Goal: Transaction & Acquisition: Obtain resource

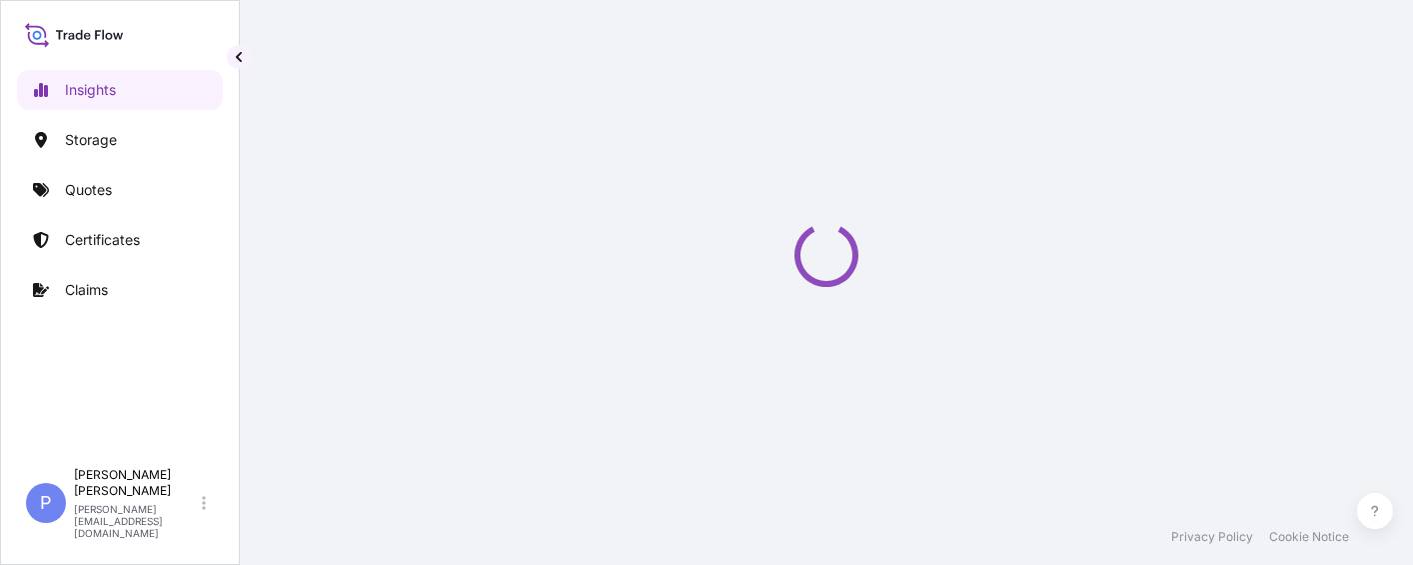
select select "2025"
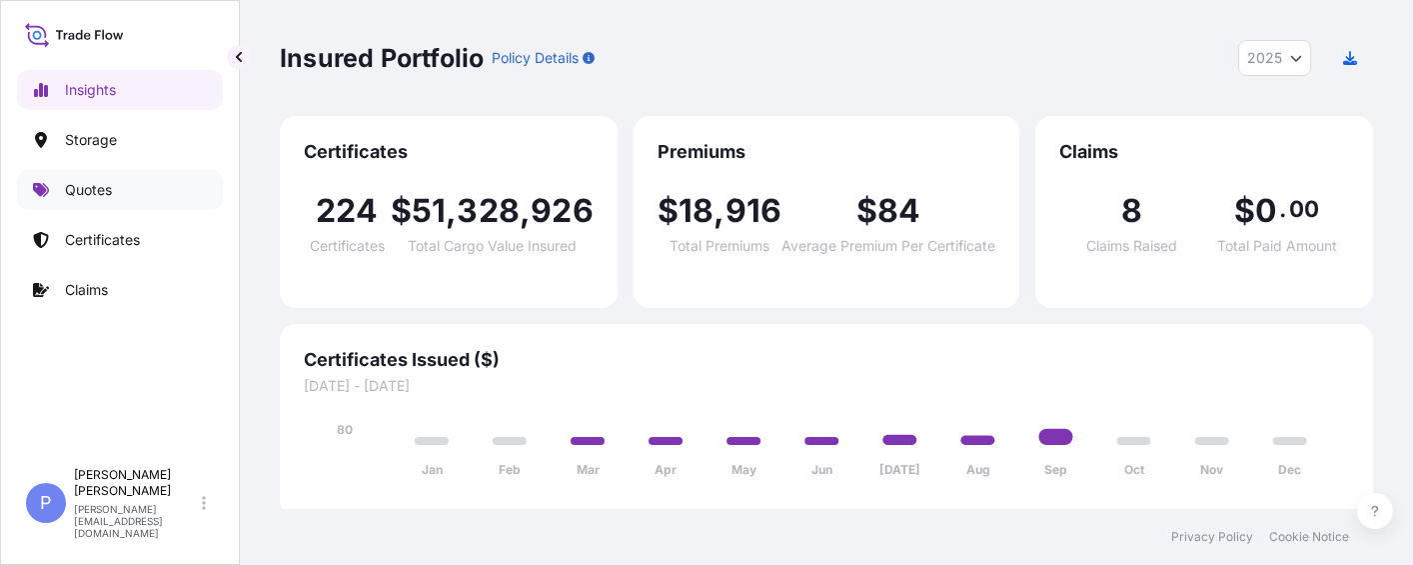
click at [103, 97] on p "Insights" at bounding box center [90, 90] width 51 height 20
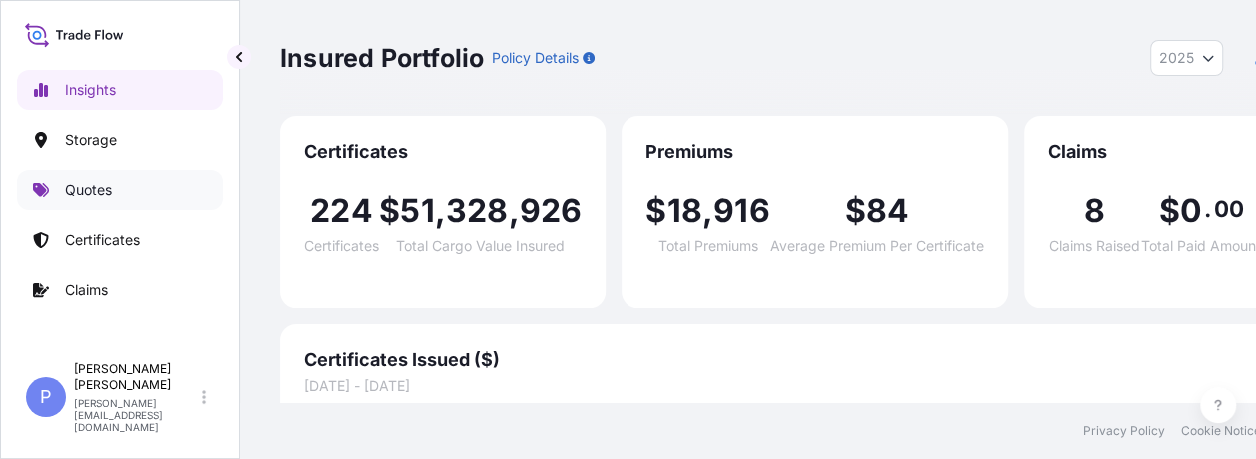
click at [84, 188] on p "Quotes" at bounding box center [88, 190] width 47 height 20
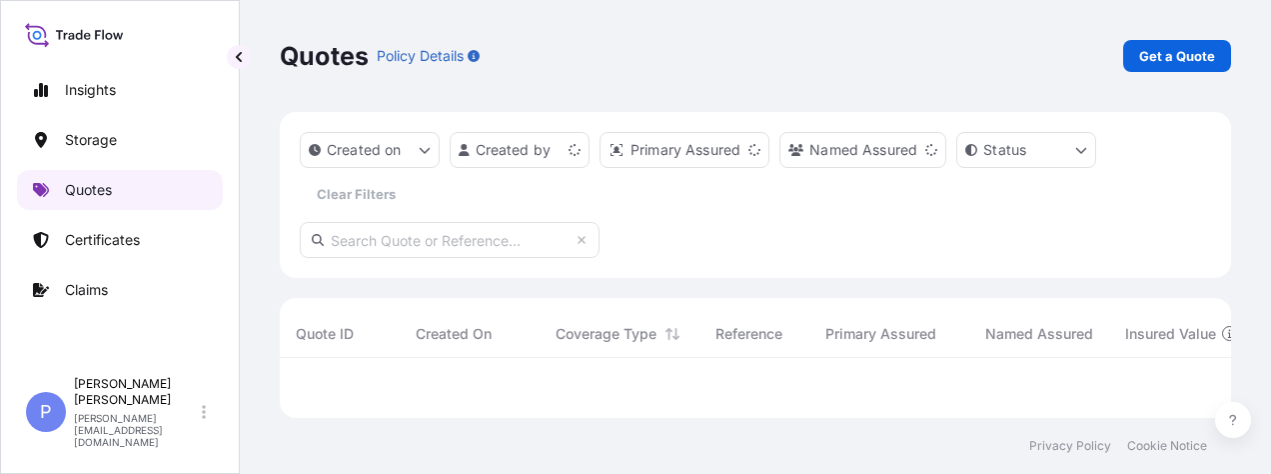
scroll to position [44, 935]
click at [1176, 54] on p "Get a Quote" at bounding box center [1177, 56] width 76 height 20
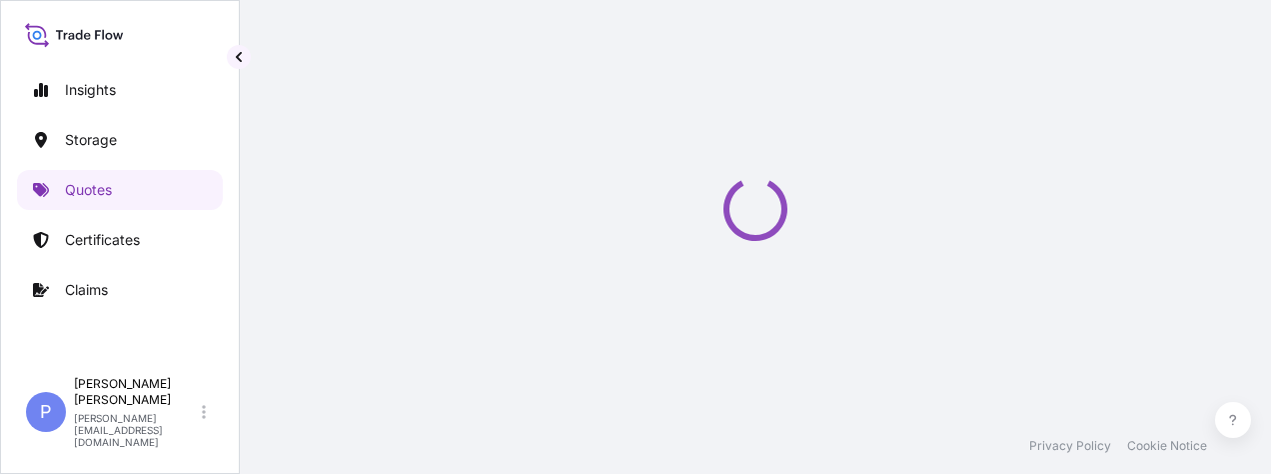
select select "Water"
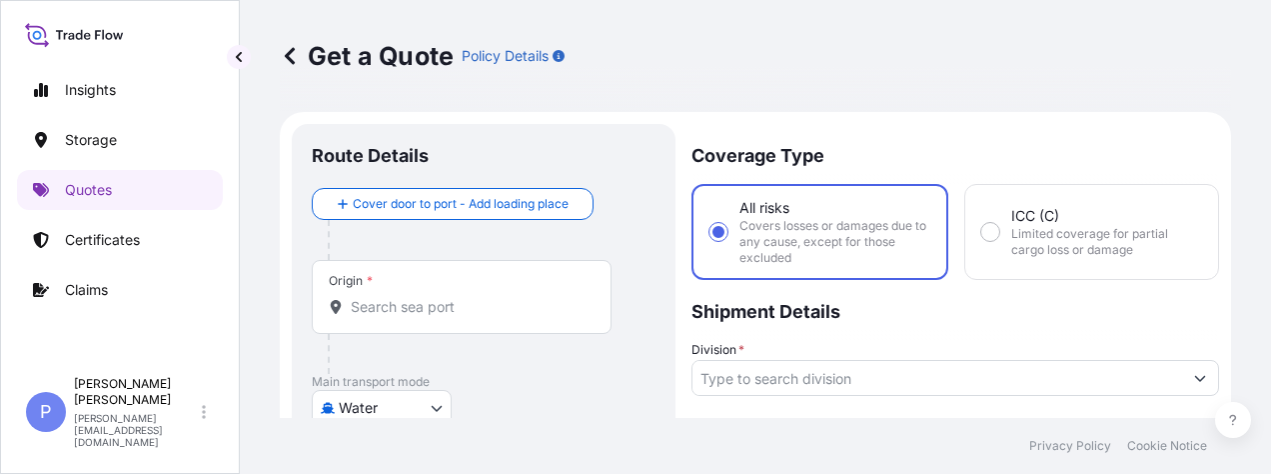
scroll to position [32, 0]
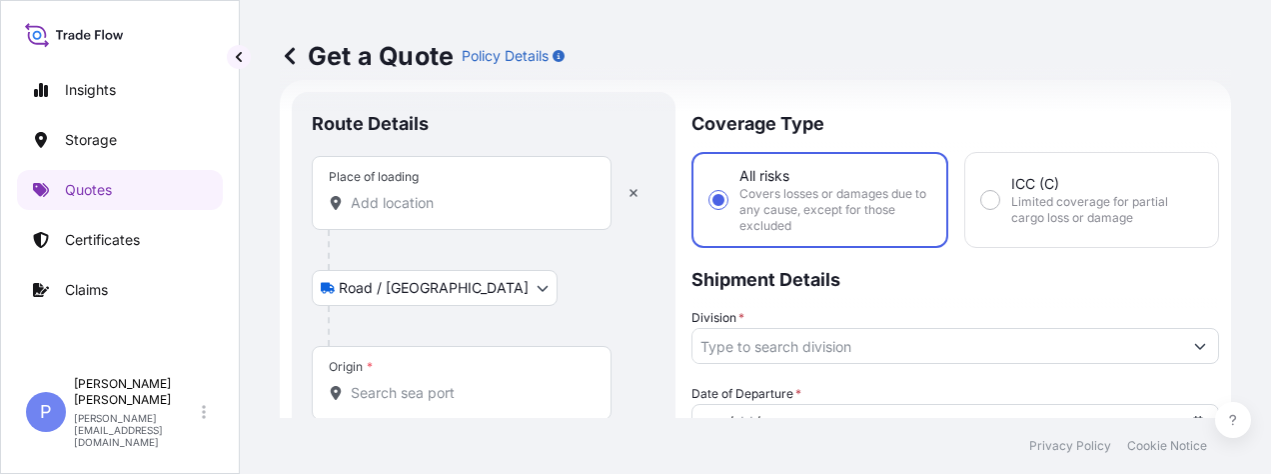
click at [388, 204] on input "Place of loading" at bounding box center [469, 203] width 236 height 20
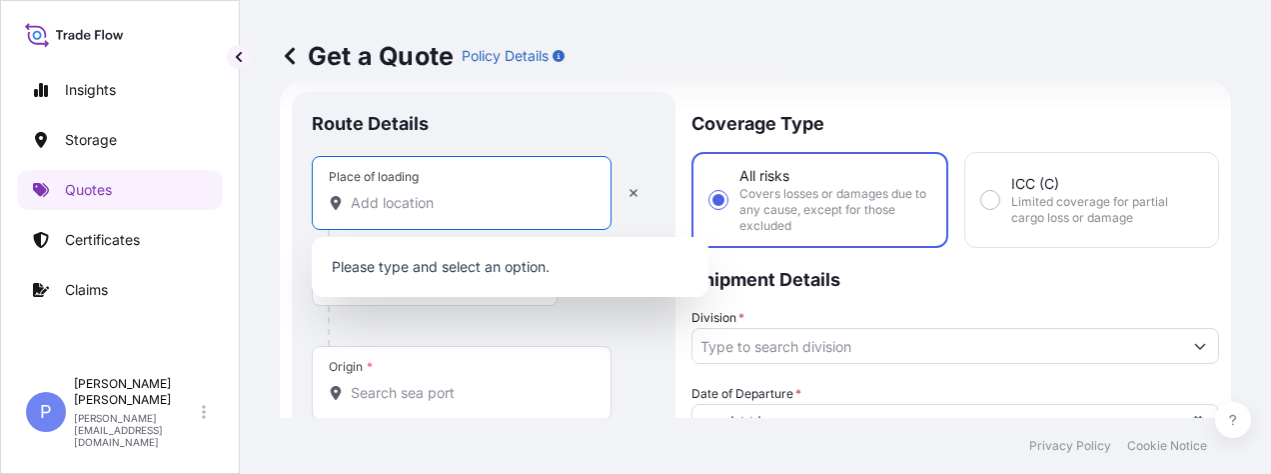
paste input "Modern agriculture demonstraton zone,[GEOGRAPHIC_DATA]"
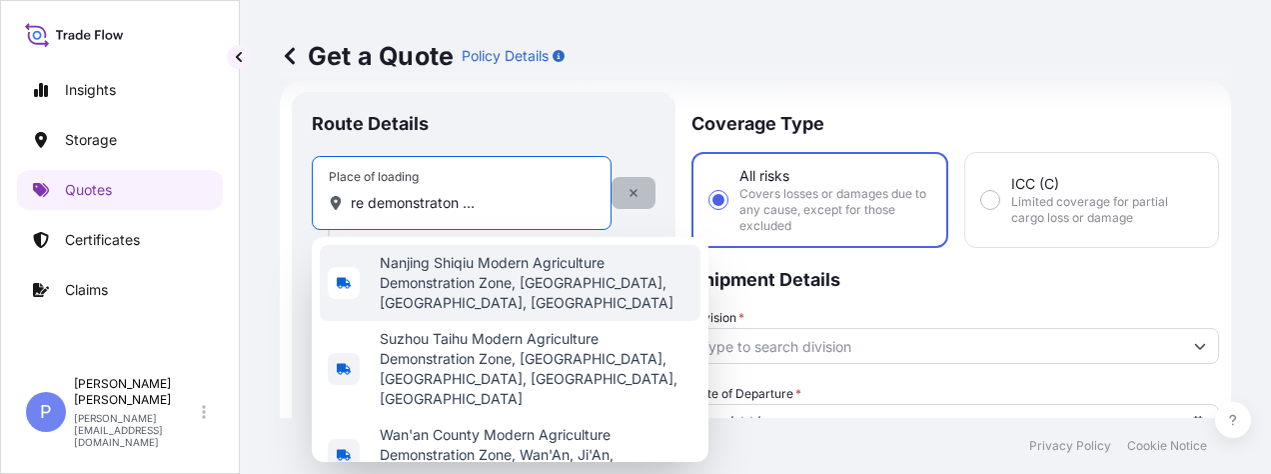
type input "Modern agriculture demonstraton zone,[GEOGRAPHIC_DATA]"
click at [641, 194] on button "button" at bounding box center [634, 193] width 44 height 32
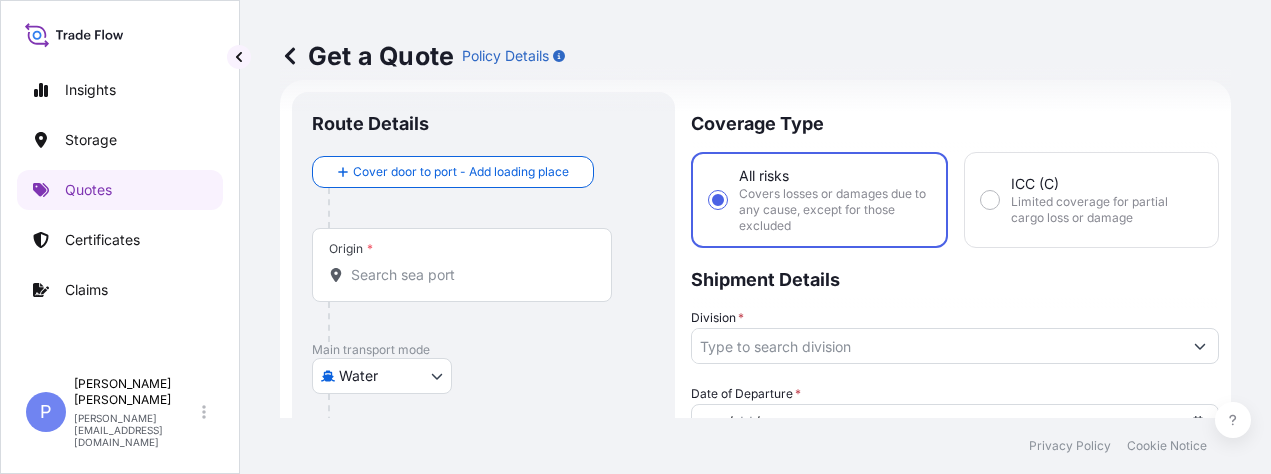
select select "Road / [GEOGRAPHIC_DATA]"
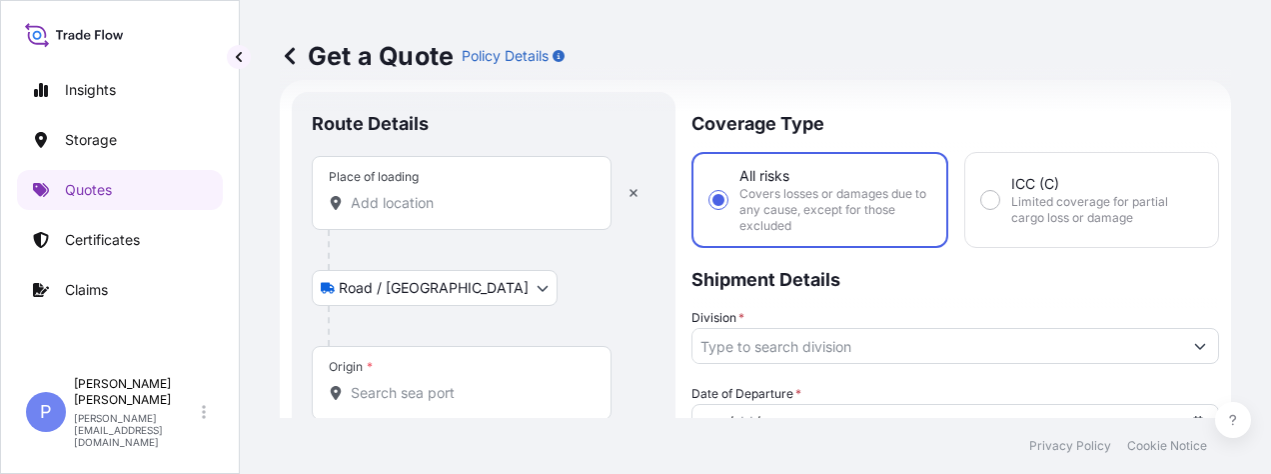
click at [349, 216] on div "Place of loading" at bounding box center [462, 193] width 300 height 74
click at [351, 213] on input "Place of loading" at bounding box center [469, 203] width 236 height 20
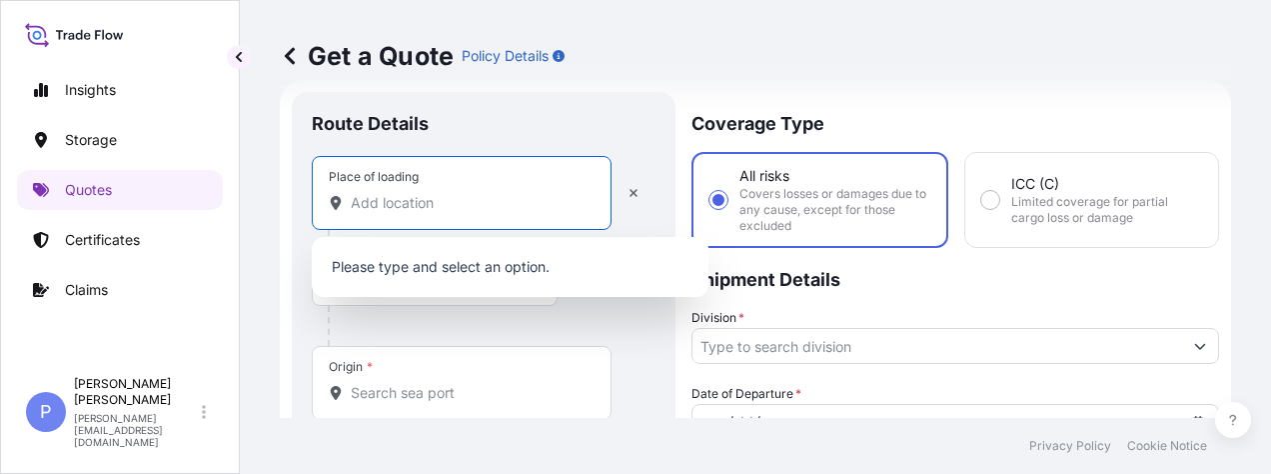
paste input "Changyinsha, Zhangjiagang, [GEOGRAPHIC_DATA],"
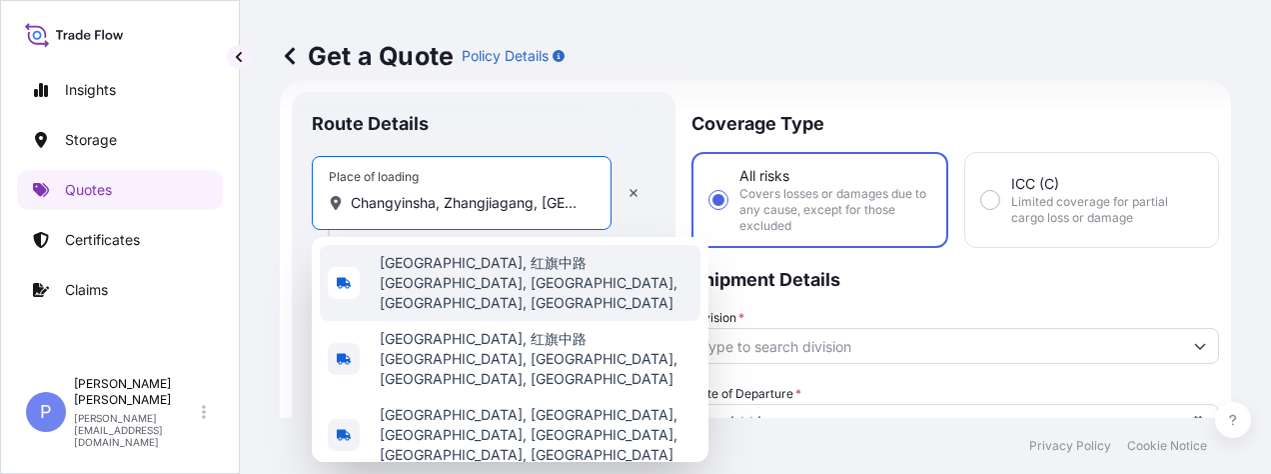
drag, startPoint x: 435, startPoint y: 203, endPoint x: 288, endPoint y: 206, distance: 146.9
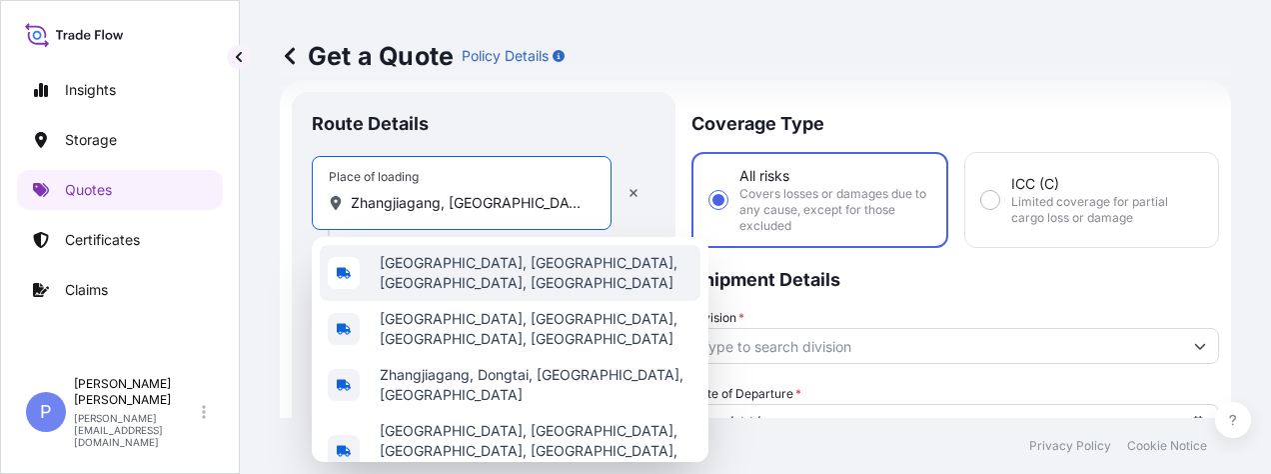
click at [525, 201] on input "Zhangjiagang, [GEOGRAPHIC_DATA]," at bounding box center [469, 203] width 236 height 20
click at [500, 284] on div "[GEOGRAPHIC_DATA], [GEOGRAPHIC_DATA], [GEOGRAPHIC_DATA], [GEOGRAPHIC_DATA]" at bounding box center [510, 273] width 381 height 56
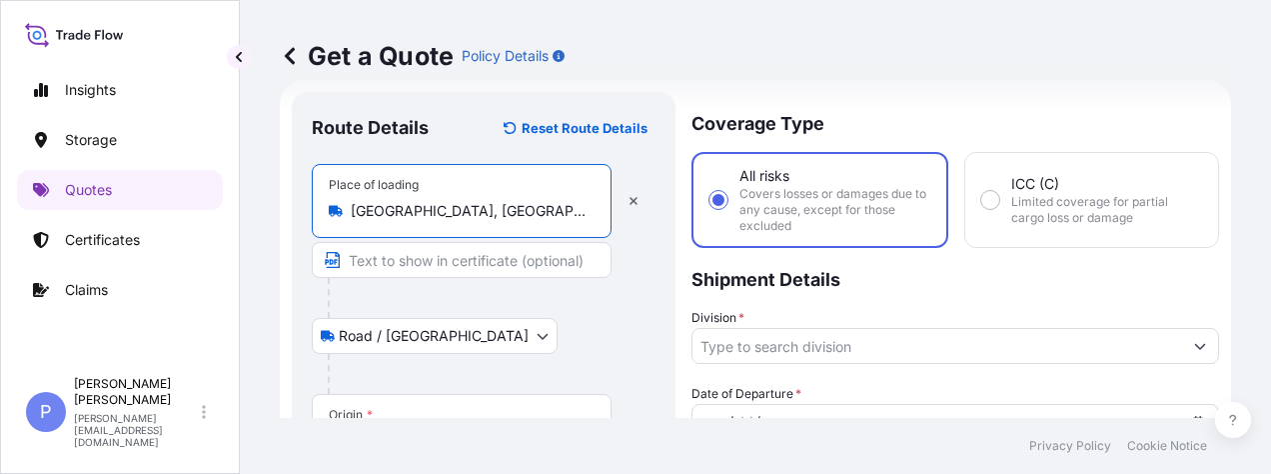
type input "[GEOGRAPHIC_DATA], [GEOGRAPHIC_DATA], [GEOGRAPHIC_DATA], [GEOGRAPHIC_DATA]"
click at [384, 261] on input "Text to appear on certificate" at bounding box center [462, 260] width 300 height 36
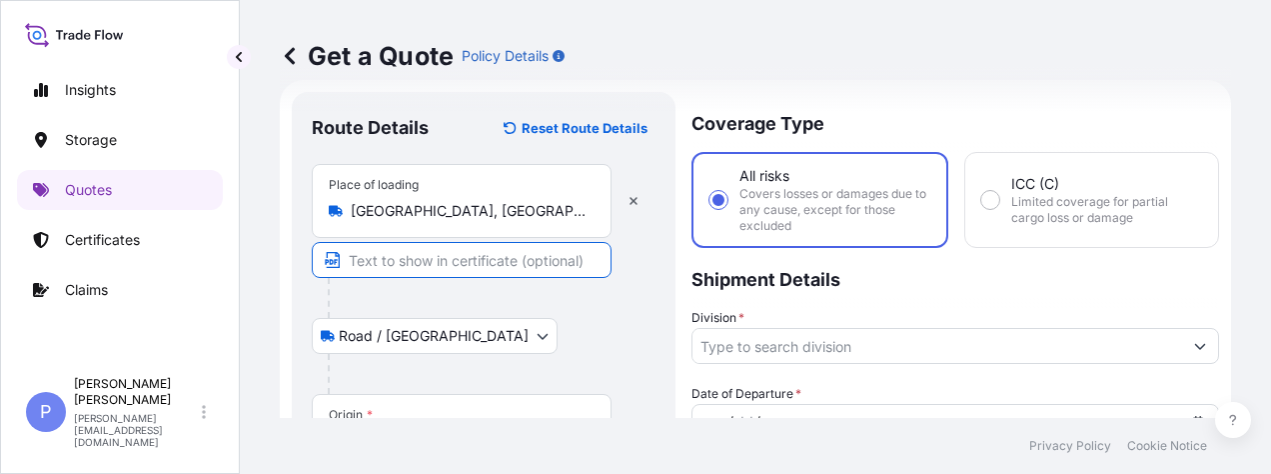
paste input "[STREET_ADDRESS]"
type input "[STREET_ADDRESS]"
click at [559, 328] on div "Road / [GEOGRAPHIC_DATA] / Inland" at bounding box center [484, 336] width 344 height 36
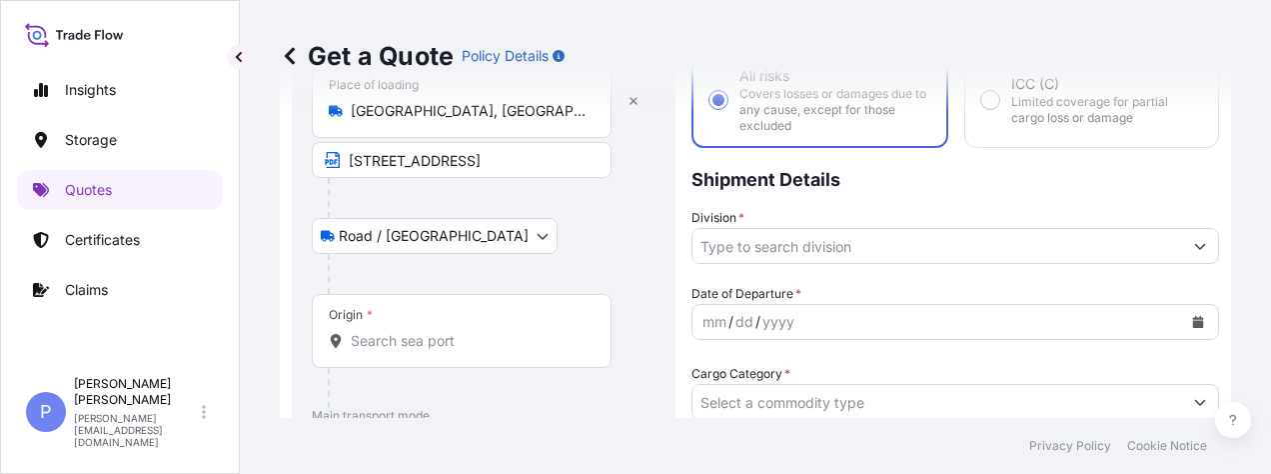
scroll to position [232, 0]
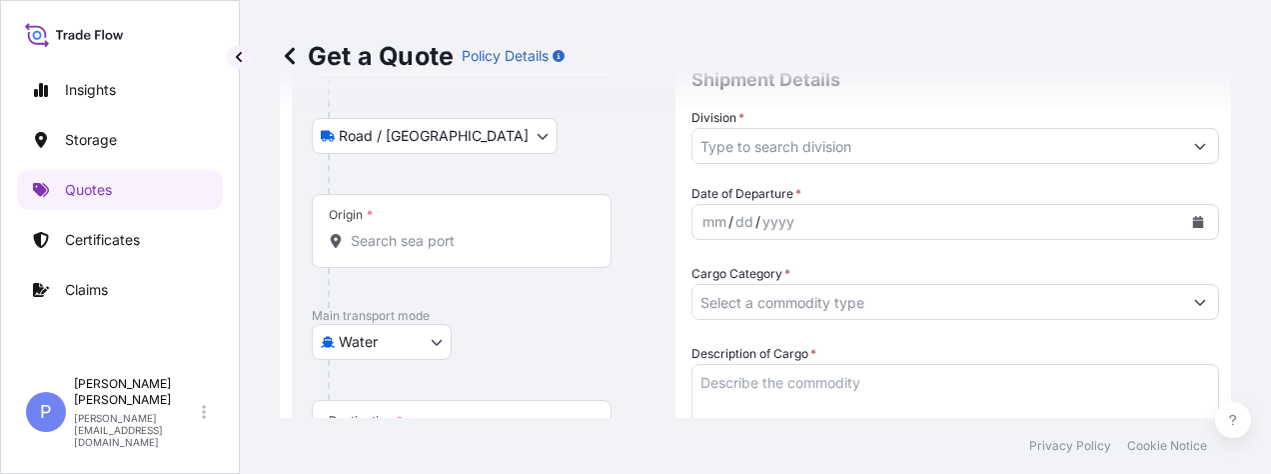
click at [430, 248] on input "Origin *" at bounding box center [469, 241] width 236 height 20
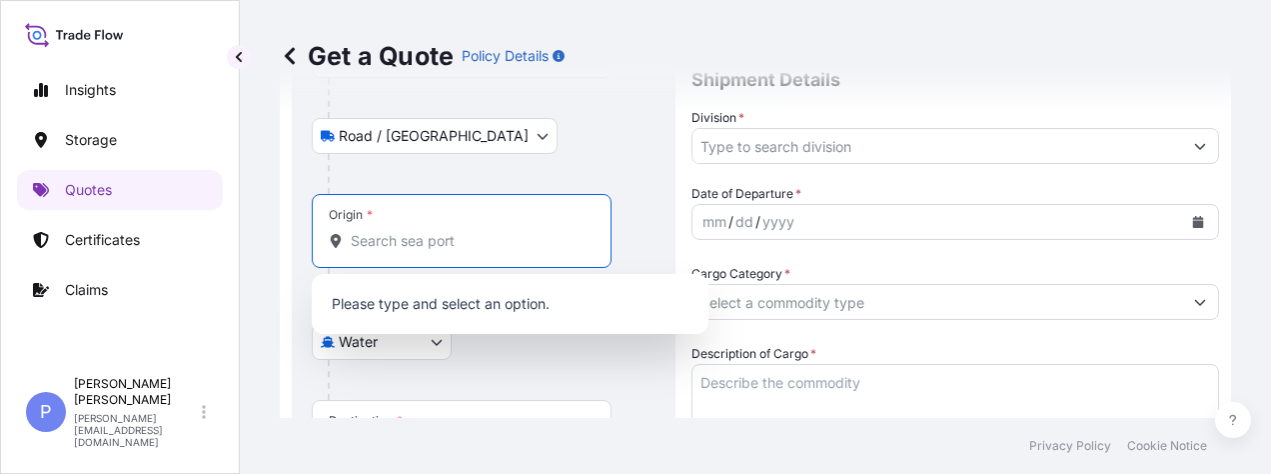
type input "s"
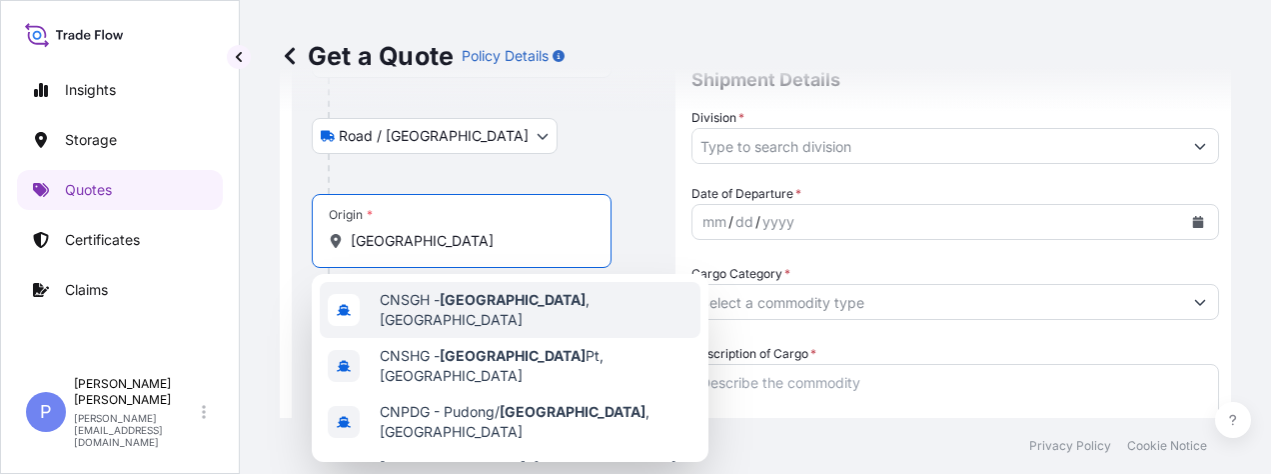
click at [418, 300] on span "CNSGH - [GEOGRAPHIC_DATA] , [GEOGRAPHIC_DATA]" at bounding box center [536, 310] width 313 height 40
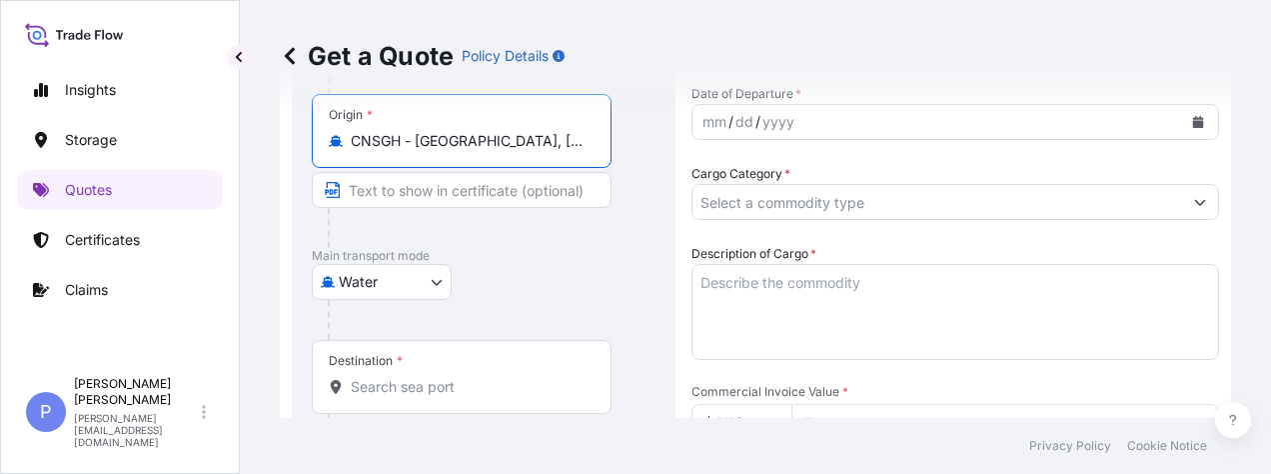
scroll to position [432, 0]
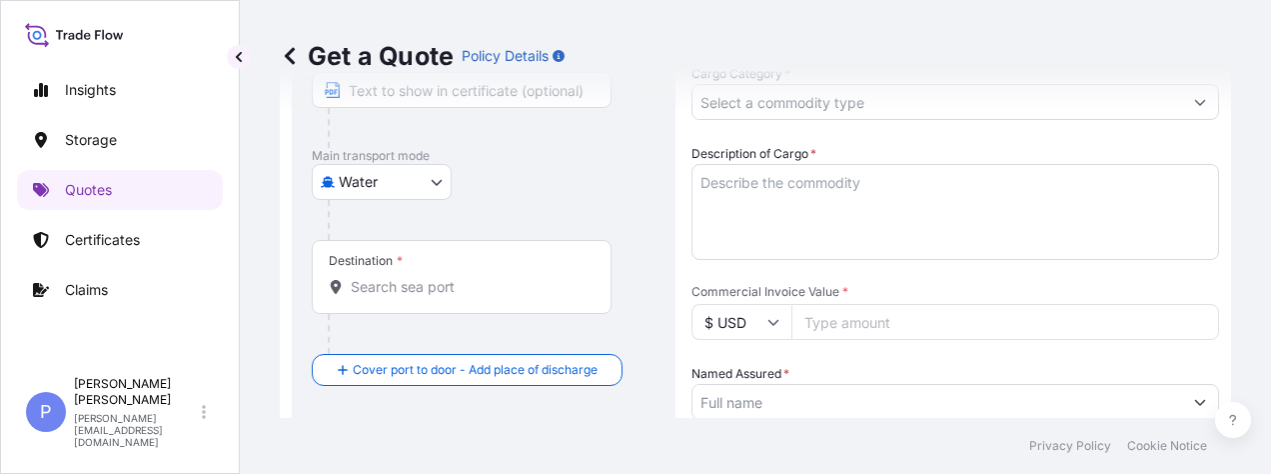
type input "CNSGH - [GEOGRAPHIC_DATA], [GEOGRAPHIC_DATA]"
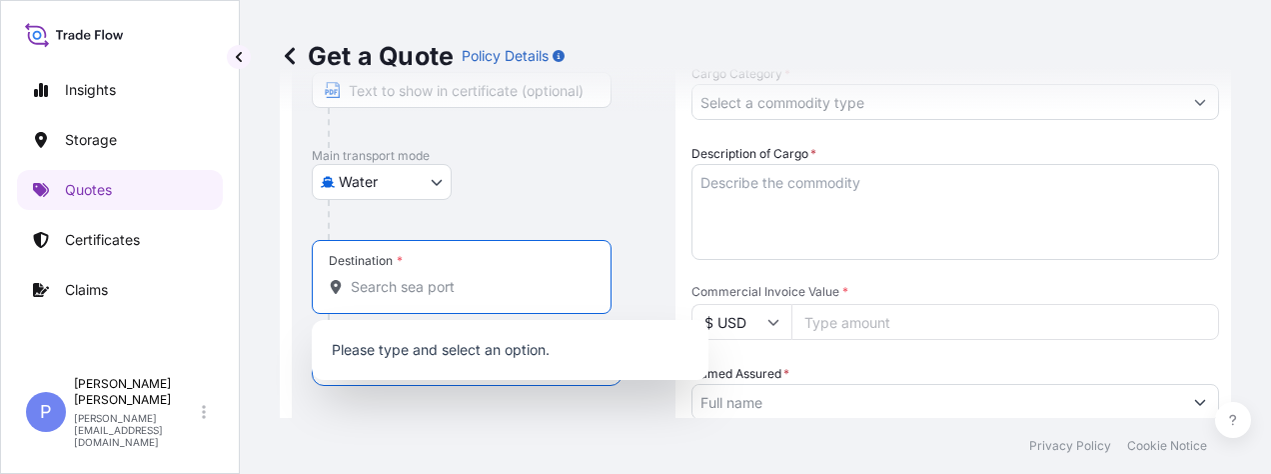
click at [368, 292] on input "Destination *" at bounding box center [469, 287] width 236 height 20
paste input "[GEOGRAPHIC_DATA]"
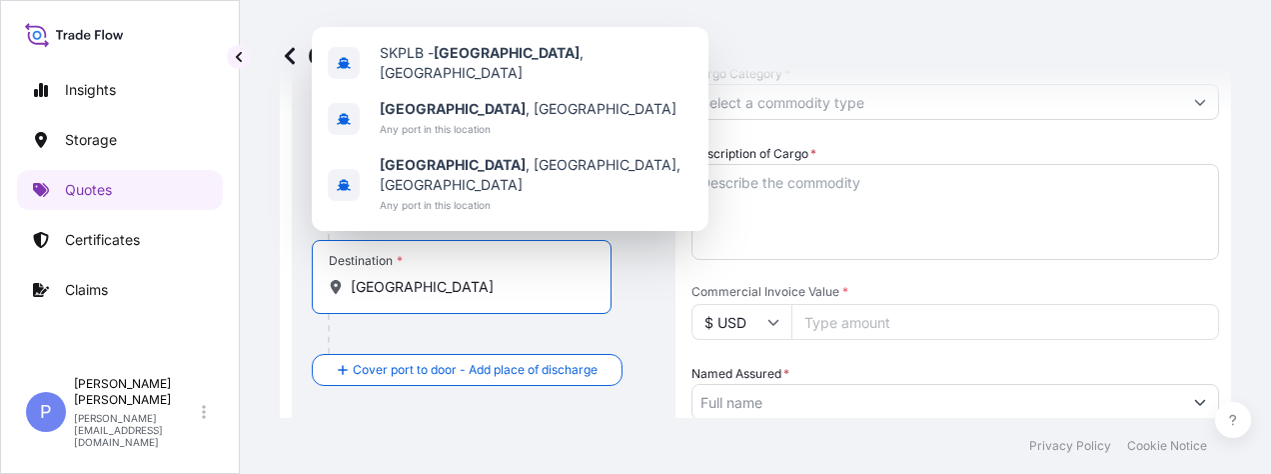
drag, startPoint x: 442, startPoint y: 291, endPoint x: 321, endPoint y: 292, distance: 120.9
click at [321, 292] on div "Destination * [GEOGRAPHIC_DATA]" at bounding box center [462, 277] width 300 height 74
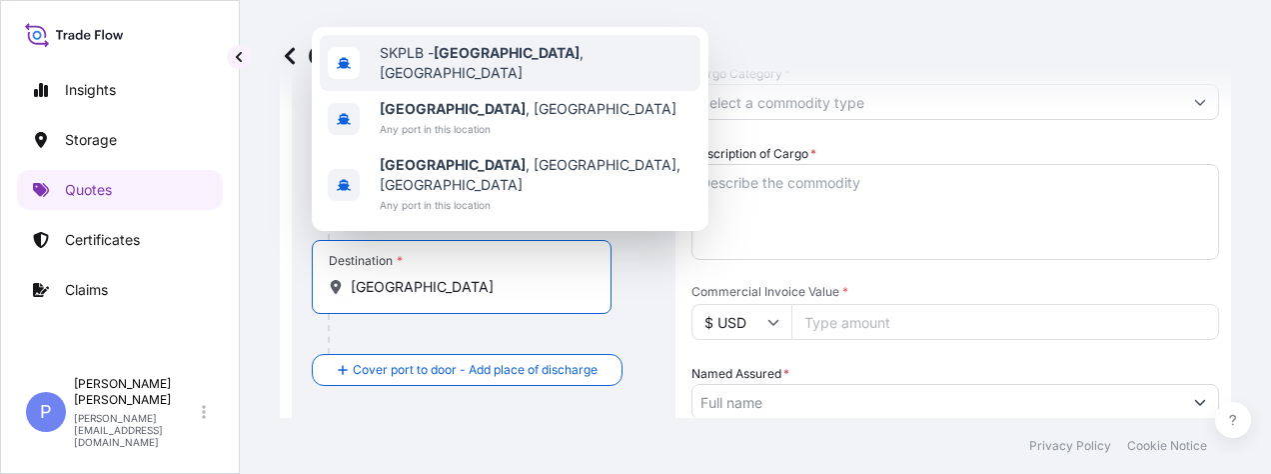
click at [485, 83] on span "SKPLB - [GEOGRAPHIC_DATA] , [GEOGRAPHIC_DATA]" at bounding box center [536, 63] width 313 height 40
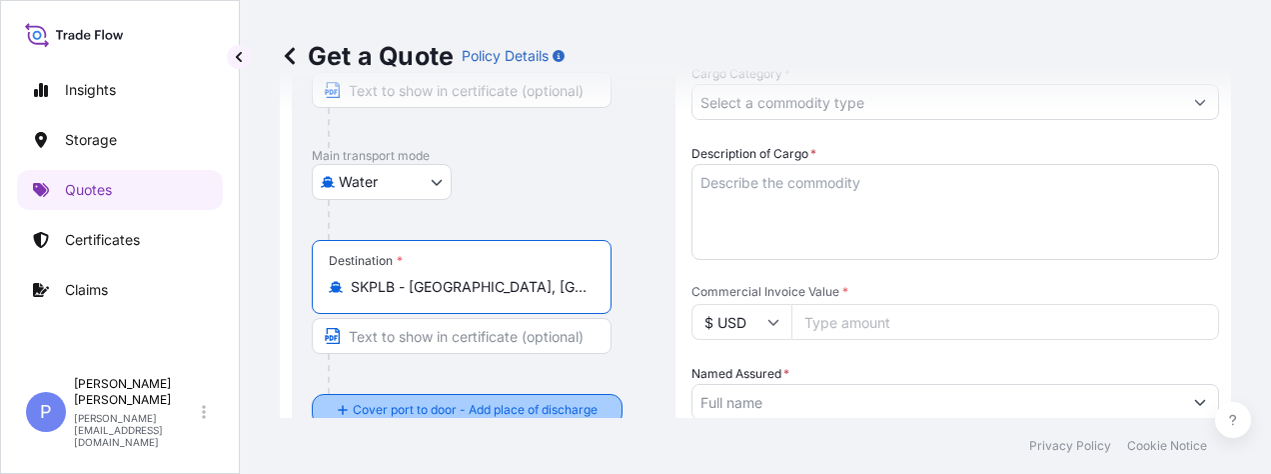
scroll to position [532, 0]
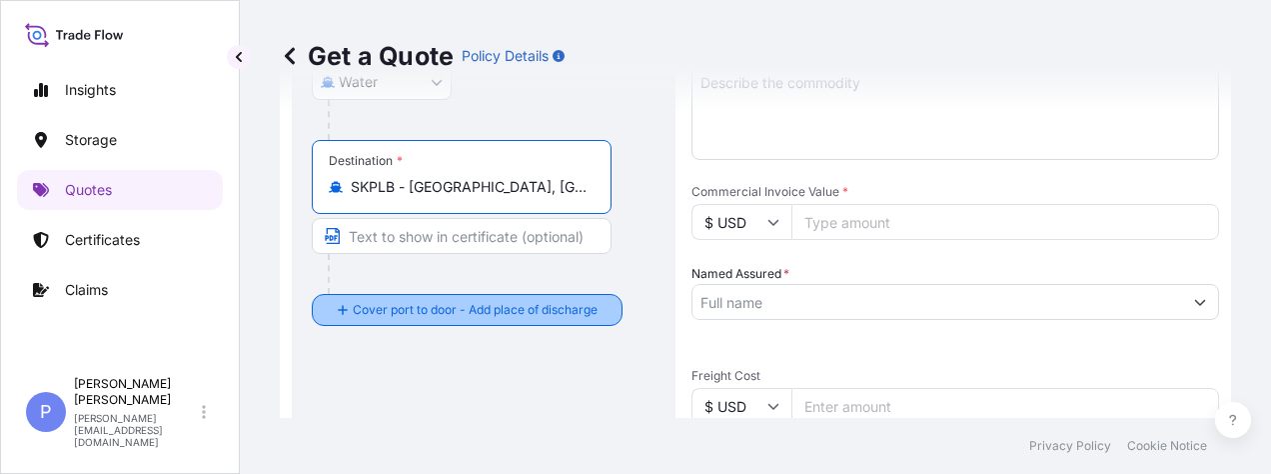
type input "SKPLB - [GEOGRAPHIC_DATA], [GEOGRAPHIC_DATA]"
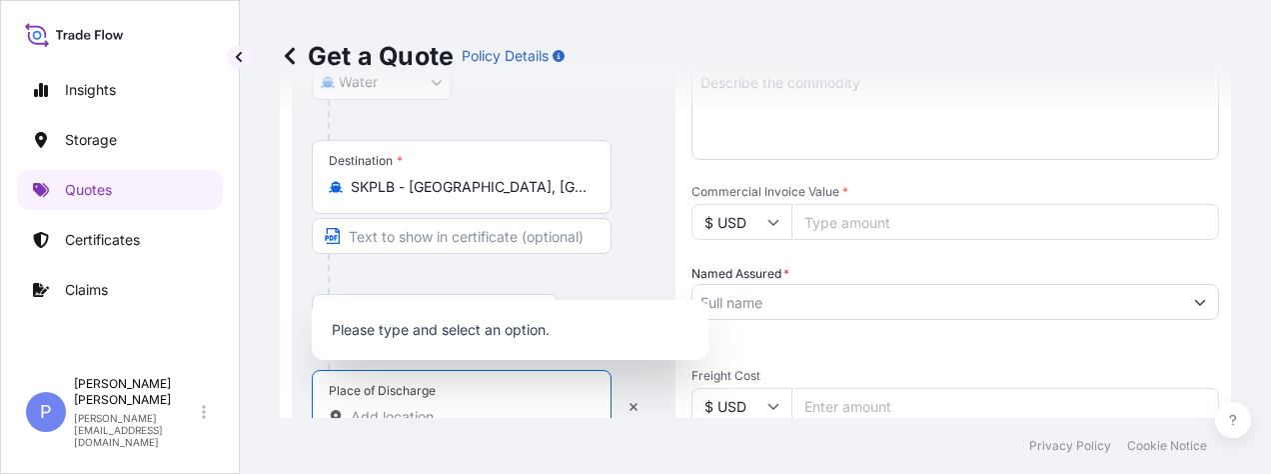
click at [380, 407] on input "Place of Discharge" at bounding box center [469, 417] width 236 height 20
paste input "[STREET_ADDRESS]."
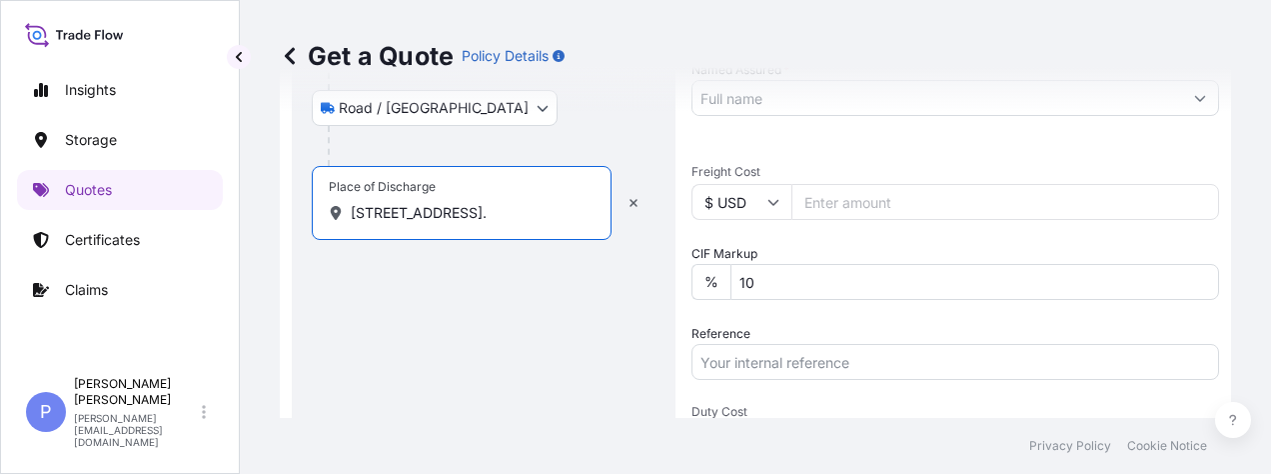
scroll to position [0, 0]
drag, startPoint x: 363, startPoint y: 210, endPoint x: 334, endPoint y: 210, distance: 29.0
click at [334, 210] on div "[STREET_ADDRESS]." at bounding box center [462, 213] width 266 height 20
click at [412, 213] on input "[STREET_ADDRESS]." at bounding box center [469, 213] width 236 height 20
click at [430, 213] on input "[STREET_ADDRESS]." at bounding box center [469, 213] width 236 height 20
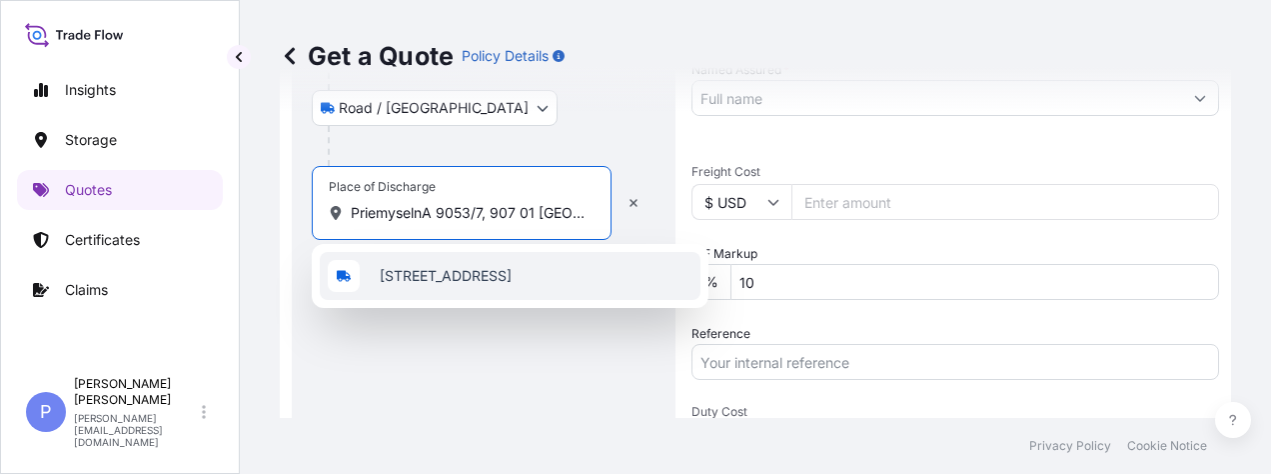
click at [490, 269] on span "[STREET_ADDRESS]" at bounding box center [446, 276] width 132 height 20
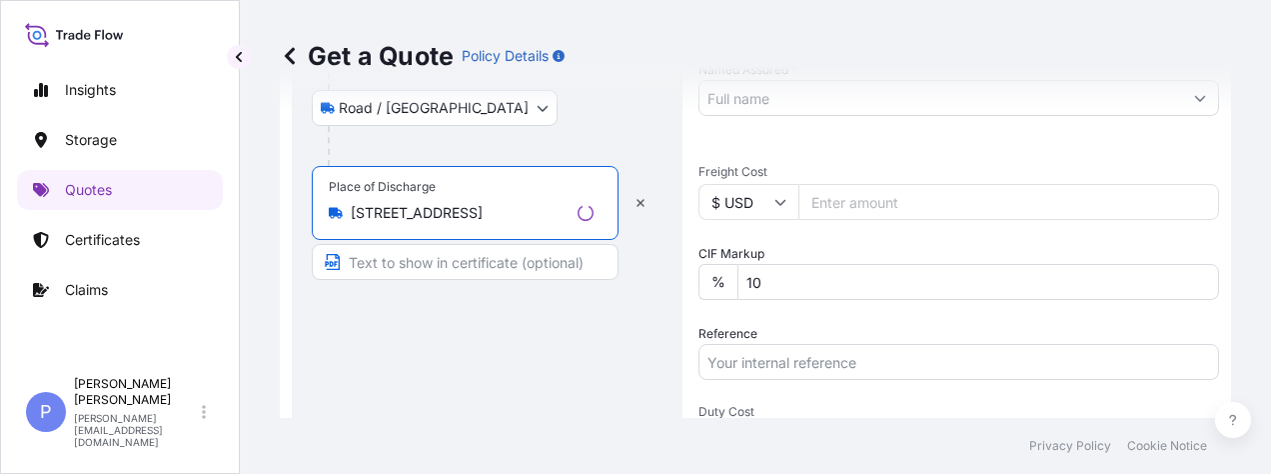
type input "[STREET_ADDRESS]"
click at [481, 331] on div "Route Details Reset Route Details Place of loading [GEOGRAPHIC_DATA], [GEOGRAPH…" at bounding box center [484, 78] width 344 height 1340
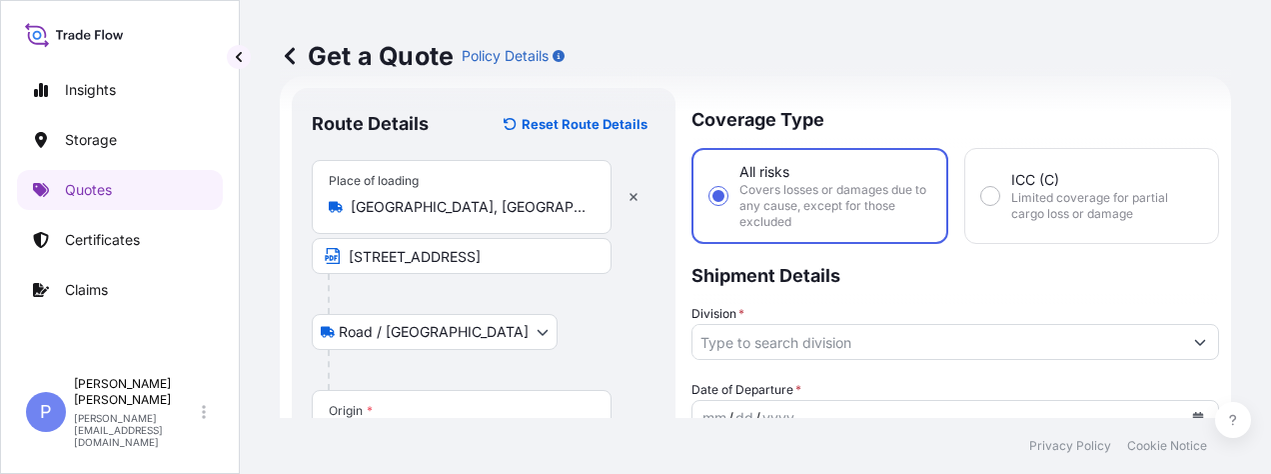
scroll to position [236, 0]
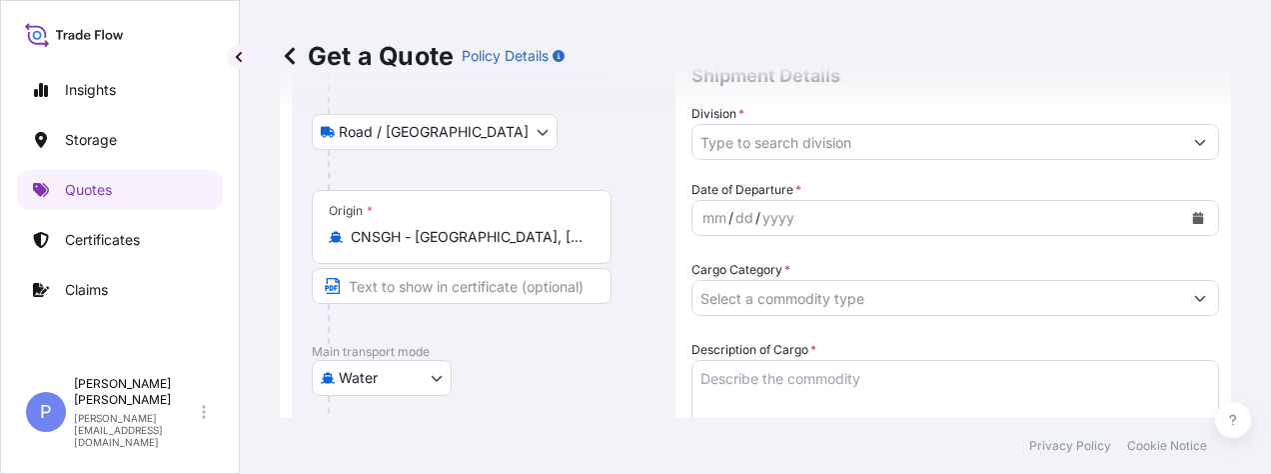
click at [837, 133] on input "Division *" at bounding box center [937, 142] width 490 height 36
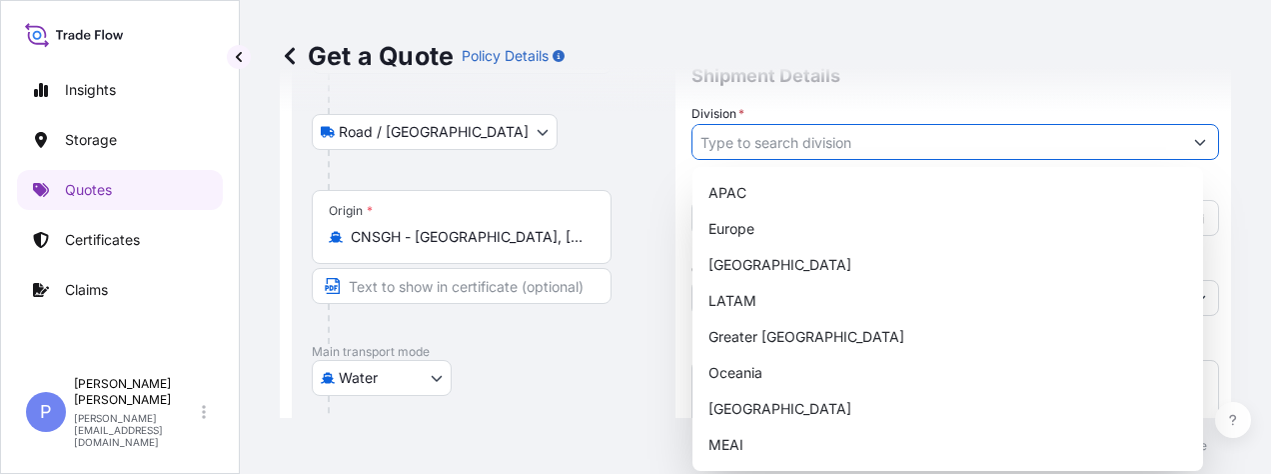
click at [840, 142] on input "Division *" at bounding box center [937, 142] width 490 height 36
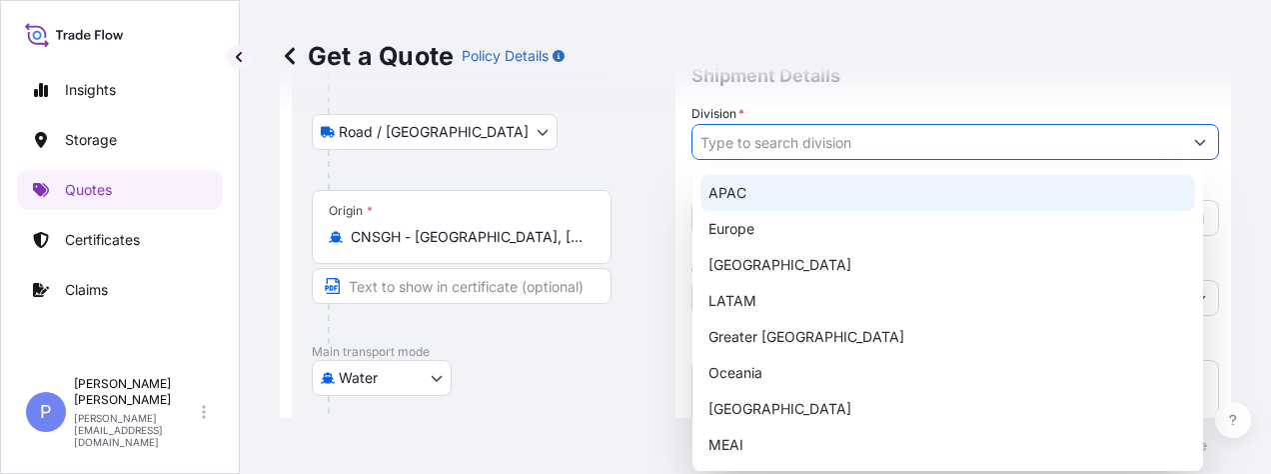
click at [831, 195] on div "APAC" at bounding box center [947, 193] width 495 height 36
type input "APAC"
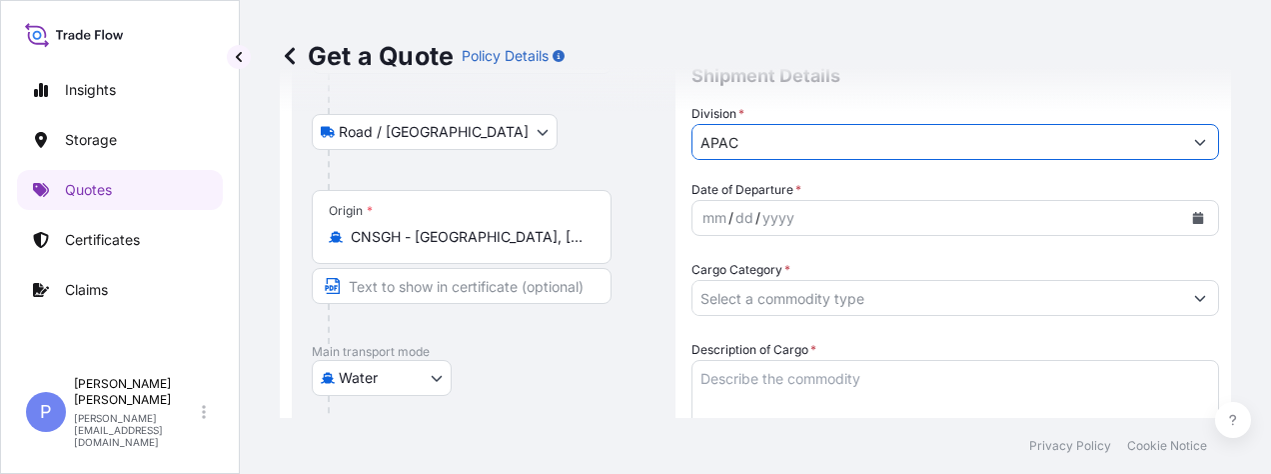
click at [1193, 221] on icon "Calendar" at bounding box center [1198, 218] width 11 height 12
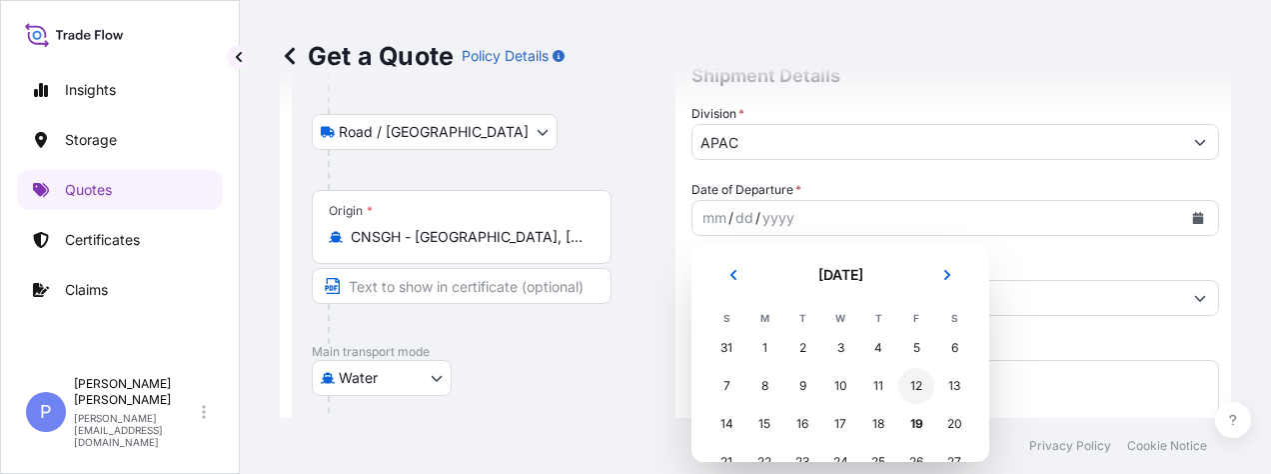
click at [913, 392] on div "12" at bounding box center [916, 386] width 36 height 36
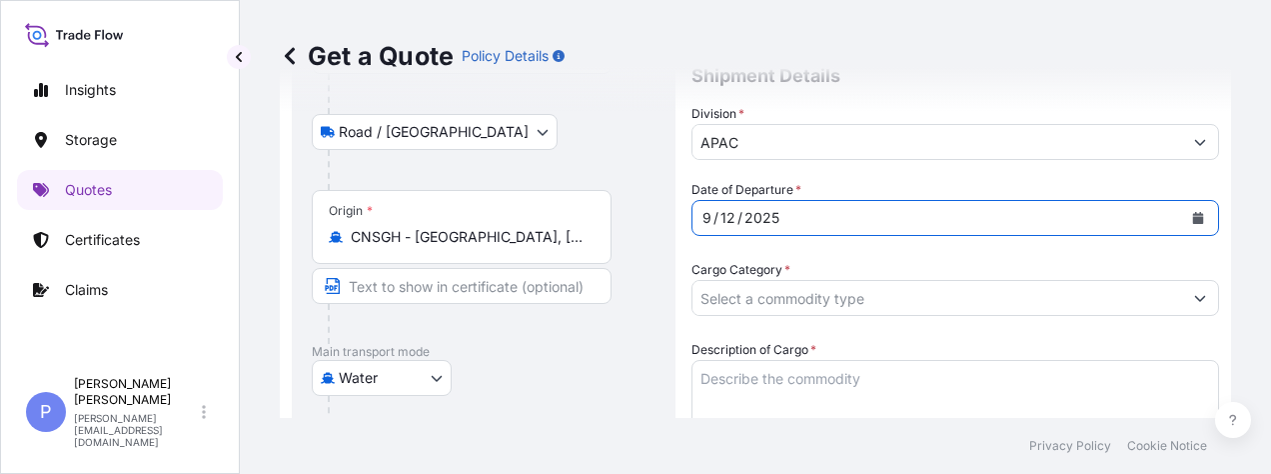
scroll to position [436, 0]
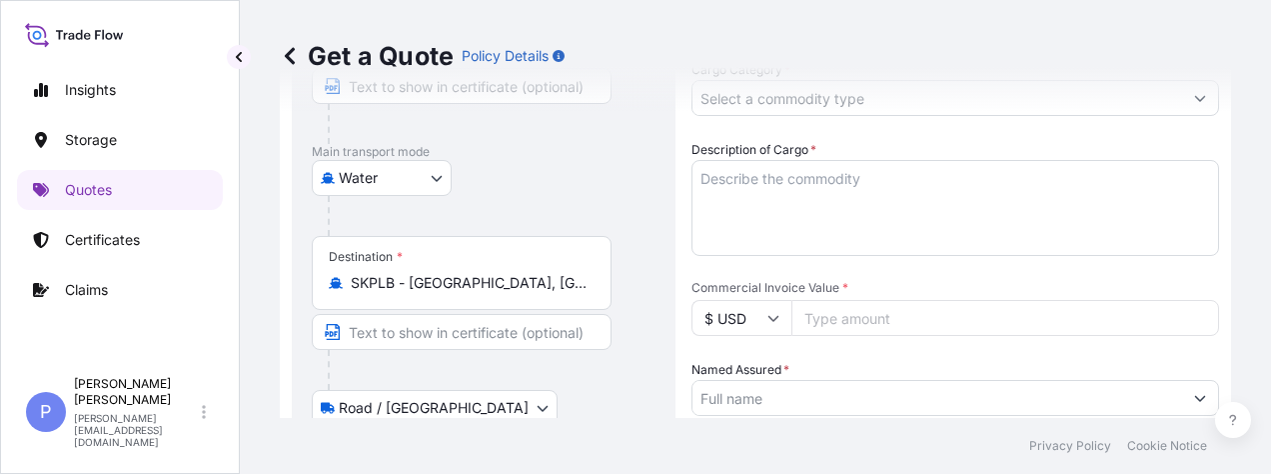
click at [1183, 97] on div "Get a Quote Policy Details" at bounding box center [755, 56] width 951 height 112
click at [1180, 106] on div "Get a Quote Policy Details" at bounding box center [755, 56] width 951 height 112
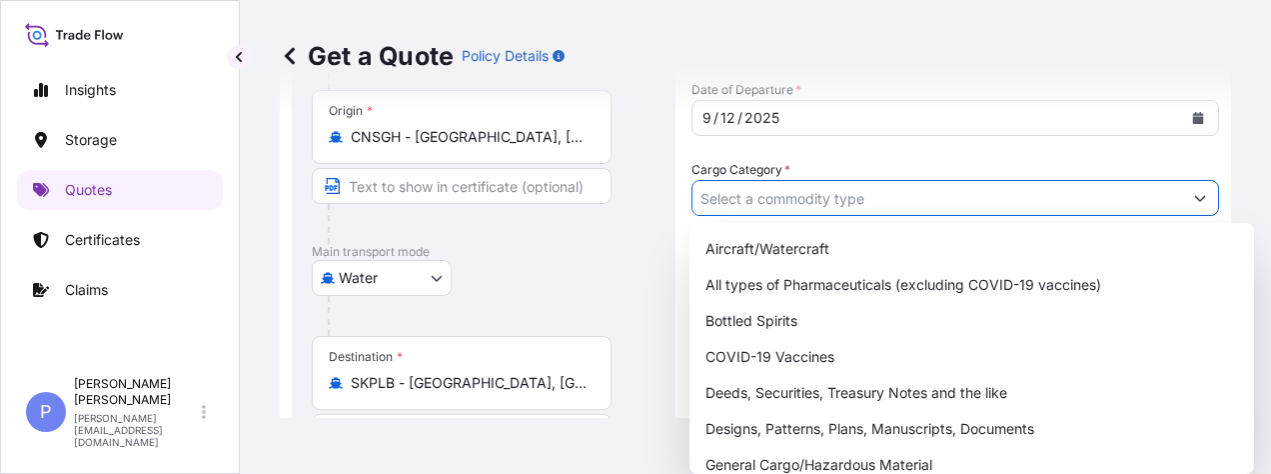
click at [1182, 204] on button "Show suggestions" at bounding box center [1200, 198] width 36 height 36
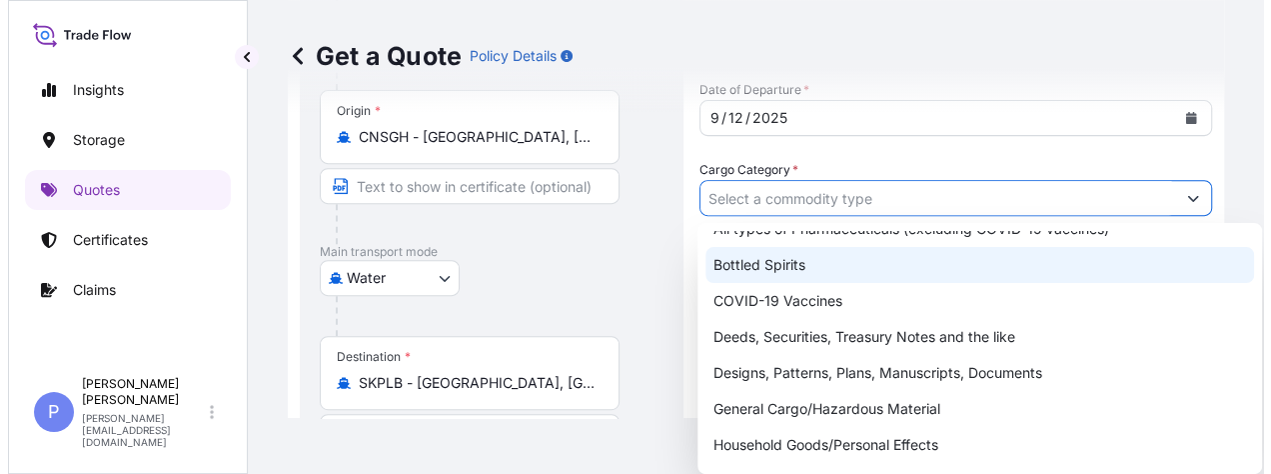
scroll to position [0, 0]
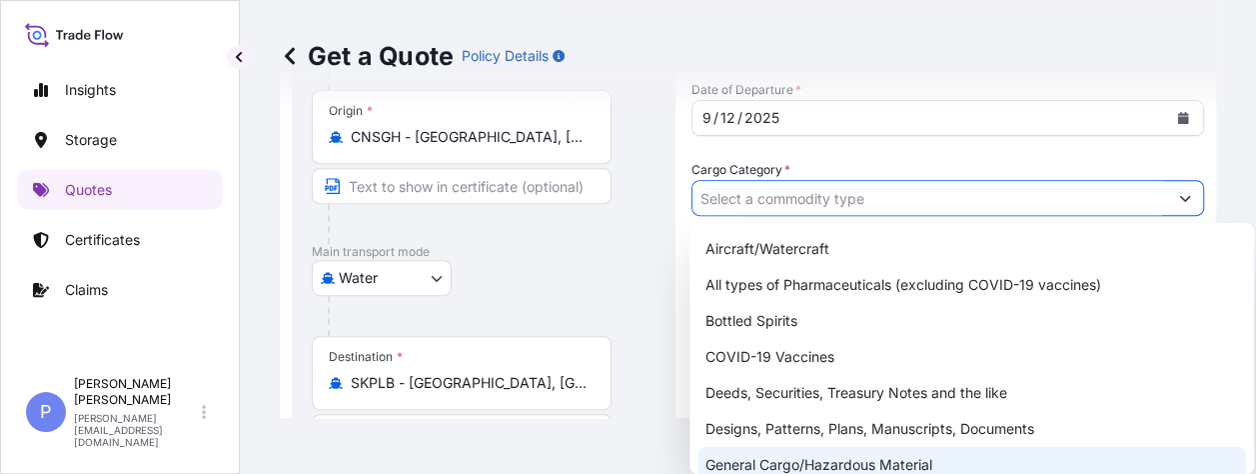
click at [851, 451] on div "General Cargo/Hazardous Material" at bounding box center [971, 465] width 549 height 36
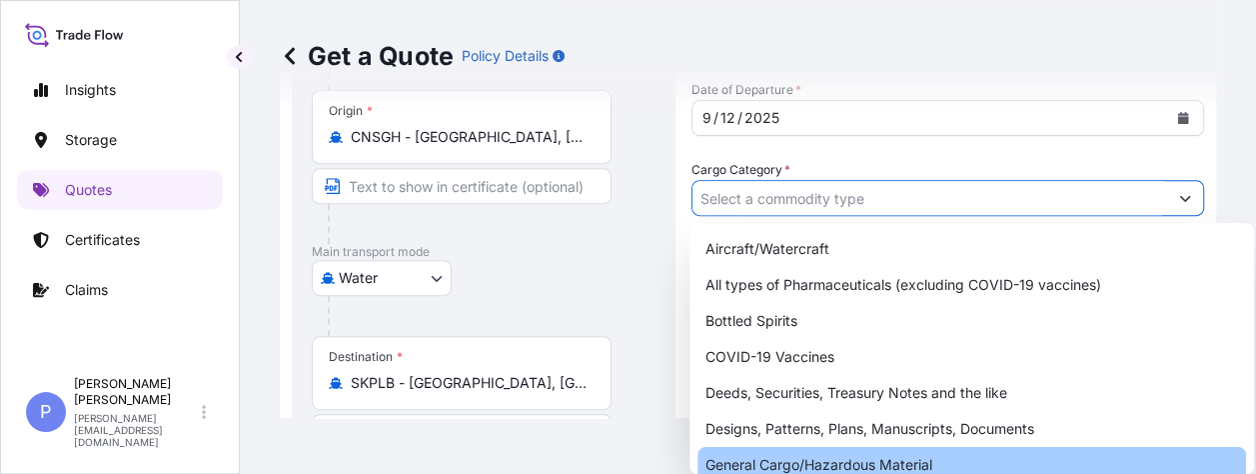
type input "General Cargo/Hazardous Material"
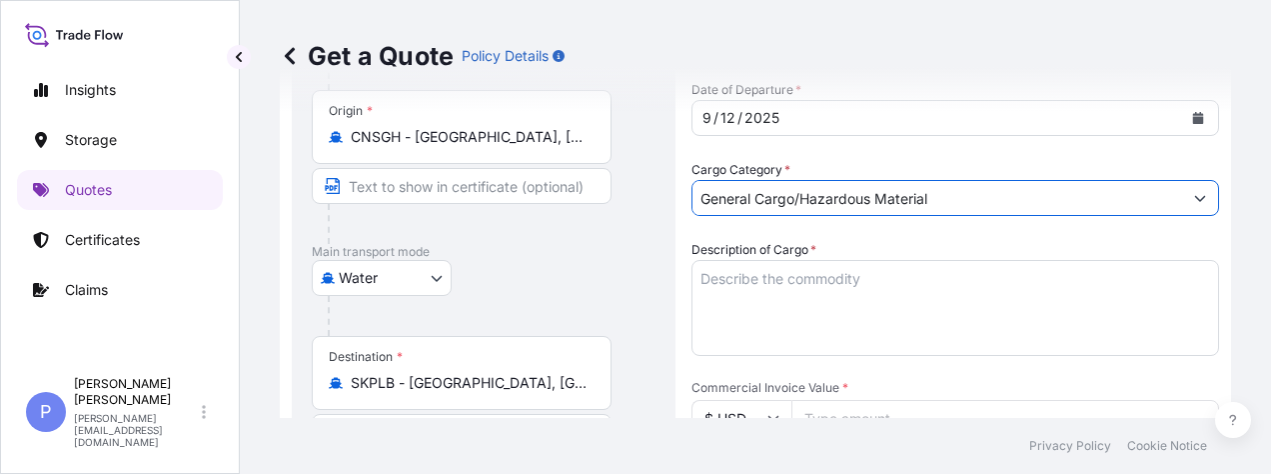
click at [781, 271] on textarea "Description of Cargo *" at bounding box center [955, 308] width 528 height 96
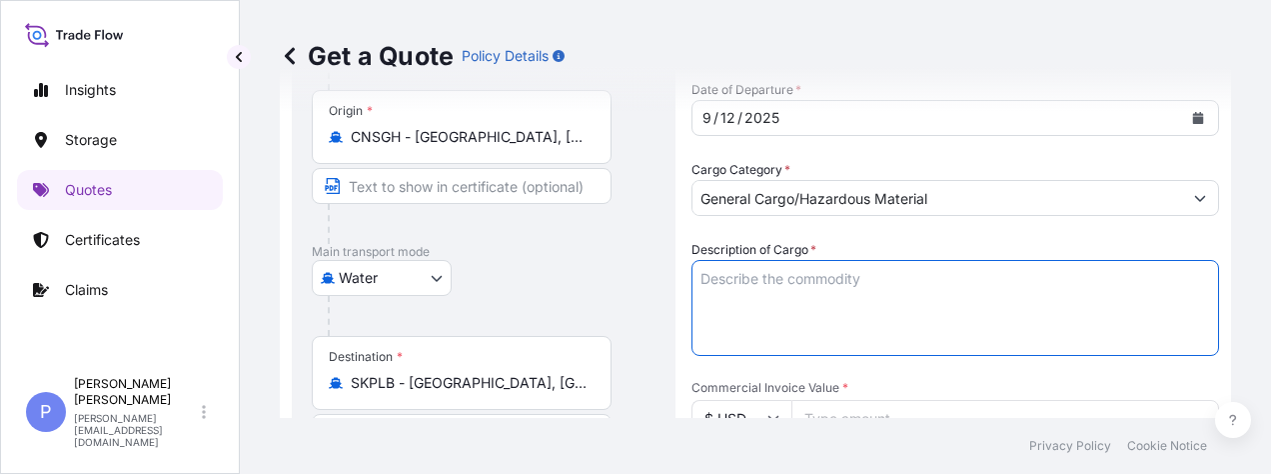
paste textarea "METAL BRACKET G22"
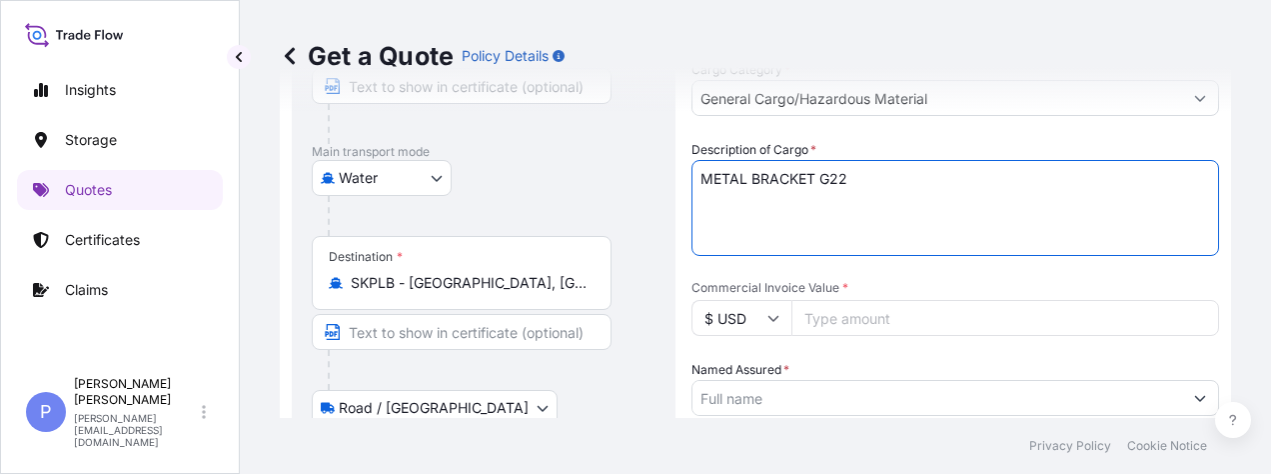
type textarea "METAL BRACKET G22"
click at [771, 320] on icon at bounding box center [773, 318] width 12 height 12
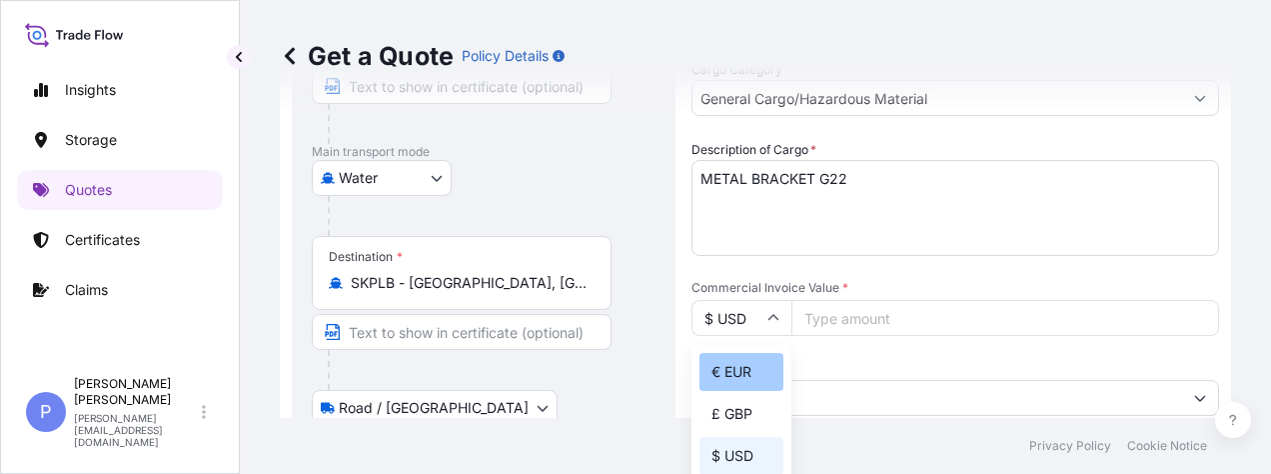
click at [747, 370] on div "€ EUR" at bounding box center [741, 372] width 84 height 38
type input "€ EUR"
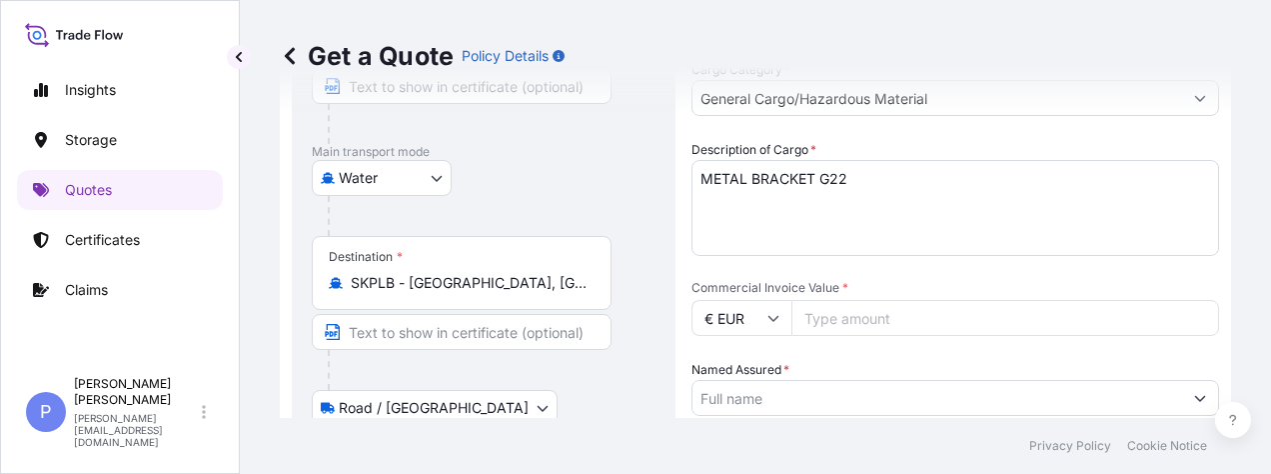
click at [882, 322] on input "Commercial Invoice Value *" at bounding box center [1005, 318] width 428 height 36
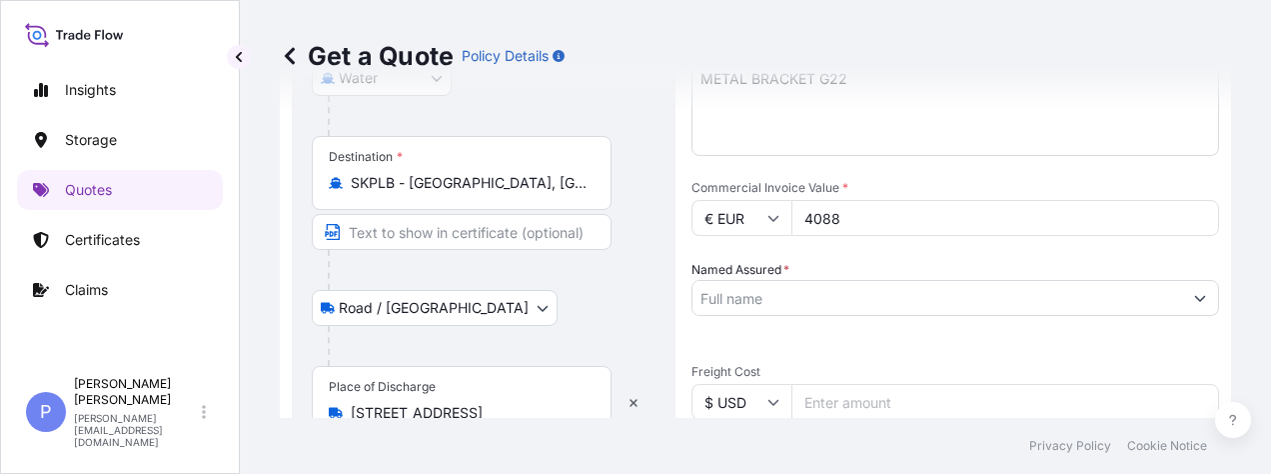
scroll to position [636, 0]
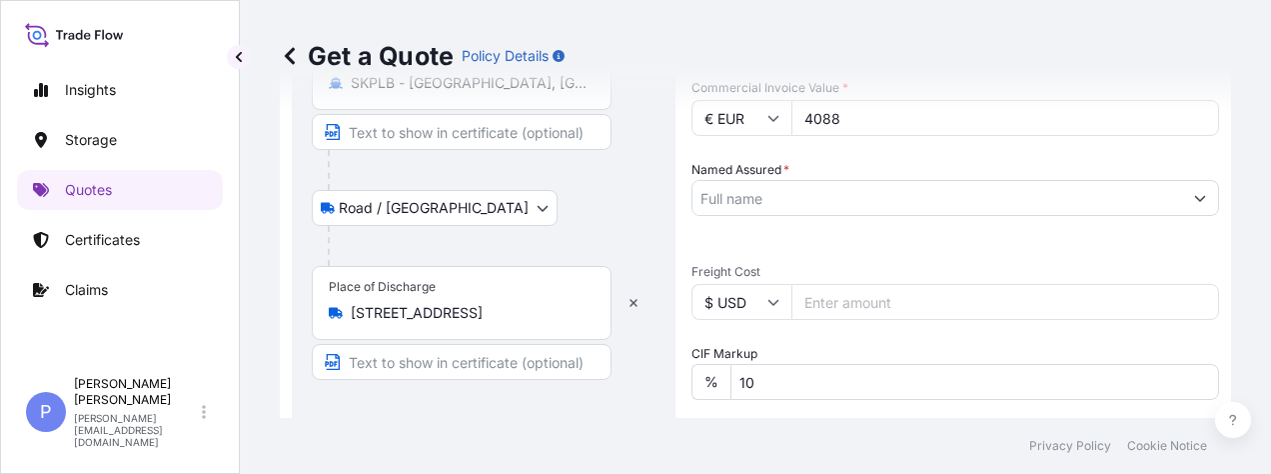
type input "4088"
click at [731, 192] on input "Named Assured *" at bounding box center [937, 198] width 490 height 36
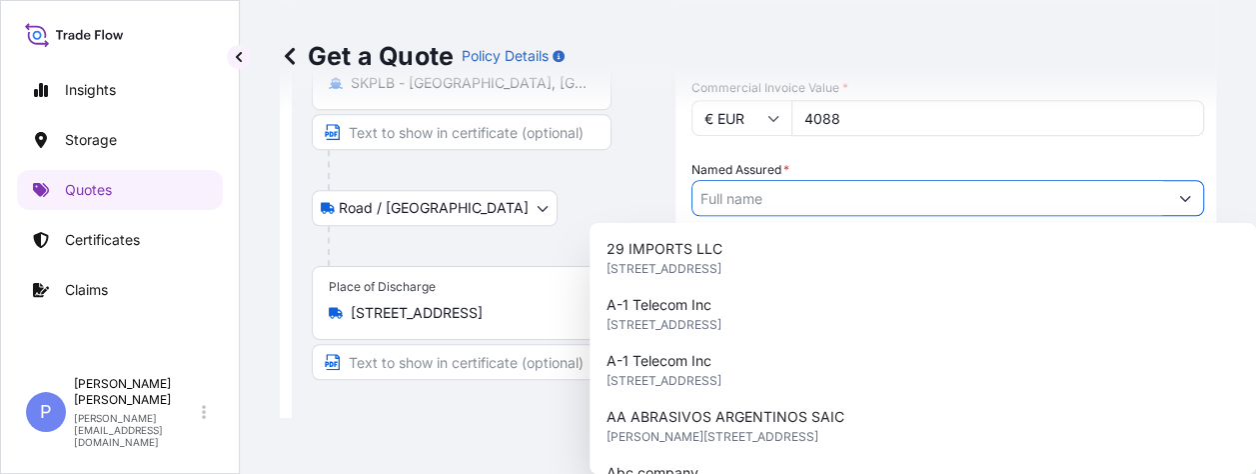
paste input "SUZHOU JIRUN NEW ENERGY PARTS CO., LTD."
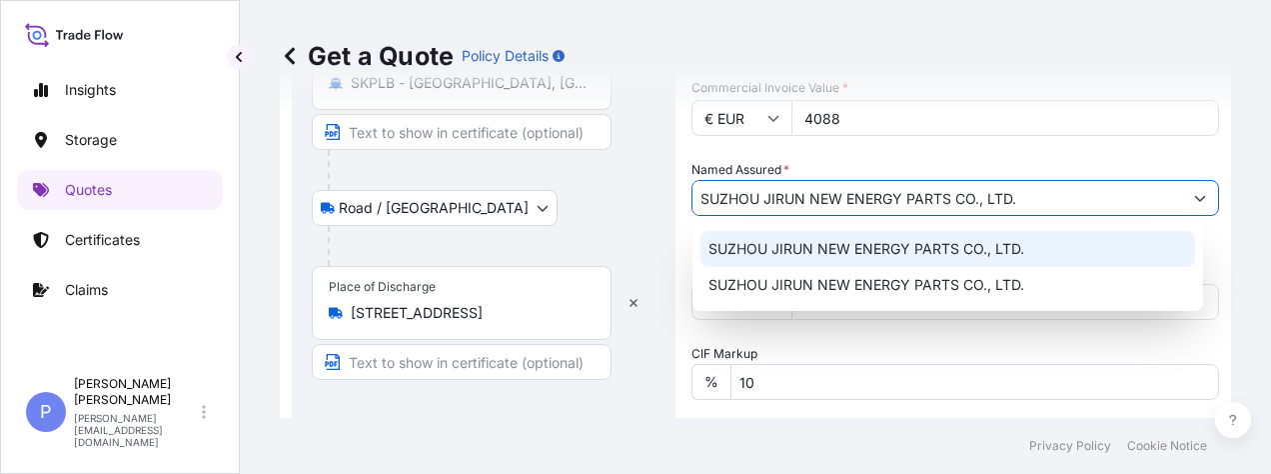
click at [929, 251] on span "SUZHOU JIRUN NEW ENERGY PARTS CO., LTD." at bounding box center [866, 249] width 316 height 20
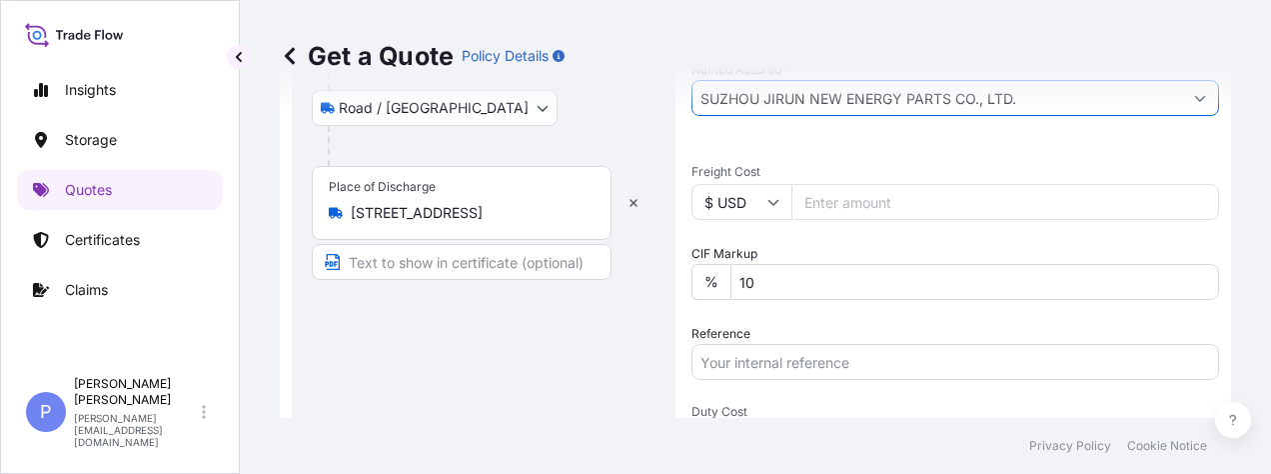
scroll to position [935, 0]
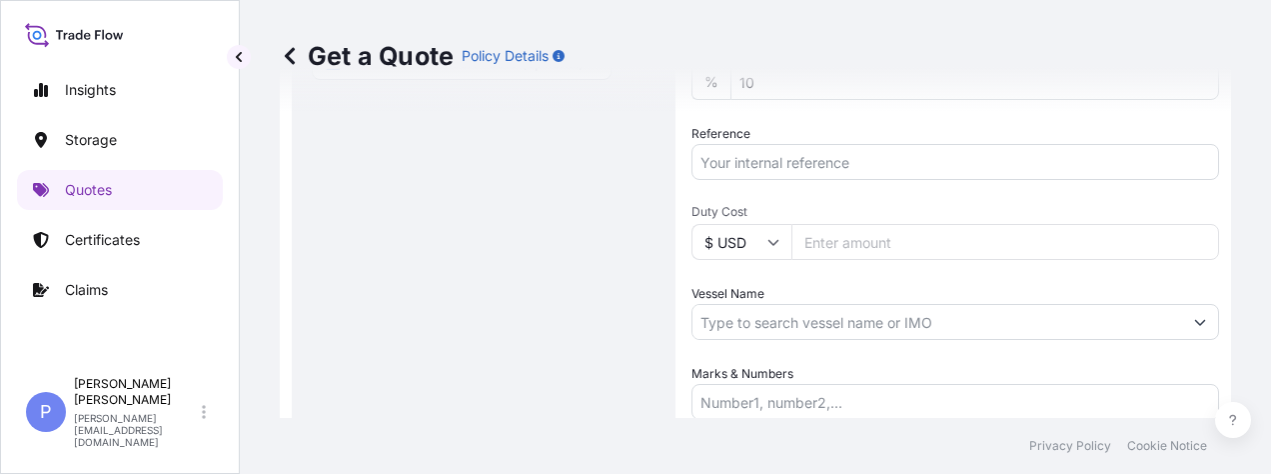
type input "SUZHOU JIRUN NEW ENERGY PARTS CO., LTD."
click at [744, 157] on input "Reference" at bounding box center [955, 162] width 528 height 36
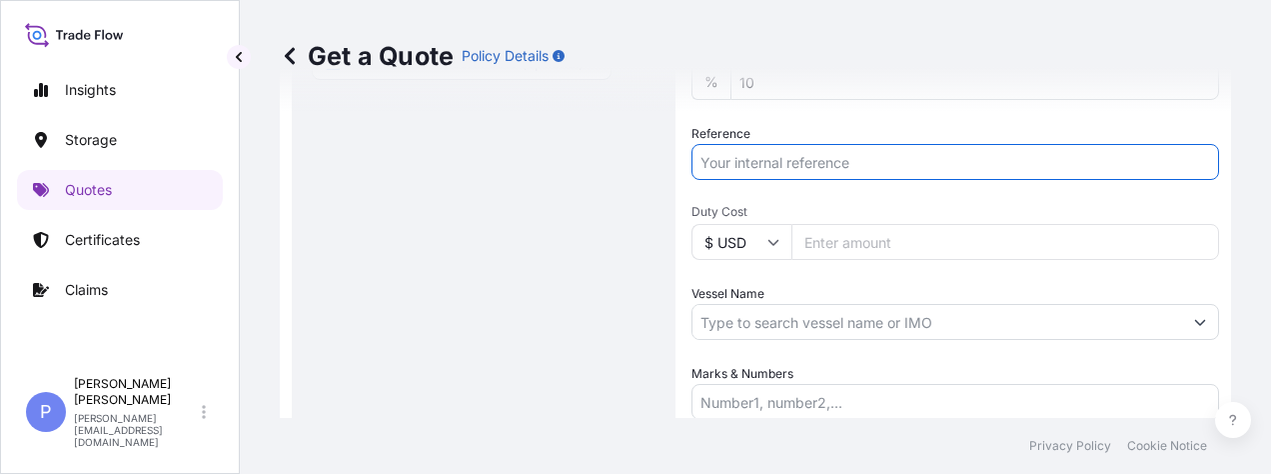
paste input "Invoice No. 20250901"
paste input "Purchase Order. : FWO031145RSK"
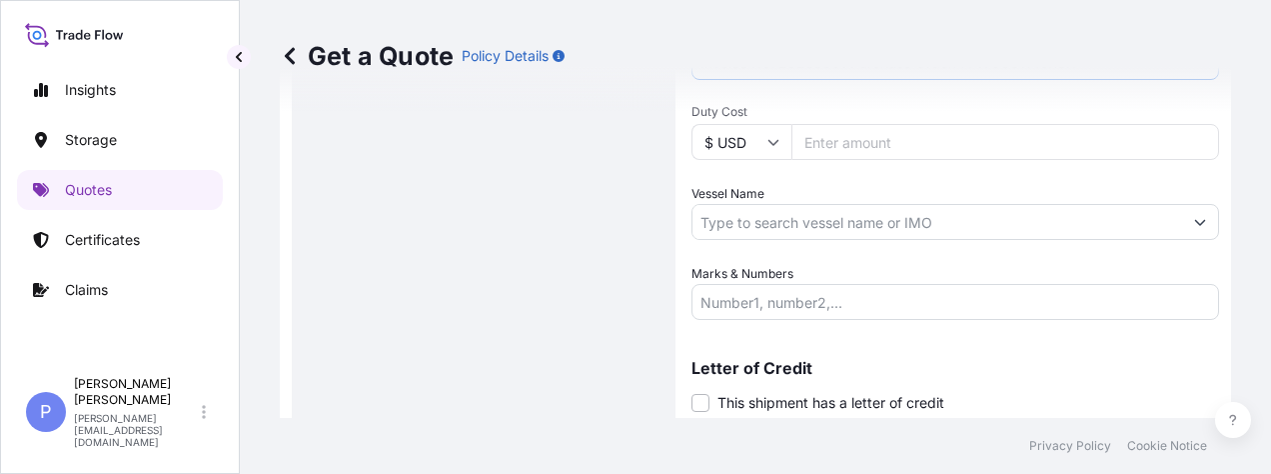
type input "Invoice No. 20250901 Purchase Order. : FWO031145RSK"
click at [745, 222] on input "Vessel Name" at bounding box center [937, 222] width 490 height 36
paste input "MSC IERANTO"
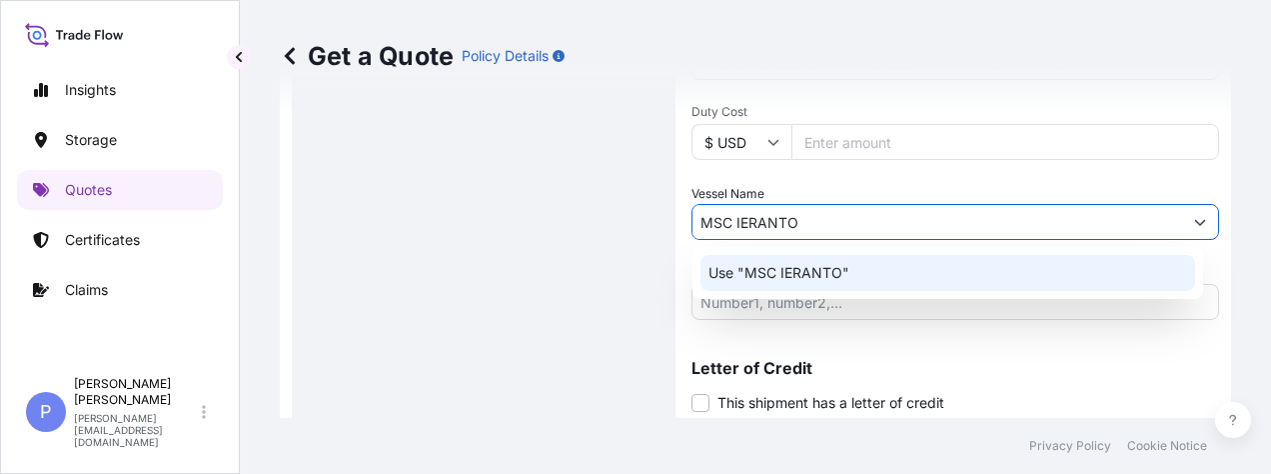
click at [757, 272] on p "Use "MSC IERANTO"" at bounding box center [778, 273] width 141 height 20
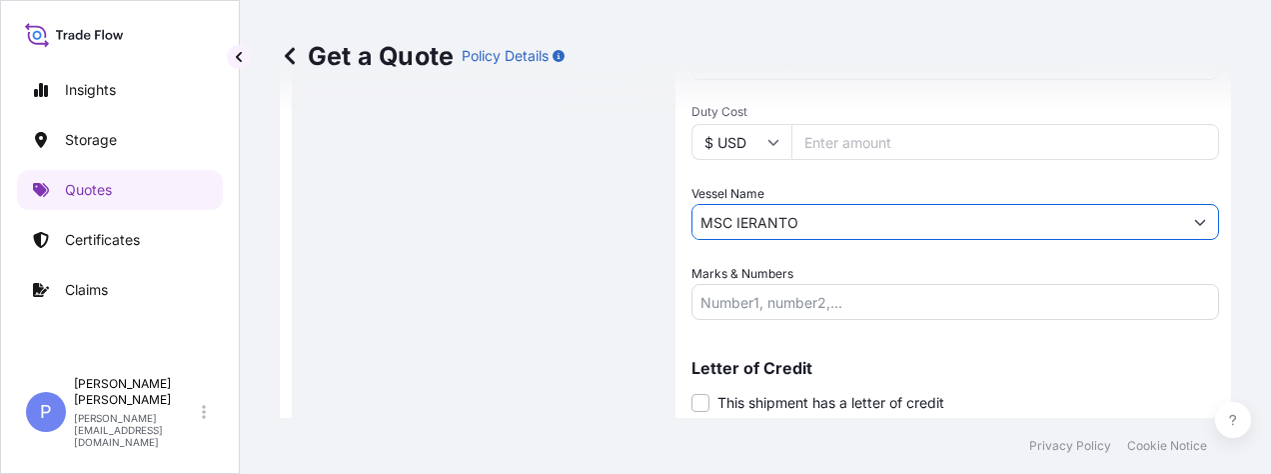
type input "MSC IERANTO"
click at [716, 299] on input "Marks & Numbers" at bounding box center [955, 302] width 528 height 36
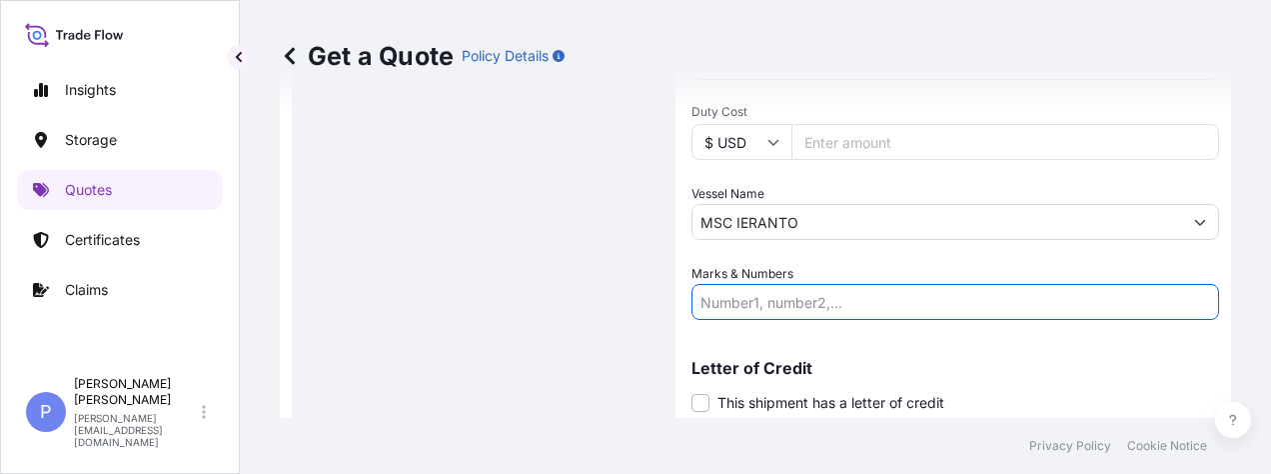
click at [716, 299] on input "Marks & Numbers" at bounding box center [955, 302] width 528 height 36
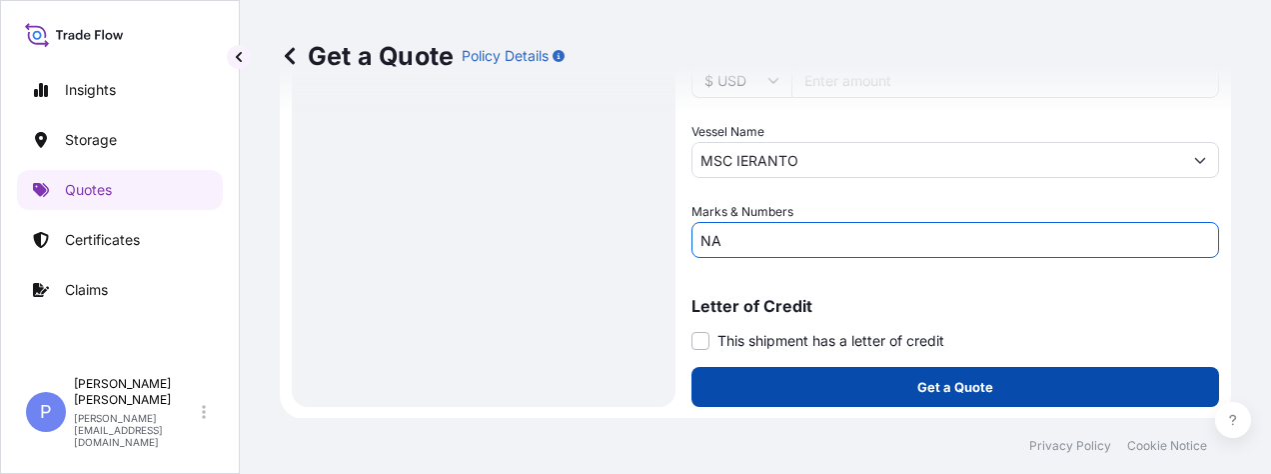
type input "NA"
click at [992, 381] on button "Get a Quote" at bounding box center [955, 387] width 528 height 40
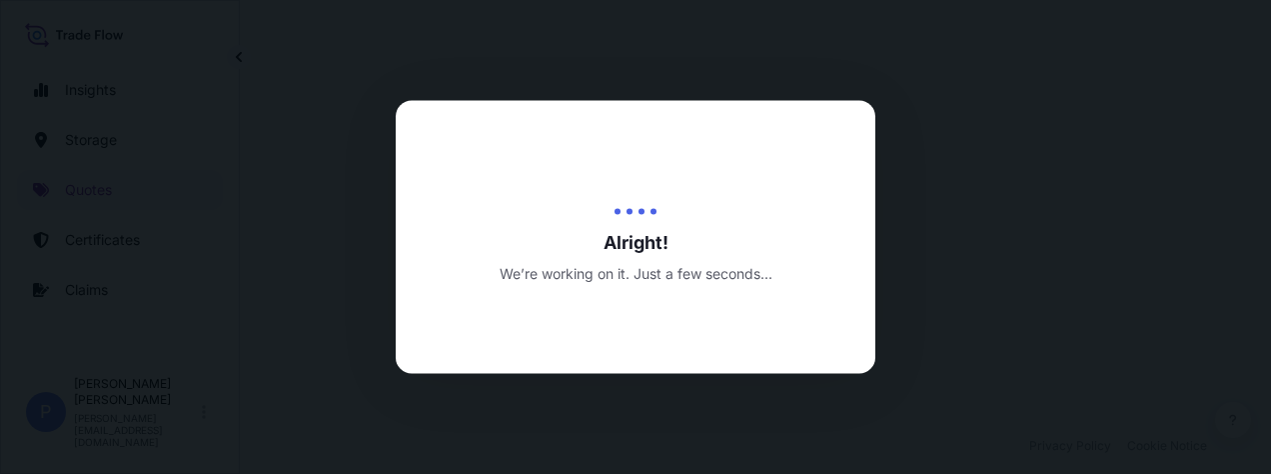
select select "Road / [GEOGRAPHIC_DATA]"
select select "Water"
select select "Road / [GEOGRAPHIC_DATA]"
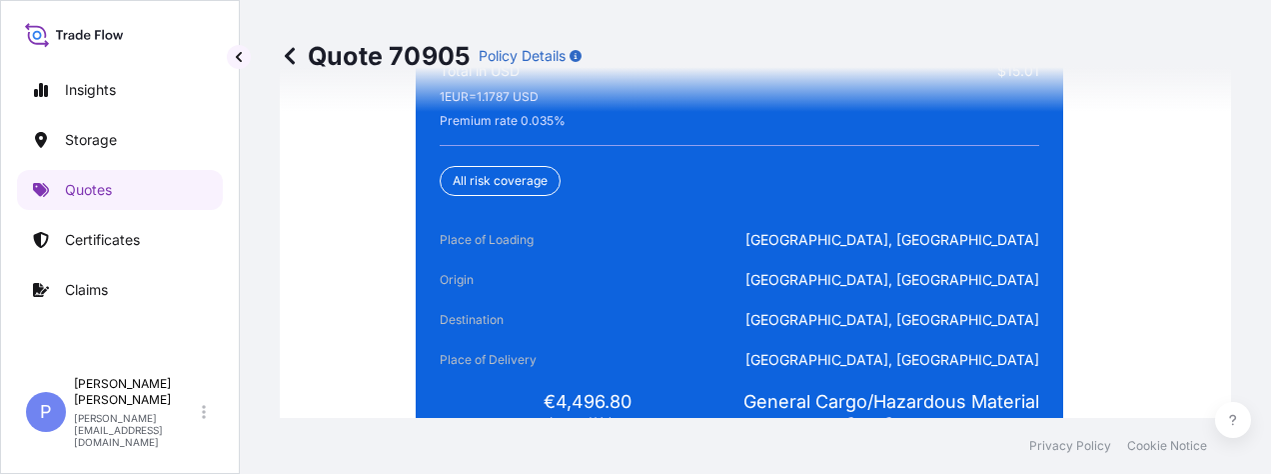
scroll to position [5363, 0]
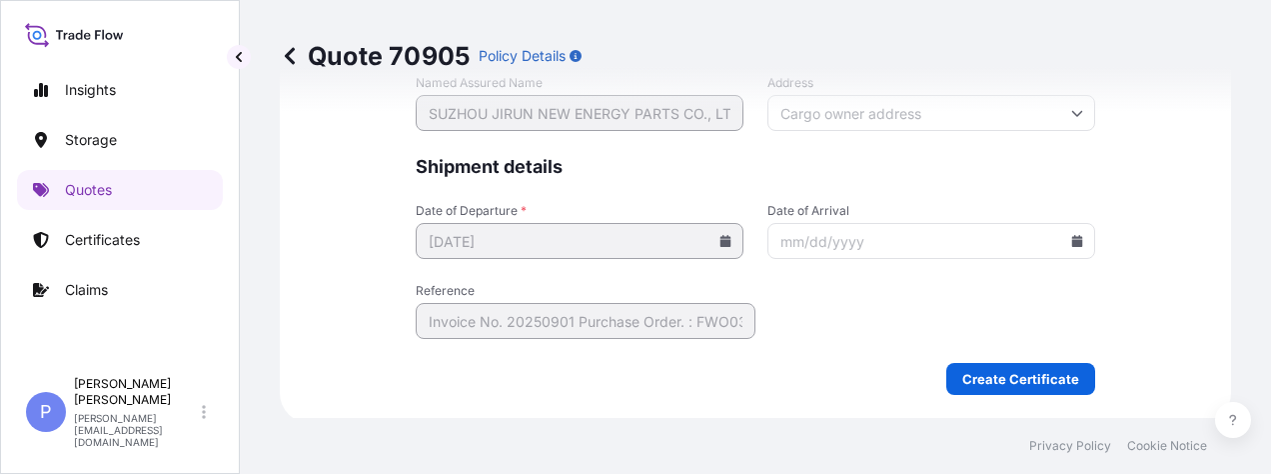
click at [1000, 352] on form "Named Assured Details Named Assured Name SUZHOU JIRUN NEW ENERGY PARTS CO., LTD…" at bounding box center [755, 211] width 679 height 368
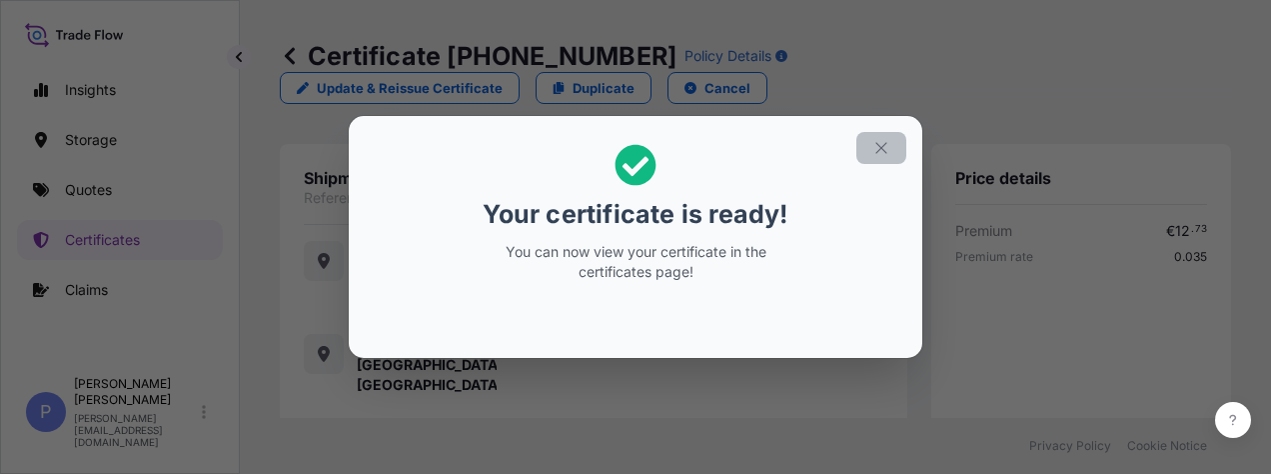
click at [885, 151] on icon "button" at bounding box center [880, 147] width 11 height 11
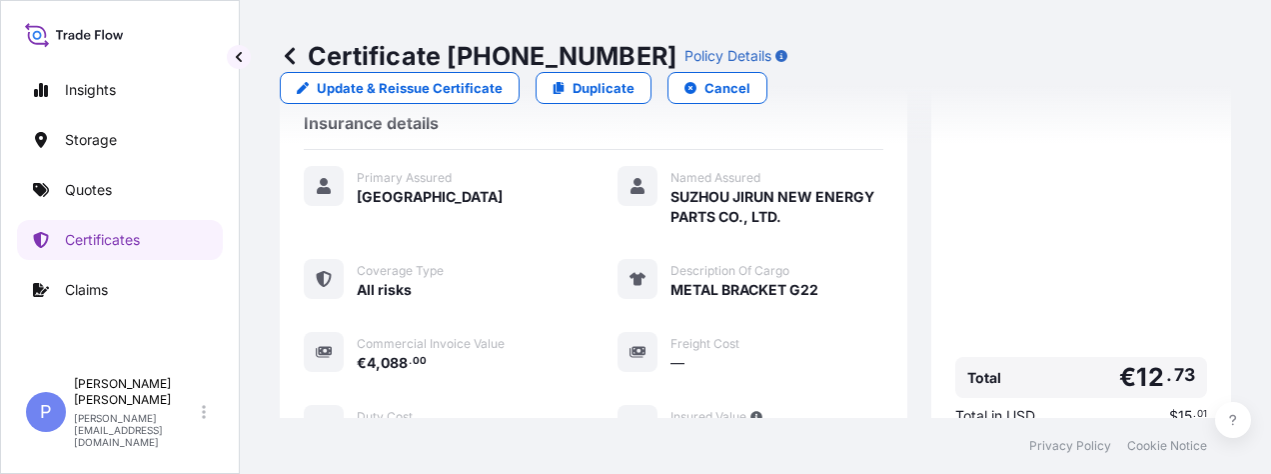
scroll to position [810, 0]
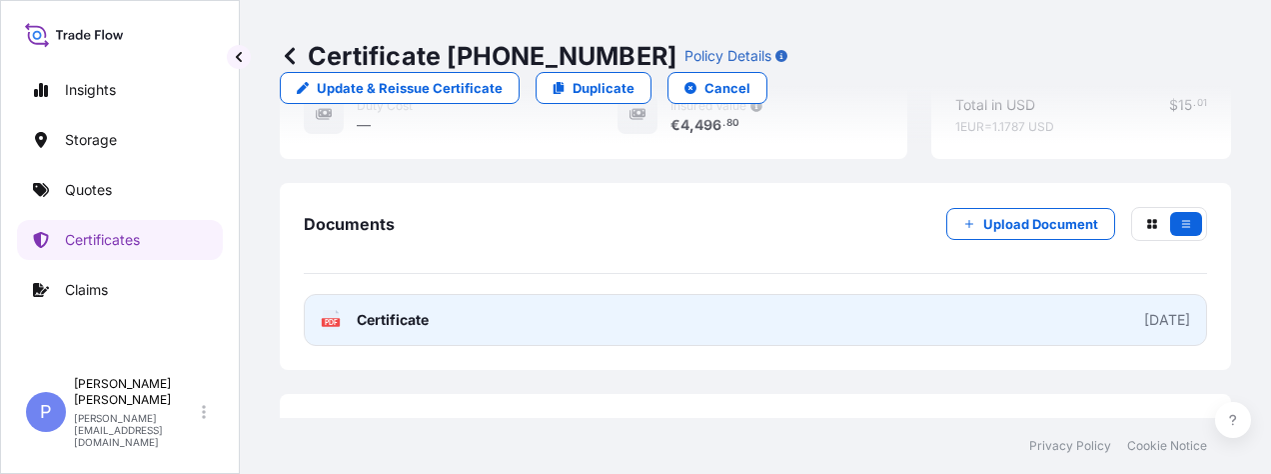
click at [787, 294] on link "PDF Certificate [DATE]" at bounding box center [755, 320] width 903 height 52
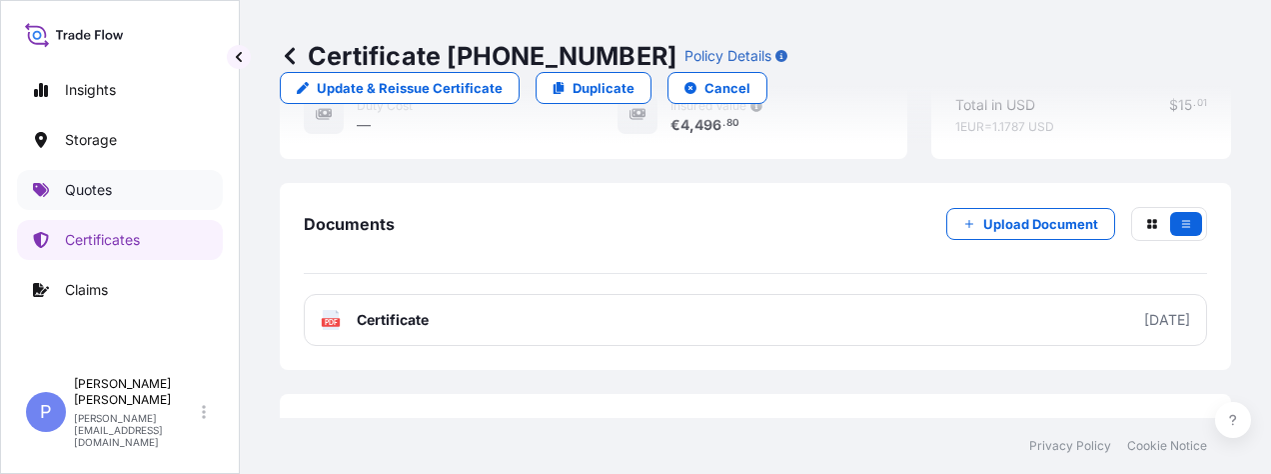
click at [100, 196] on p "Quotes" at bounding box center [88, 190] width 47 height 20
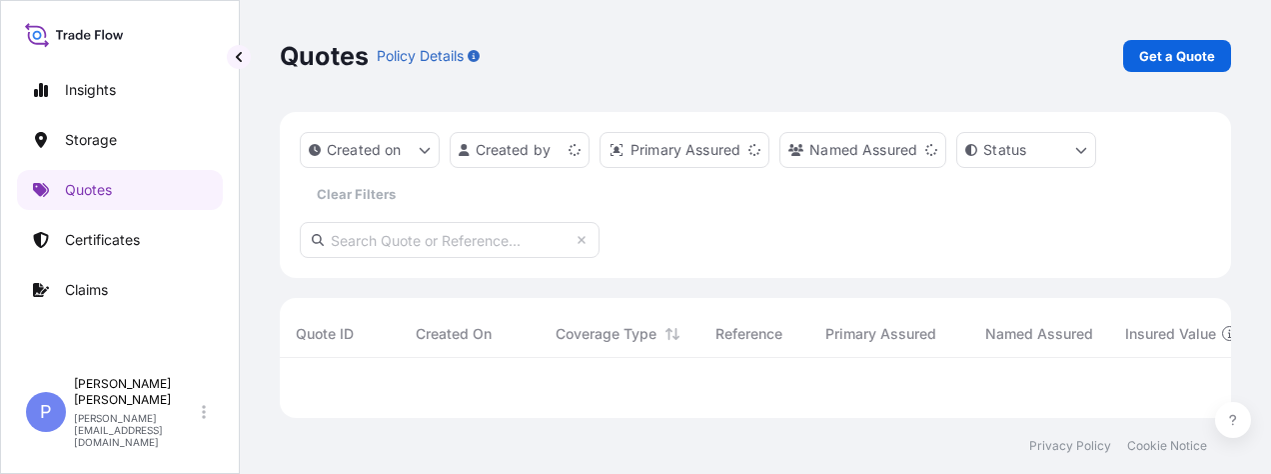
scroll to position [44, 935]
click at [1189, 55] on p "Get a Quote" at bounding box center [1177, 56] width 76 height 20
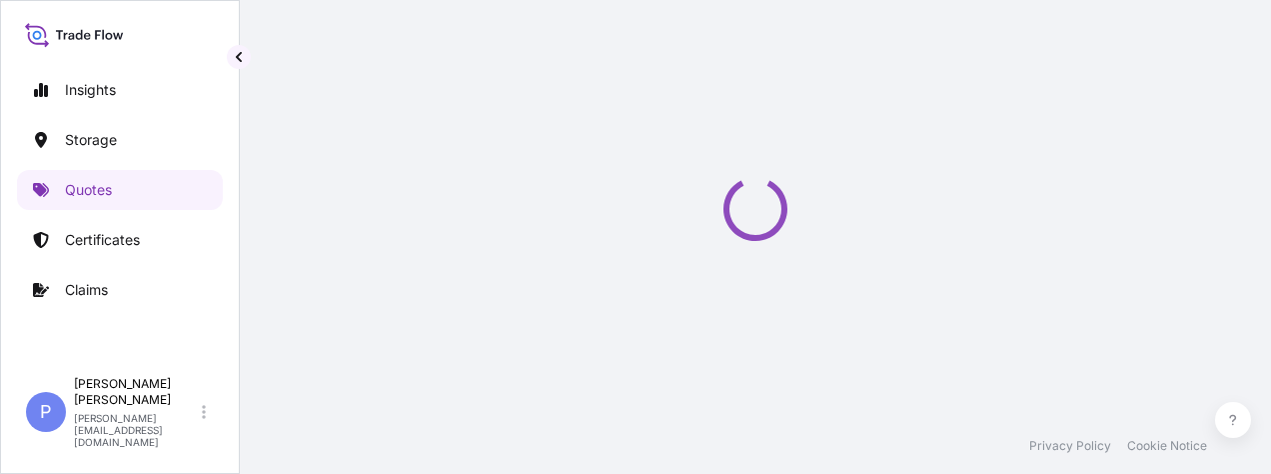
select select "Water"
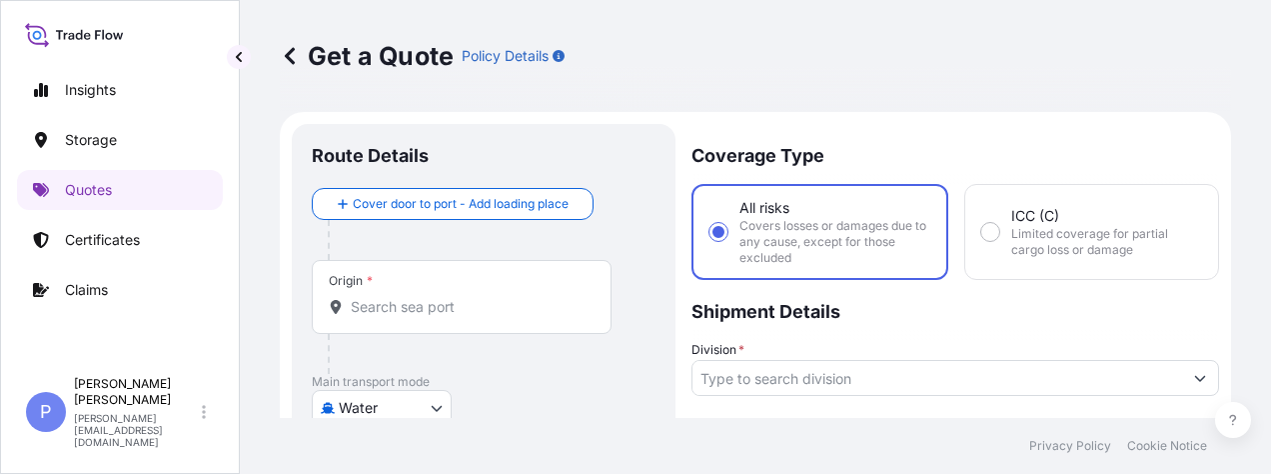
scroll to position [32, 0]
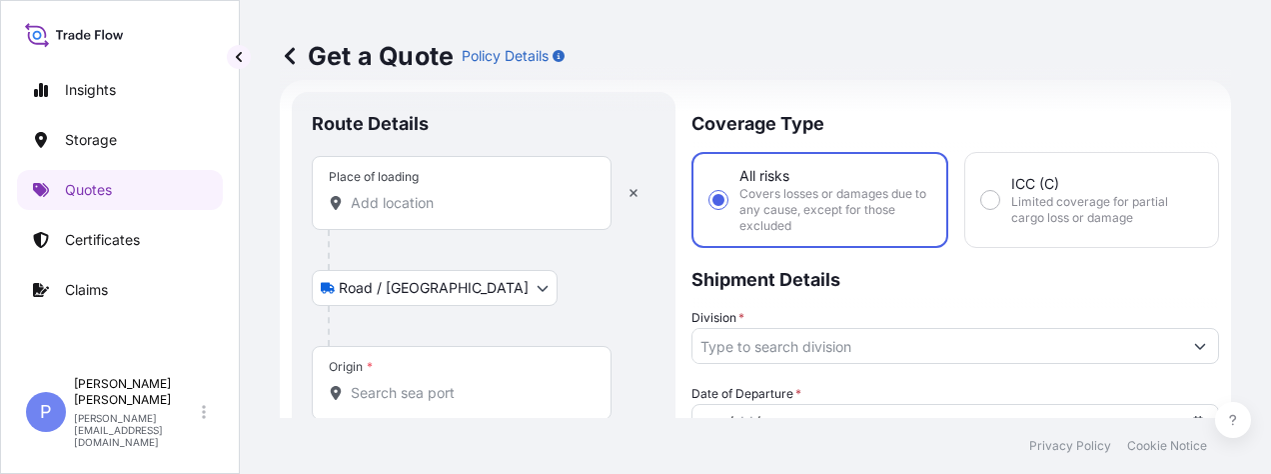
click at [358, 201] on input "Place of loading" at bounding box center [469, 203] width 236 height 20
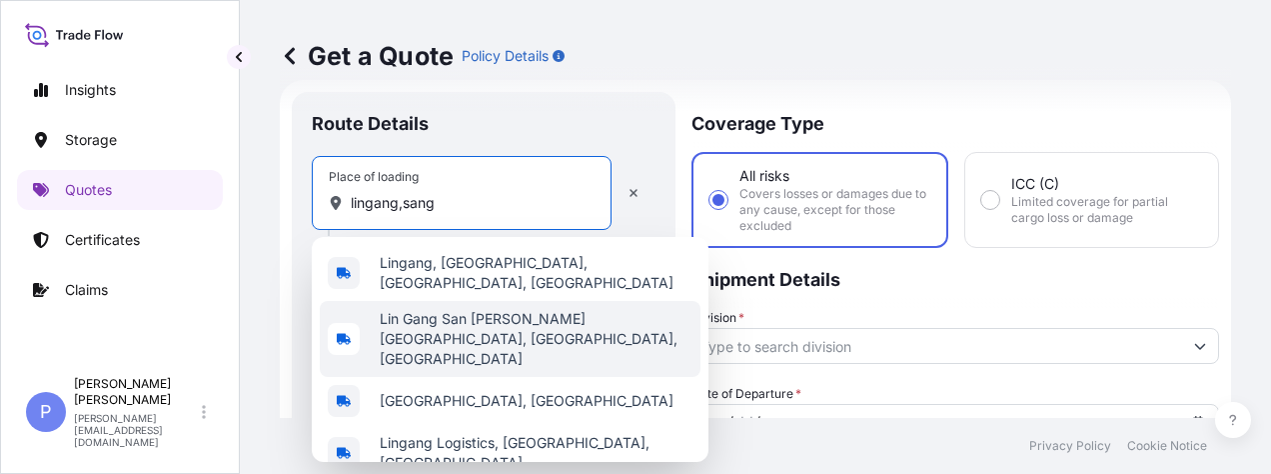
click at [458, 274] on span "Lingang, [GEOGRAPHIC_DATA], [GEOGRAPHIC_DATA], [GEOGRAPHIC_DATA]" at bounding box center [536, 273] width 313 height 40
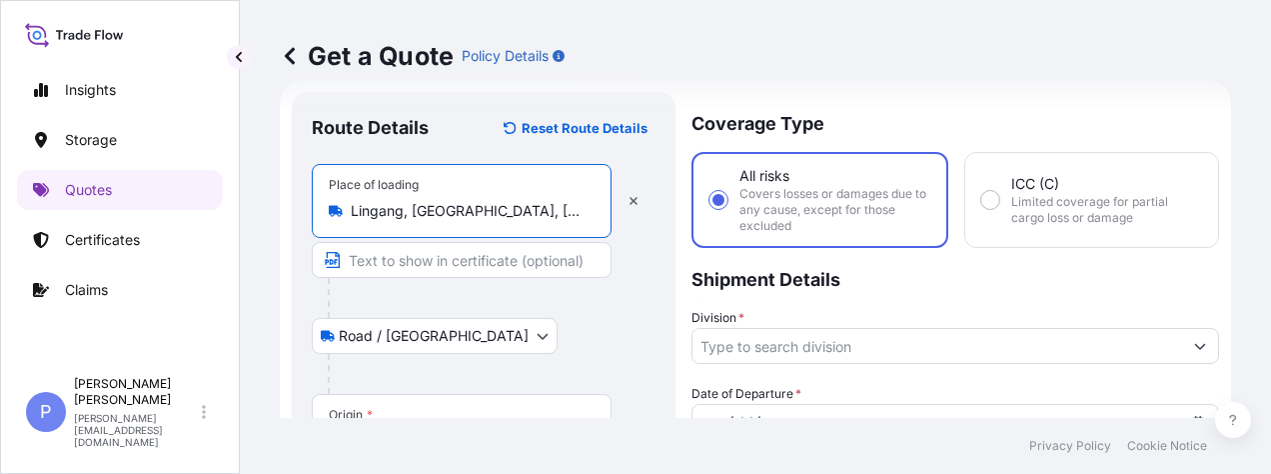
type input "Lingang, [GEOGRAPHIC_DATA], [GEOGRAPHIC_DATA], [GEOGRAPHIC_DATA]"
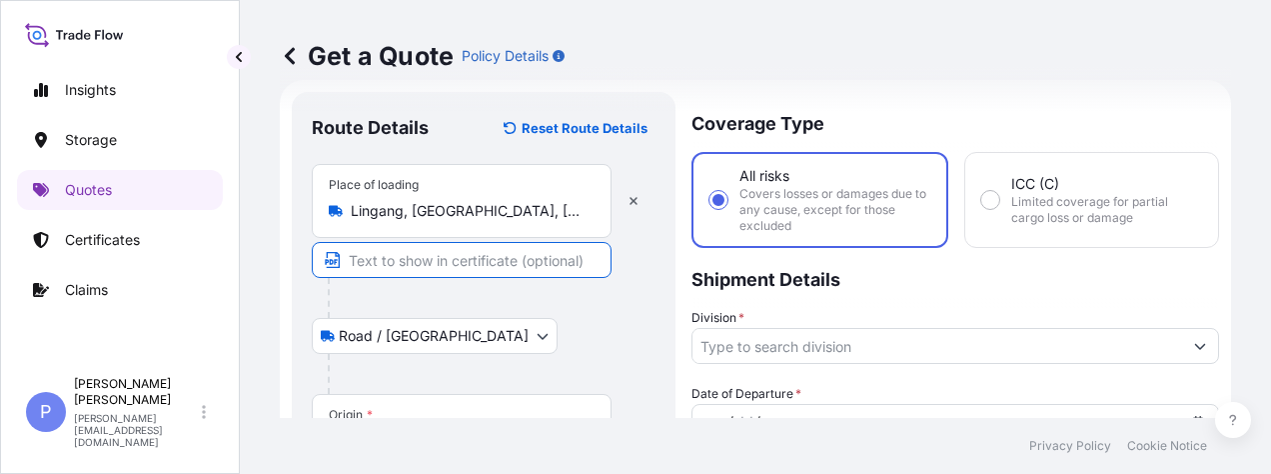
click at [379, 258] on input "Text to appear on certificate" at bounding box center [462, 260] width 300 height 36
paste input "uilding [STREET_ADDRESS], Intersection of [GEOGRAPHIC_DATA]"
type input "uilding [STREET_ADDRESS], Intersection of [GEOGRAPHIC_DATA]"
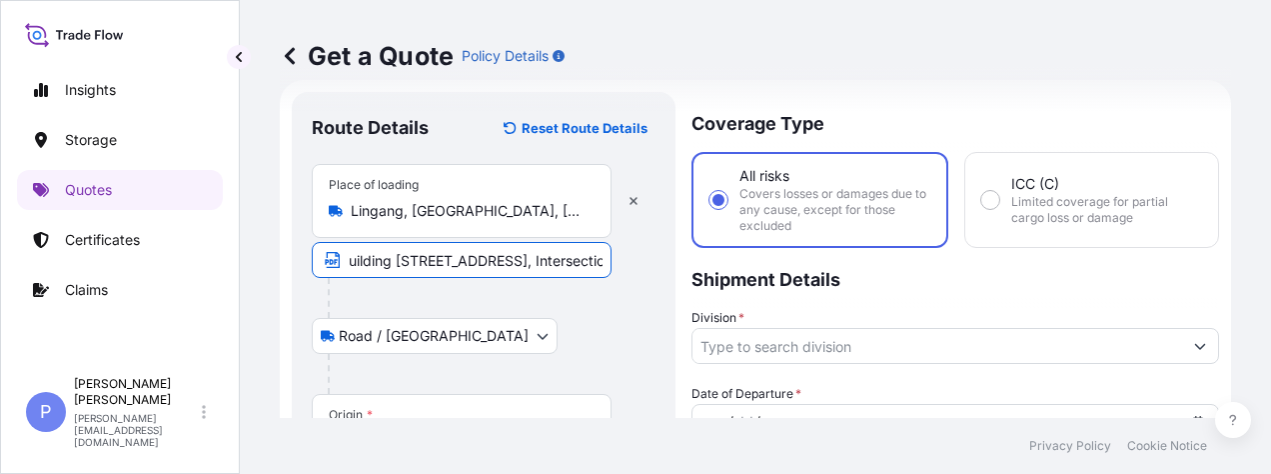
click at [482, 330] on div "Road / [GEOGRAPHIC_DATA] / Inland" at bounding box center [484, 336] width 344 height 36
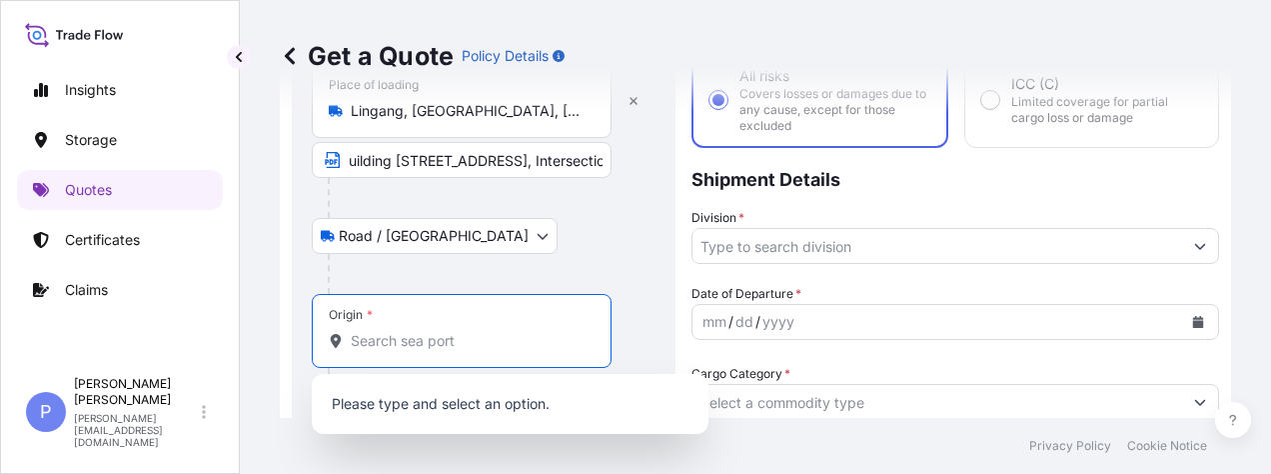
click at [400, 344] on input "Origin *" at bounding box center [469, 341] width 236 height 20
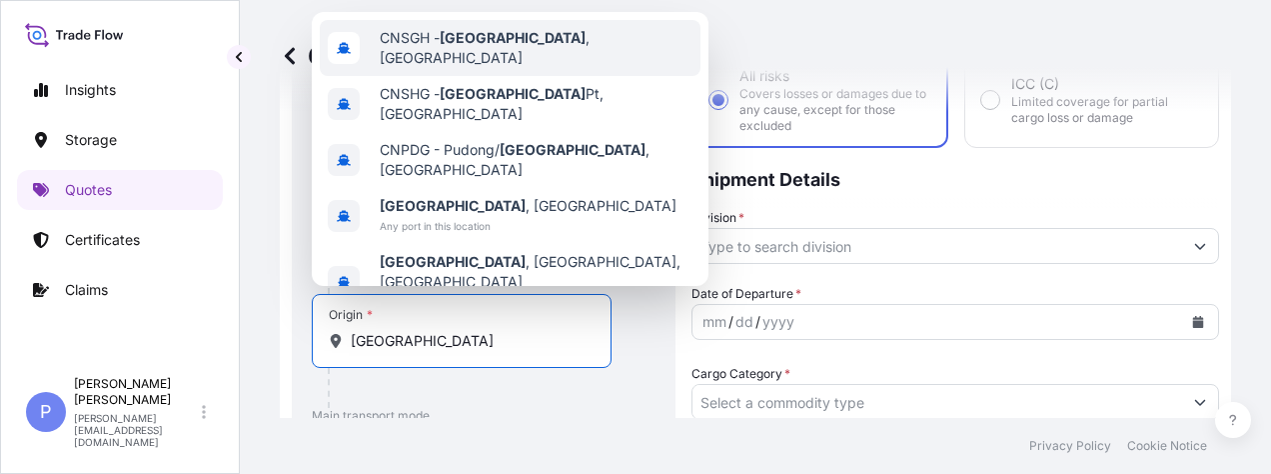
click at [441, 56] on div "CNSGH - [GEOGRAPHIC_DATA] , [GEOGRAPHIC_DATA]" at bounding box center [510, 48] width 381 height 56
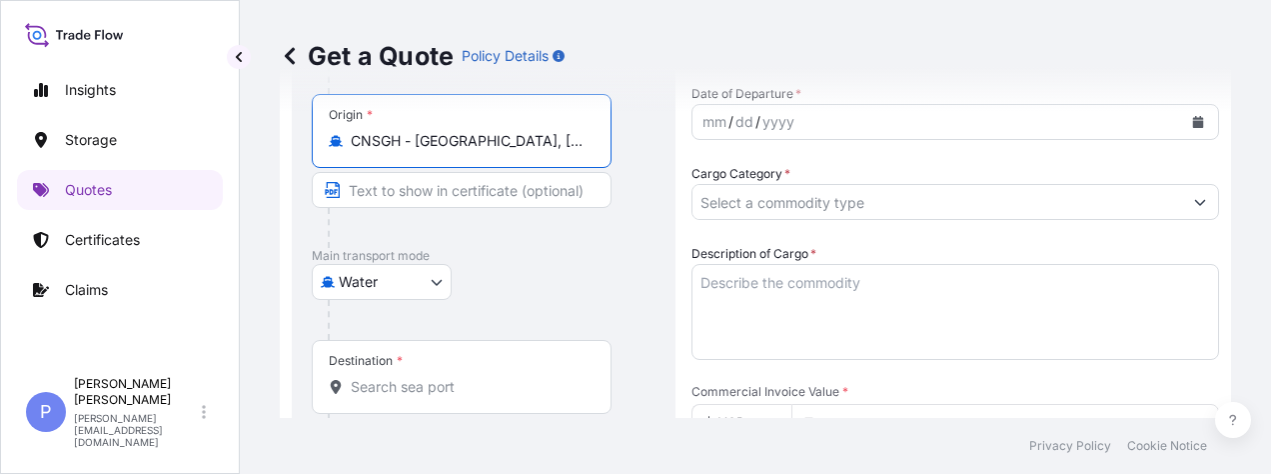
scroll to position [432, 0]
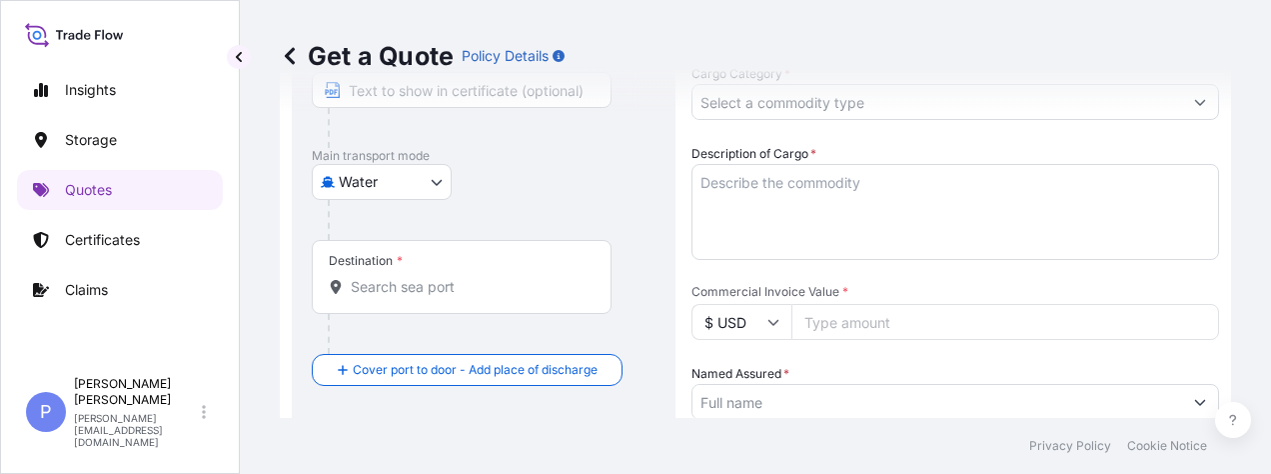
type input "CNSGH - [GEOGRAPHIC_DATA], [GEOGRAPHIC_DATA]"
click at [410, 288] on input "Destination *" at bounding box center [469, 287] width 236 height 20
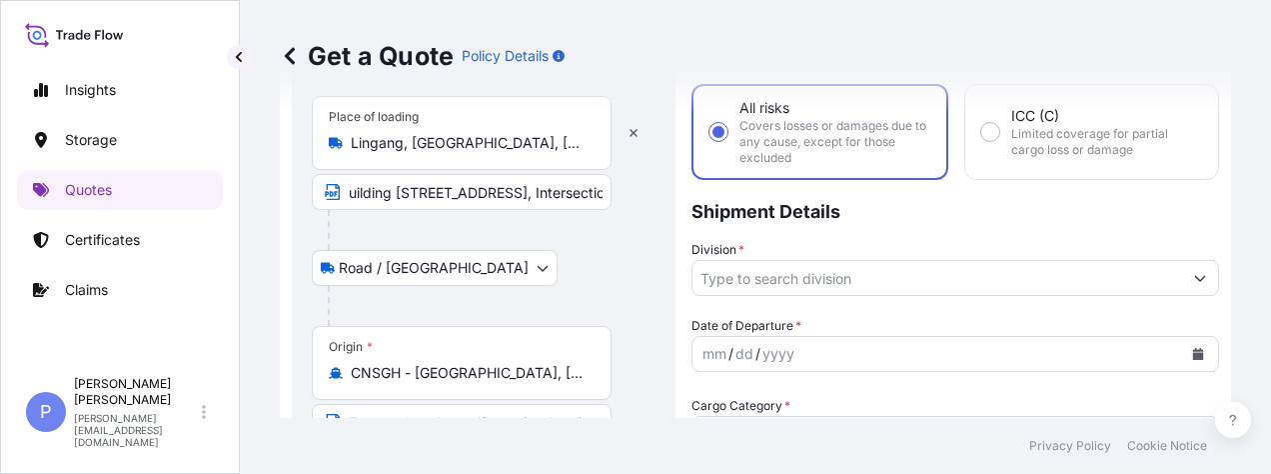
scroll to position [200, 0]
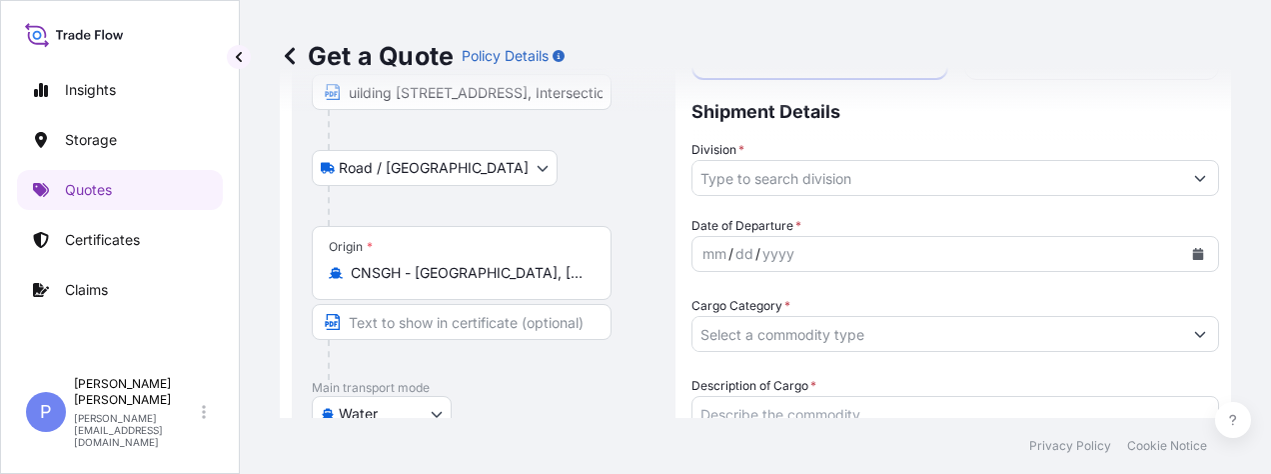
type input "USLAX - [GEOGRAPHIC_DATA], [GEOGRAPHIC_DATA]"
click at [802, 183] on input "Division *" at bounding box center [937, 178] width 490 height 36
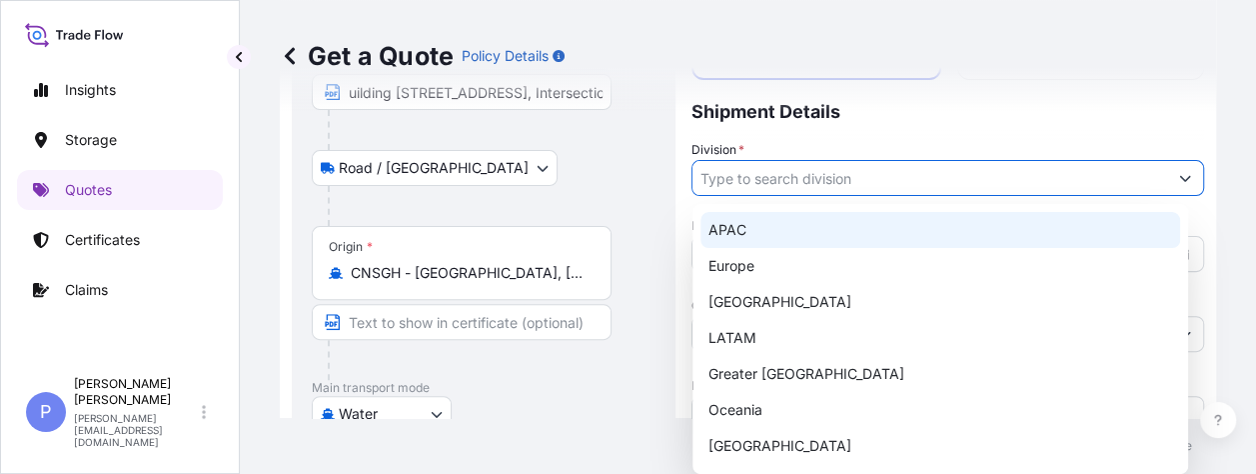
click at [759, 239] on div "APAC" at bounding box center [940, 230] width 480 height 36
type input "APAC"
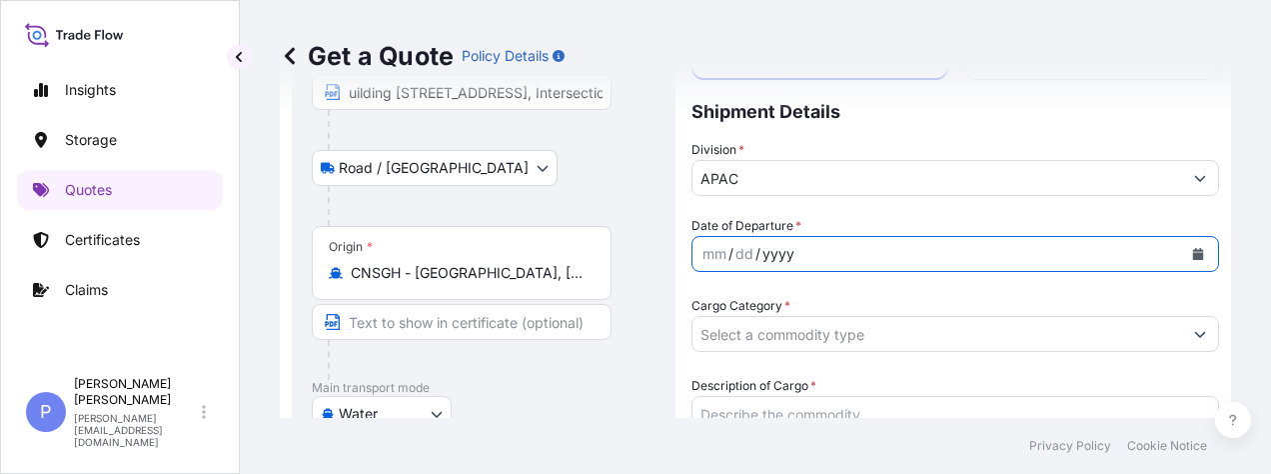
click at [761, 250] on div "yyyy" at bounding box center [778, 254] width 36 height 24
click at [1193, 254] on icon "Calendar" at bounding box center [1198, 254] width 11 height 12
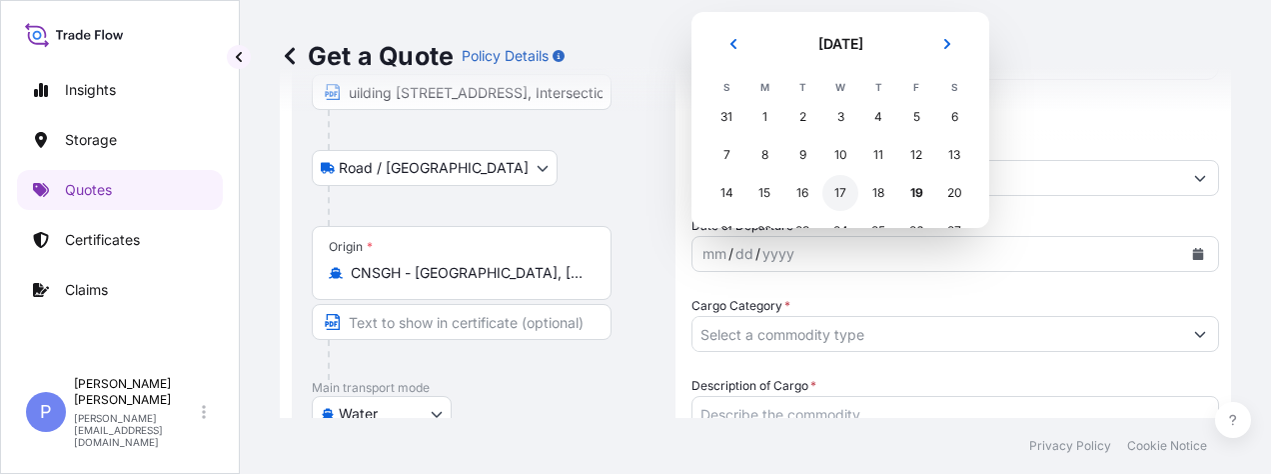
click at [840, 198] on div "17" at bounding box center [840, 193] width 36 height 36
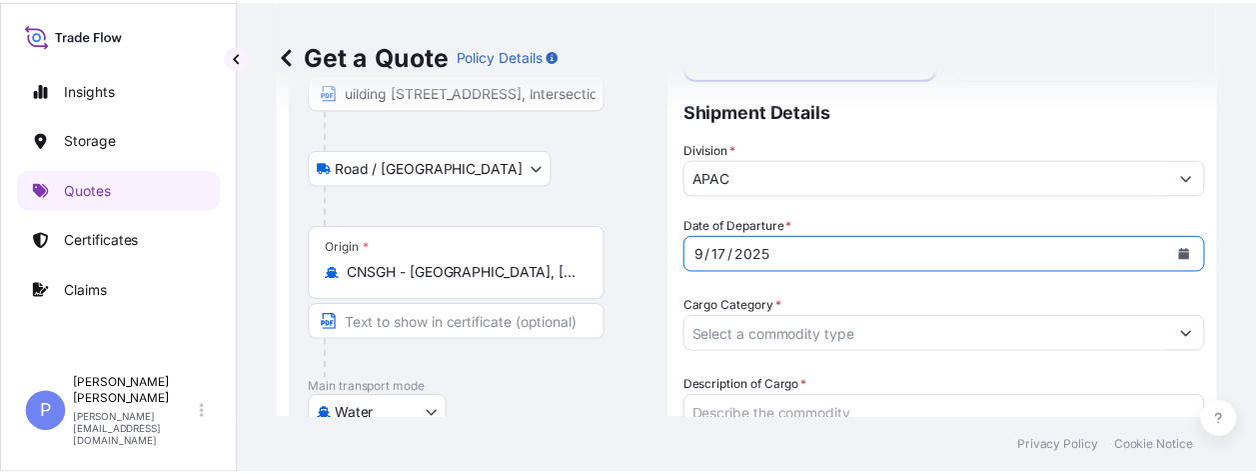
scroll to position [300, 0]
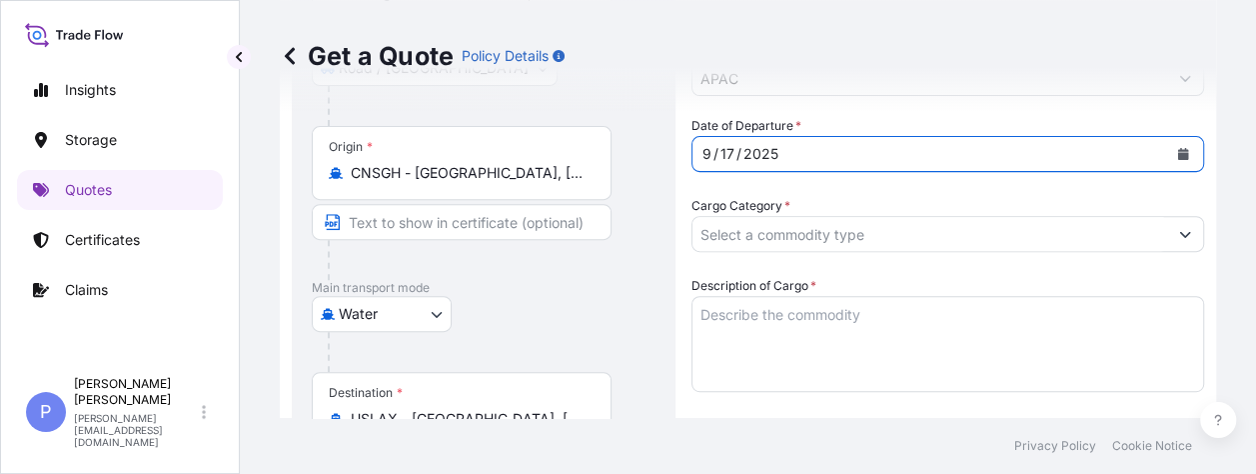
click at [1183, 242] on button "Show suggestions" at bounding box center [1185, 234] width 36 height 36
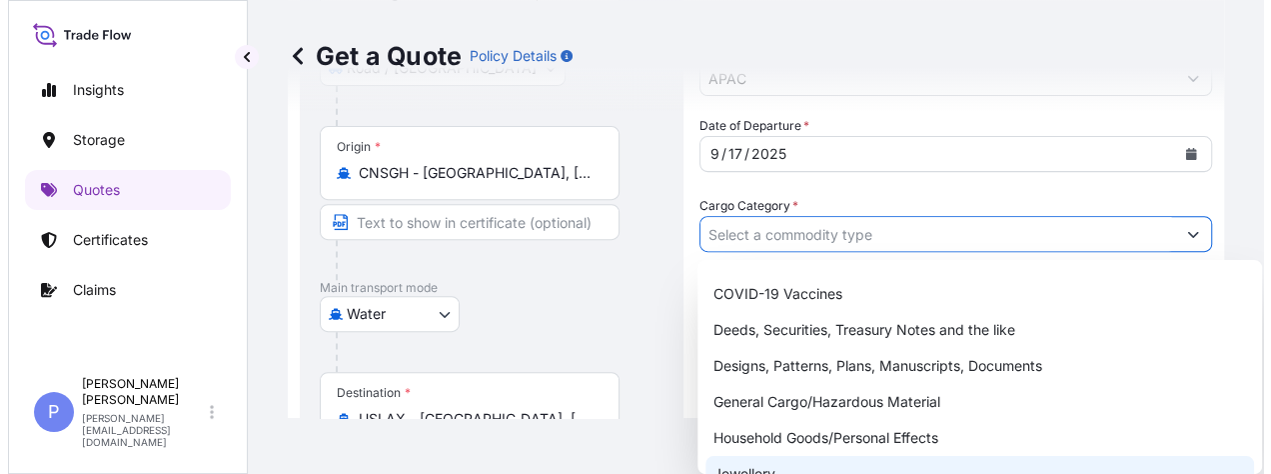
scroll to position [200, 0]
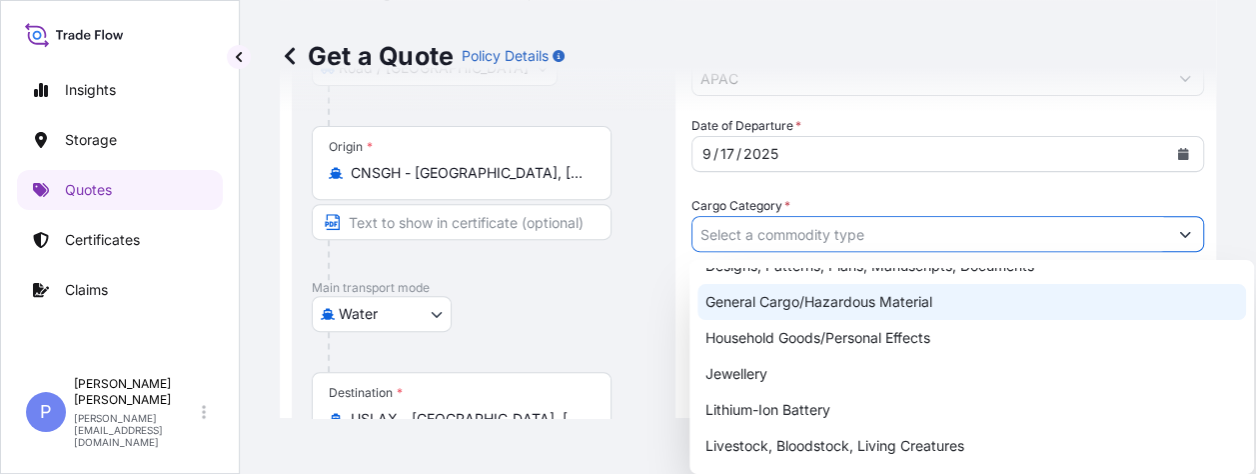
click at [936, 305] on div "General Cargo/Hazardous Material" at bounding box center [971, 302] width 549 height 36
type input "General Cargo/Hazardous Material"
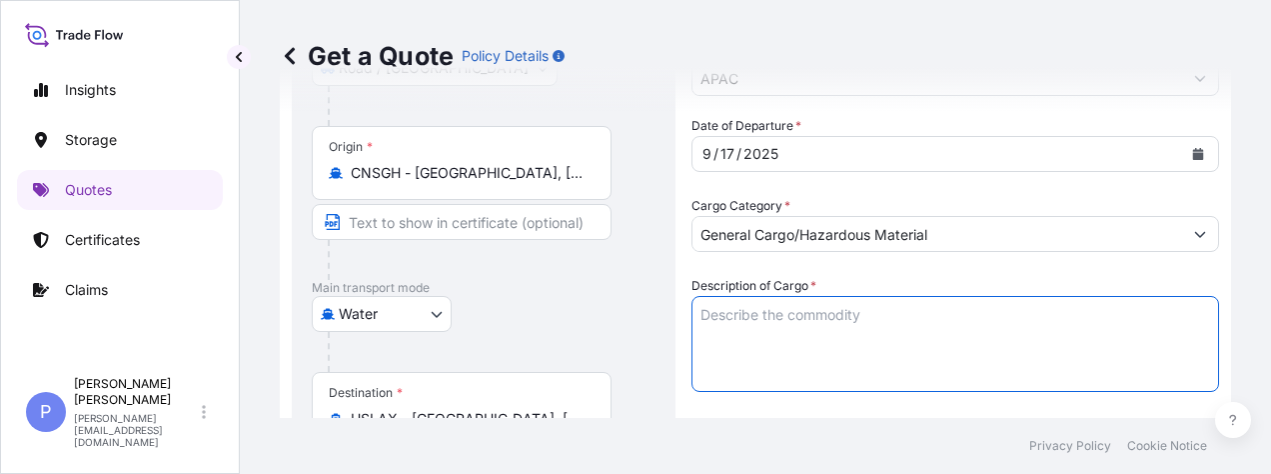
click at [741, 315] on textarea "Description of Cargo *" at bounding box center [955, 344] width 528 height 96
paste textarea "SigenStor BAT 9.0 US"
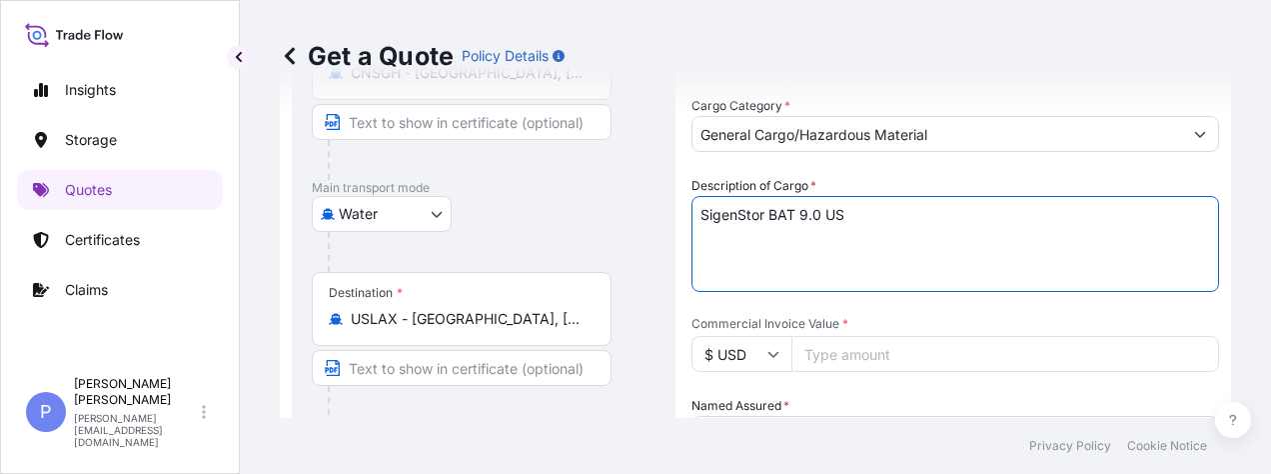
scroll to position [500, 0]
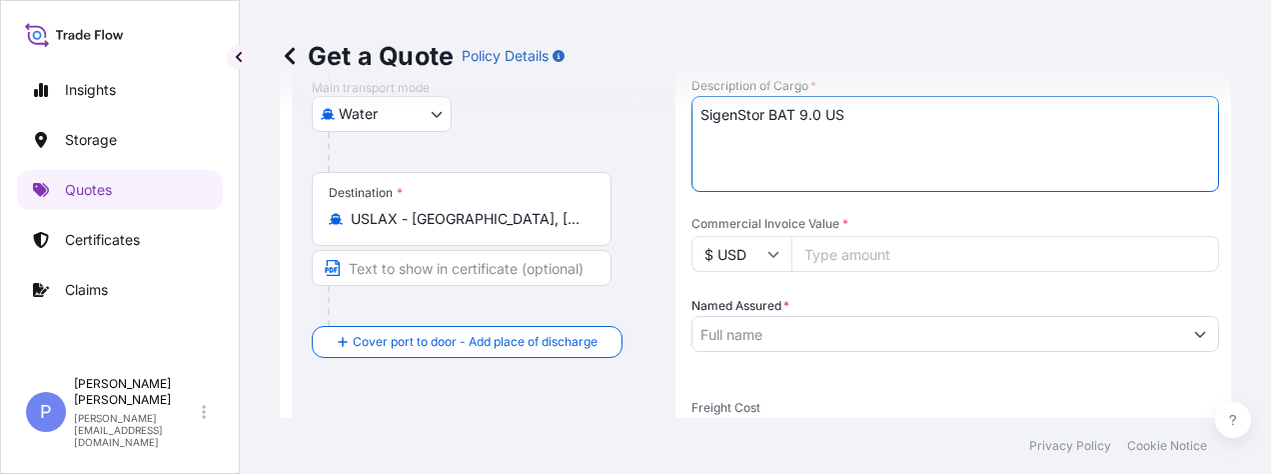
type textarea "SigenStor BAT 9.0 US"
click at [831, 257] on input "Commercial Invoice Value *" at bounding box center [1005, 254] width 428 height 36
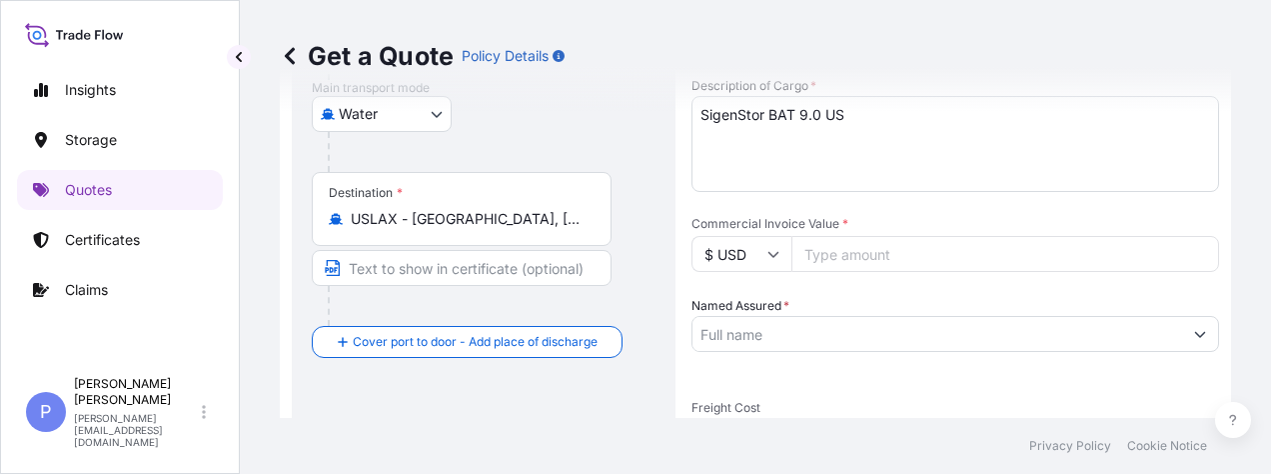
paste input "246792.00"
type input "246792.00"
click at [808, 333] on input "Named Assured *" at bounding box center [929, 334] width 475 height 36
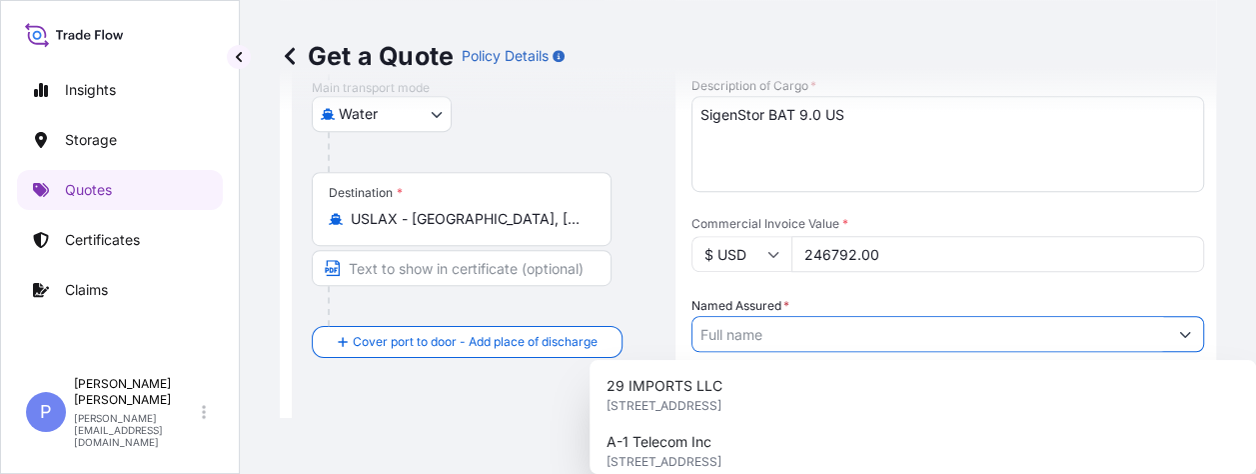
click at [720, 335] on input "Named Assured *" at bounding box center [929, 334] width 475 height 36
paste input "Shanghai Sigeyun Digital Technology Co., Ltd"
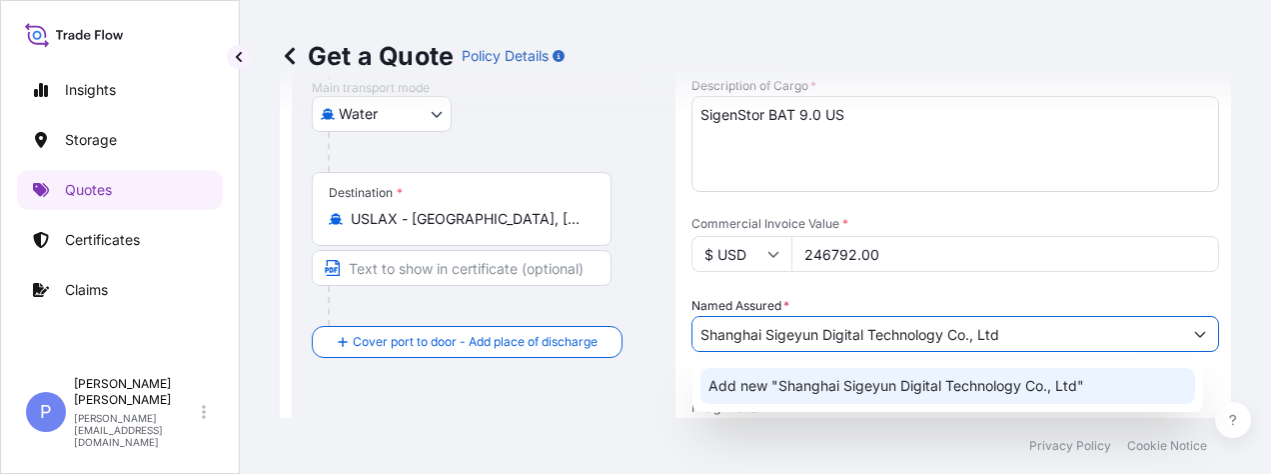
click at [791, 396] on div "Add new "Shanghai Sigeyun Digital Technology Co., Ltd"" at bounding box center [947, 386] width 495 height 36
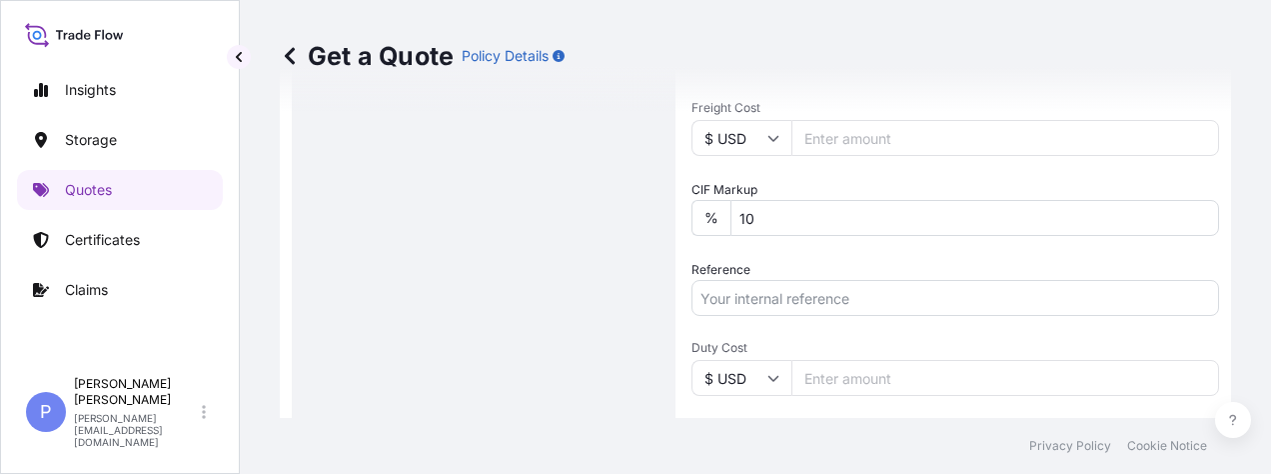
scroll to position [899, 0]
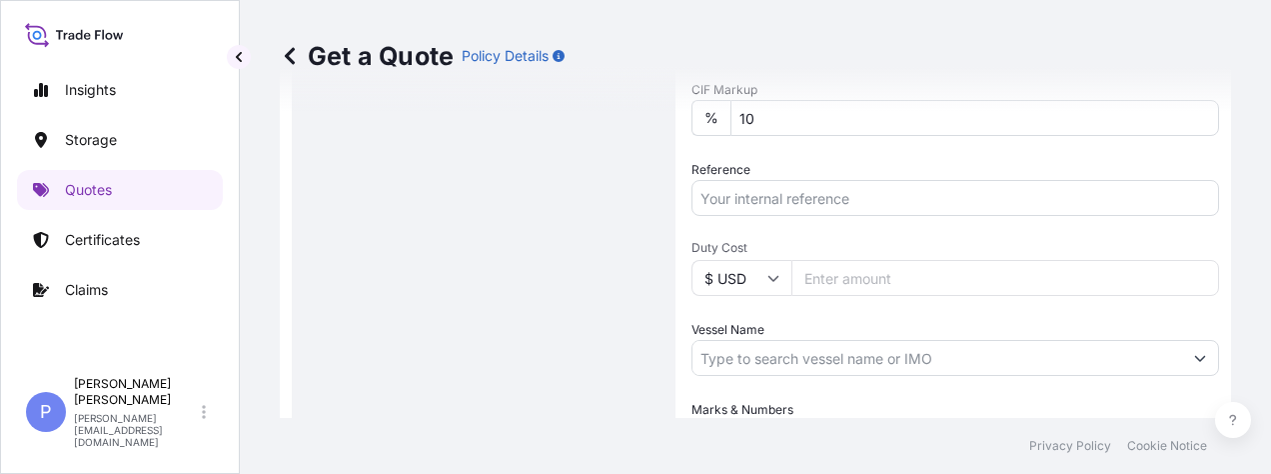
type input "Shanghai Sigeyun Digital Technology Co., Ltd"
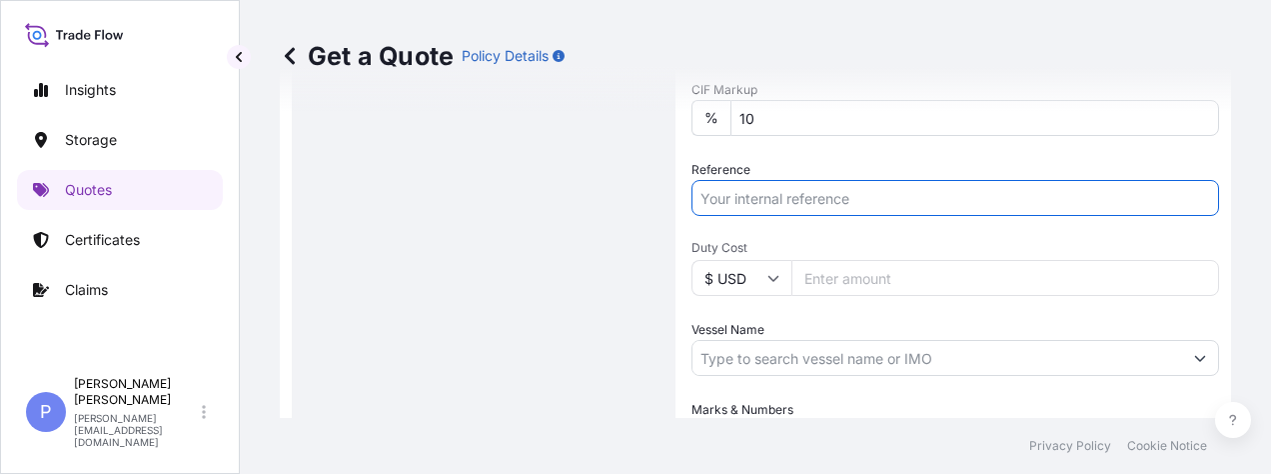
click at [754, 198] on input "Reference" at bounding box center [955, 198] width 528 height 36
paste input "DI-2025.09.16-002042-SHIP"
drag, startPoint x: 893, startPoint y: 200, endPoint x: 975, endPoint y: 196, distance: 82.0
click at [975, 196] on input "DI-2025.09.16-002042-SHIP" at bounding box center [955, 198] width 528 height 36
type input "DI-2025.09.16-002042-SHIP"
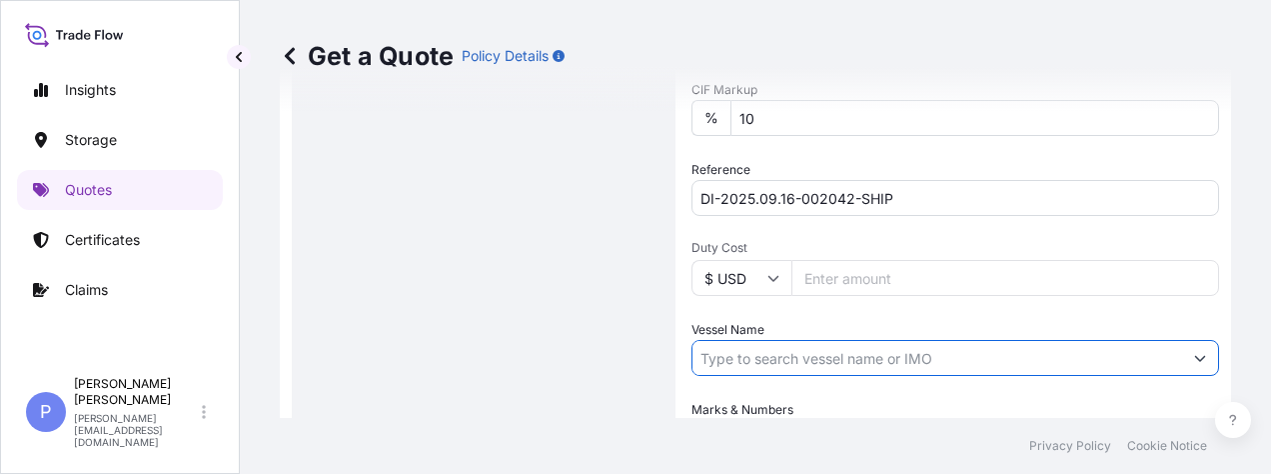
click at [863, 360] on input "Vessel Name" at bounding box center [937, 358] width 490 height 36
paste input "[PERSON_NAME]"
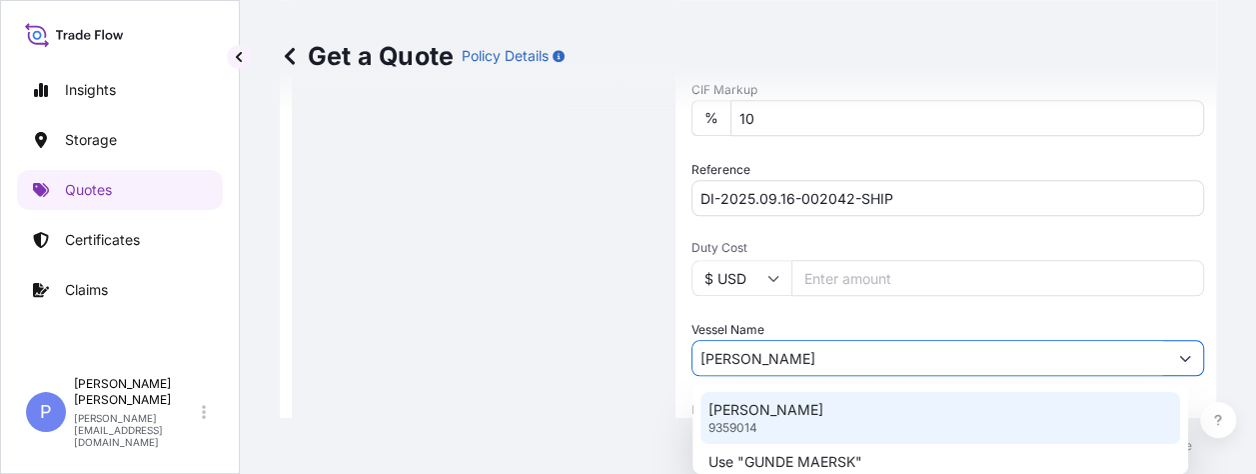
click at [797, 410] on p "[PERSON_NAME]" at bounding box center [765, 410] width 115 height 20
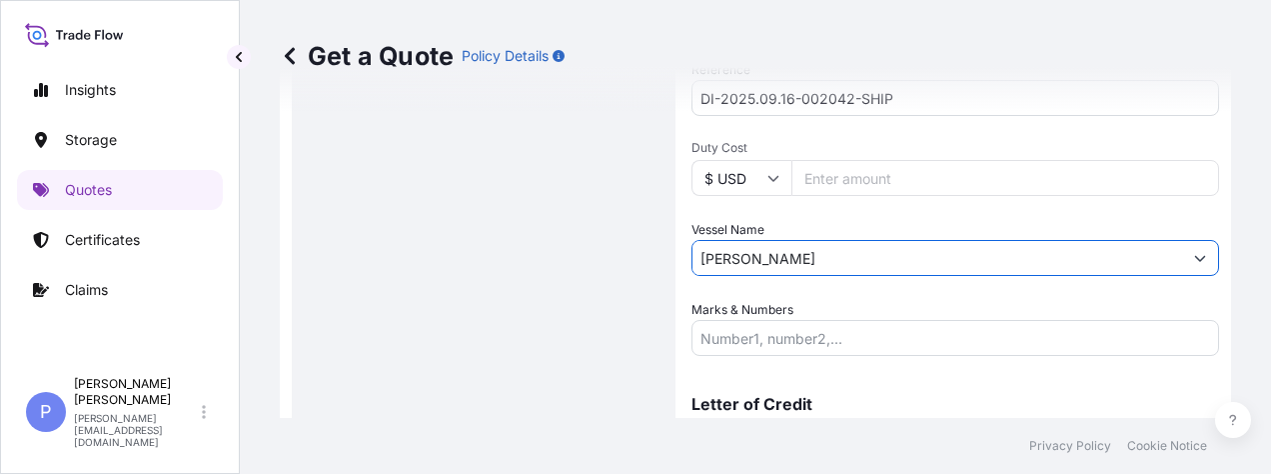
scroll to position [1097, 0]
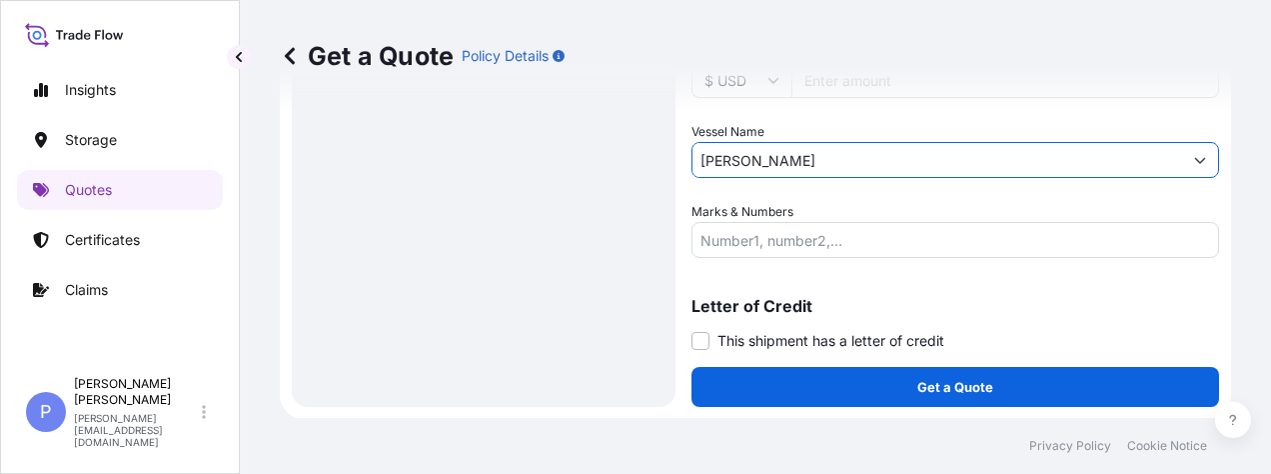
type input "[PERSON_NAME]"
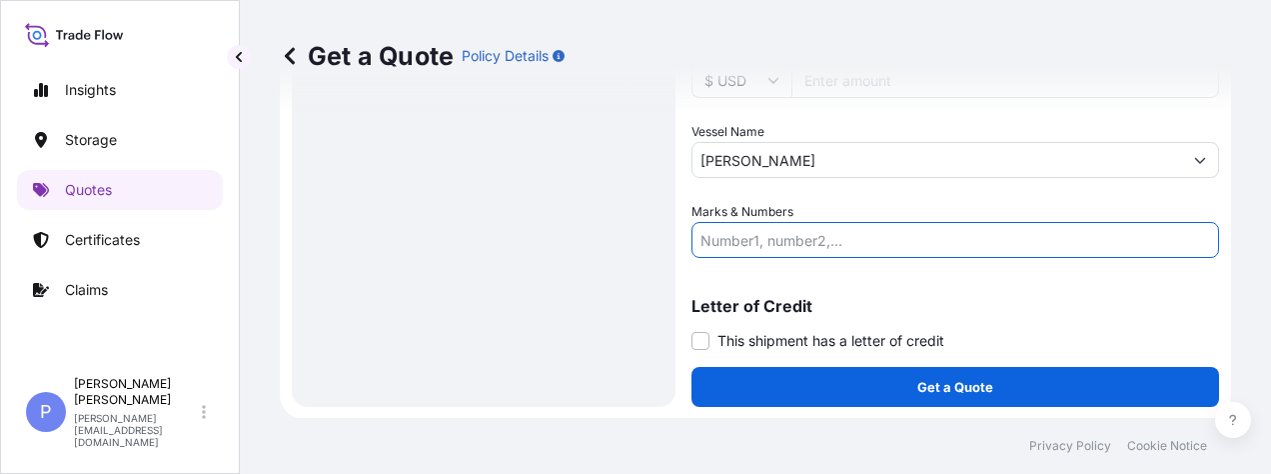
click at [856, 242] on input "Marks & Numbers" at bounding box center [955, 240] width 528 height 36
type input "n"
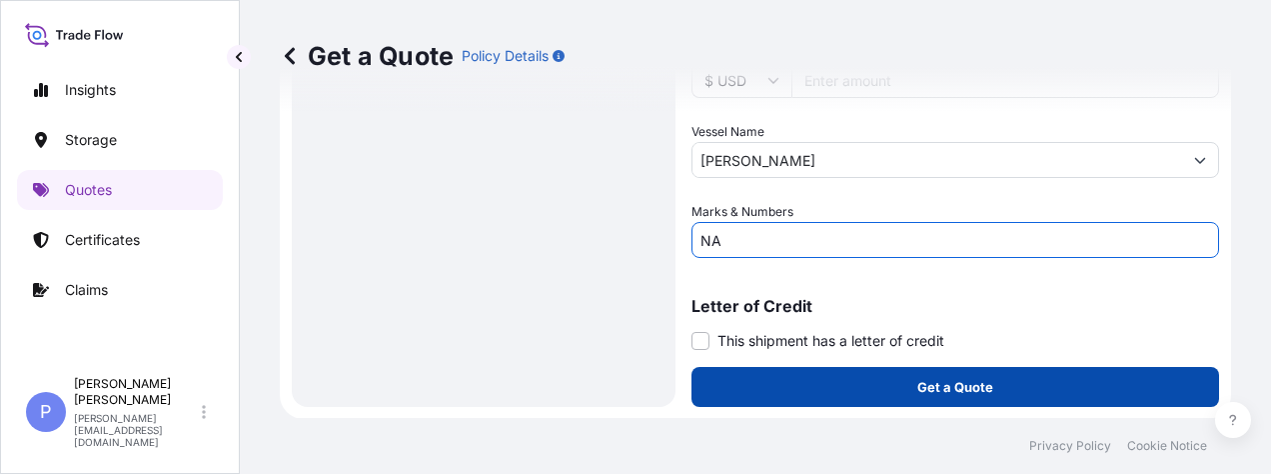
type input "NA"
click at [893, 381] on button "Get a Quote" at bounding box center [955, 387] width 528 height 40
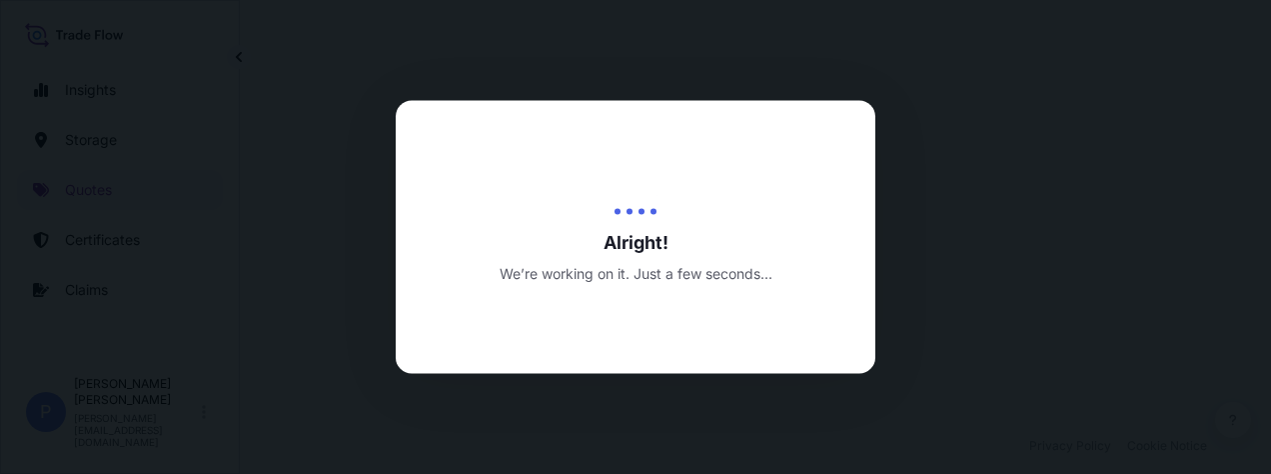
select select "Road / [GEOGRAPHIC_DATA]"
select select "Water"
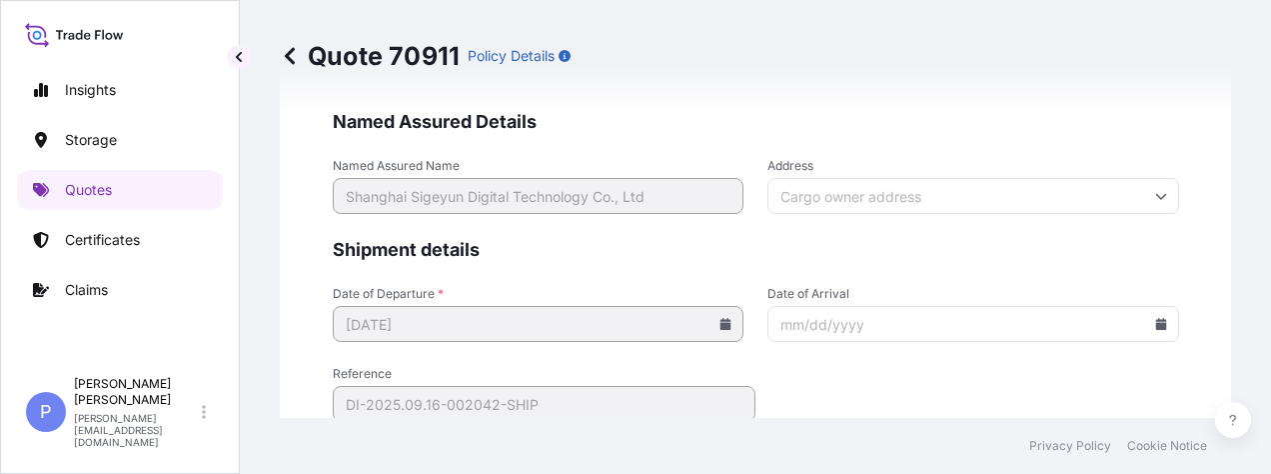
scroll to position [5179, 0]
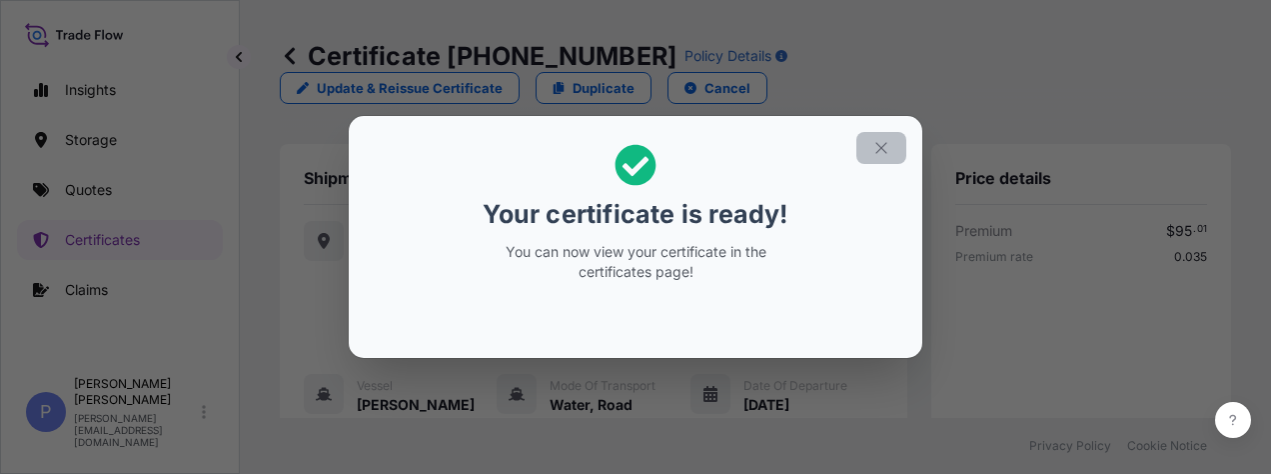
click at [885, 147] on icon "button" at bounding box center [881, 148] width 18 height 18
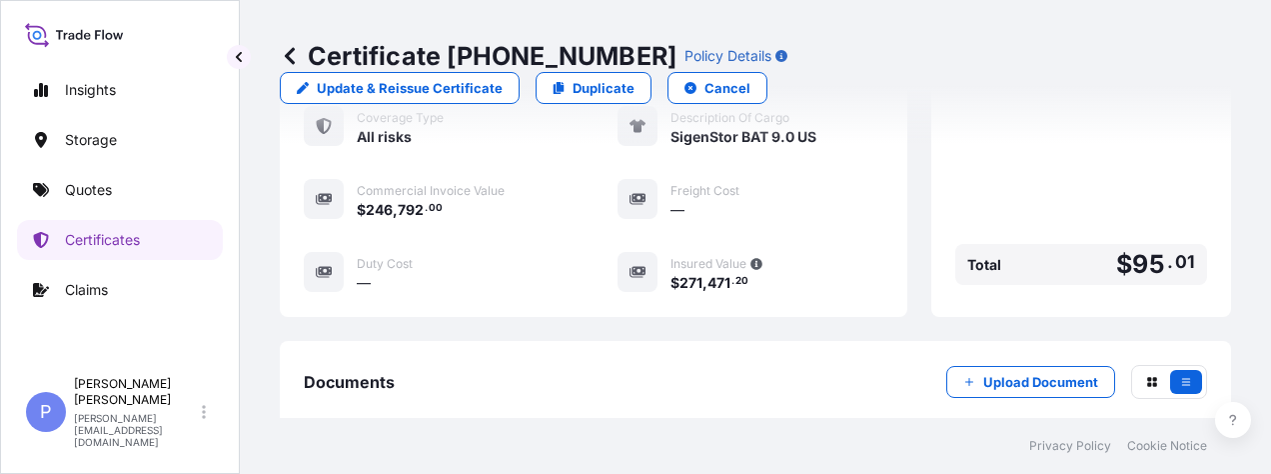
scroll to position [777, 0]
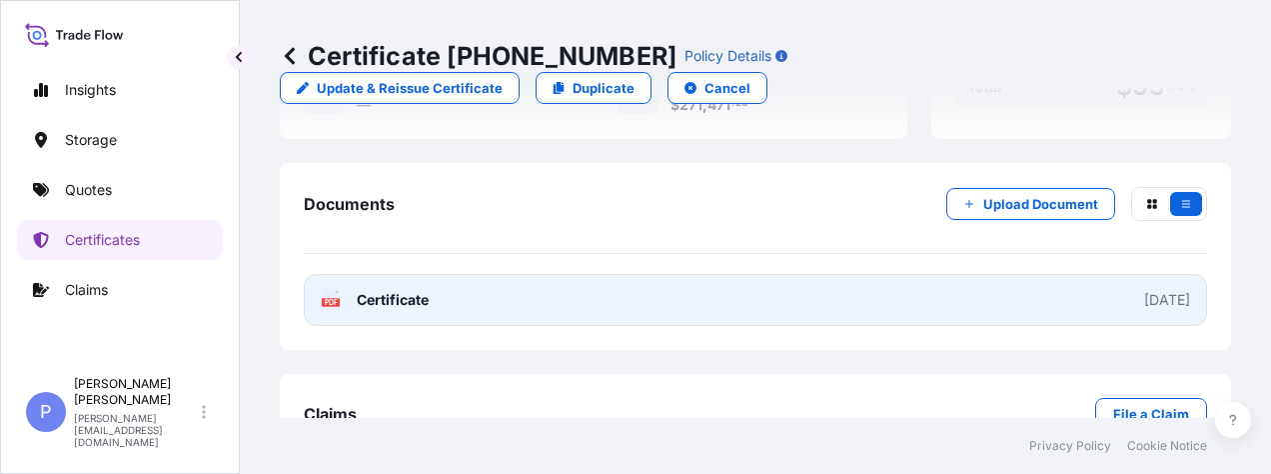
click at [1067, 274] on link "PDF Certificate [DATE]" at bounding box center [755, 300] width 903 height 52
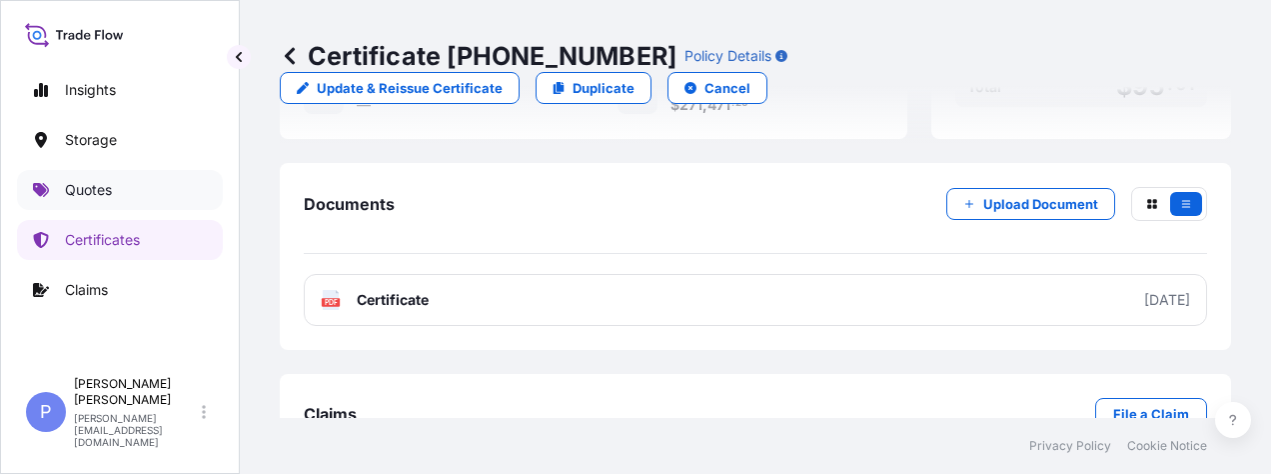
click at [93, 187] on p "Quotes" at bounding box center [88, 190] width 47 height 20
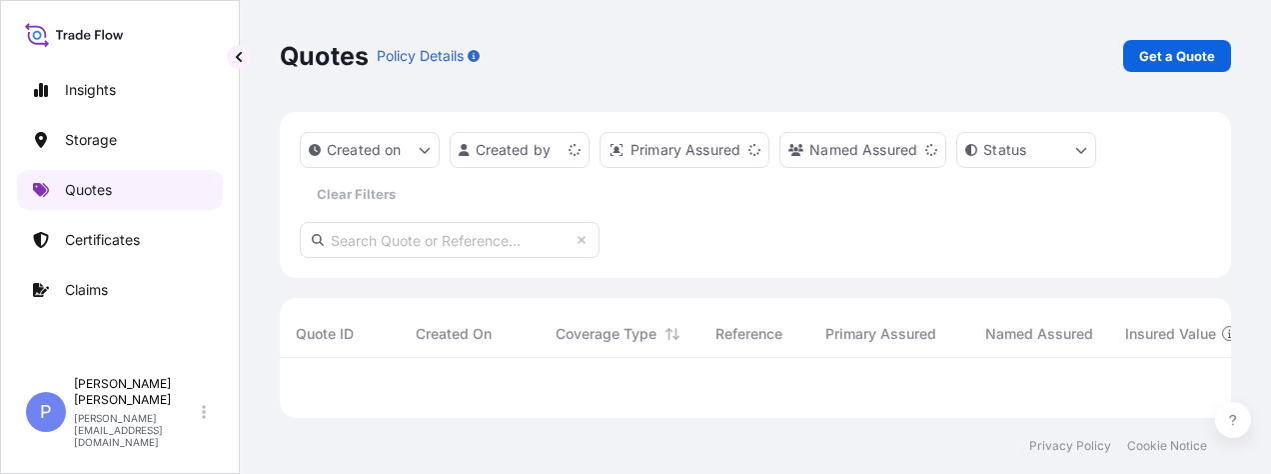
scroll to position [44, 935]
click at [1197, 63] on p "Get a Quote" at bounding box center [1177, 56] width 76 height 20
select select "Water"
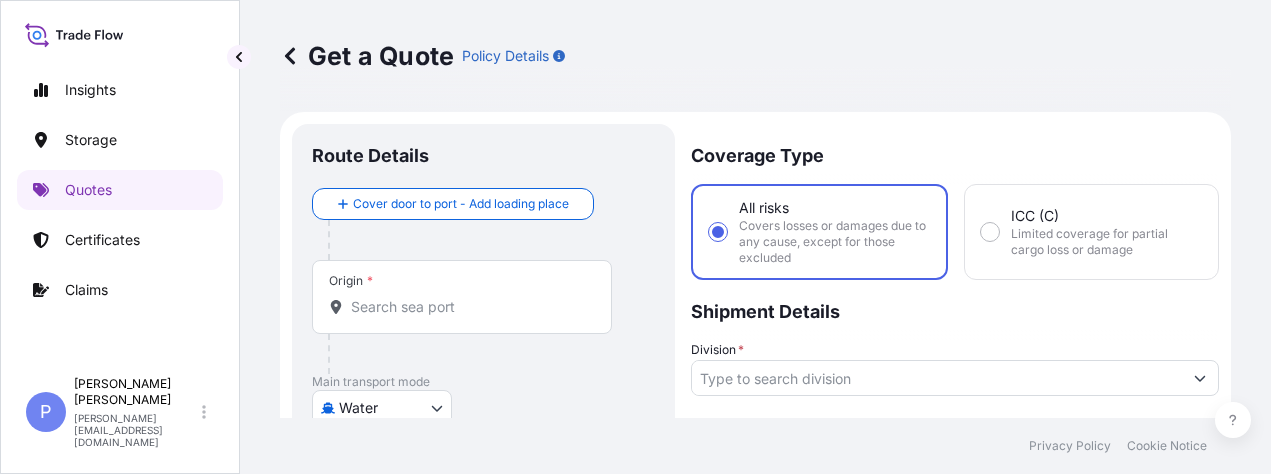
scroll to position [32, 0]
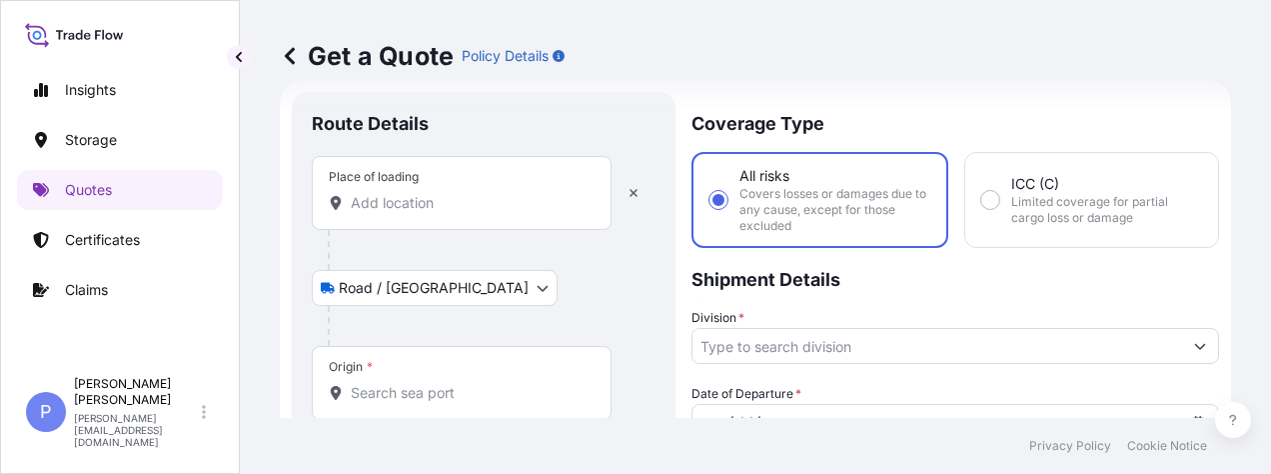
click at [390, 207] on input "Place of loading" at bounding box center [469, 203] width 236 height 20
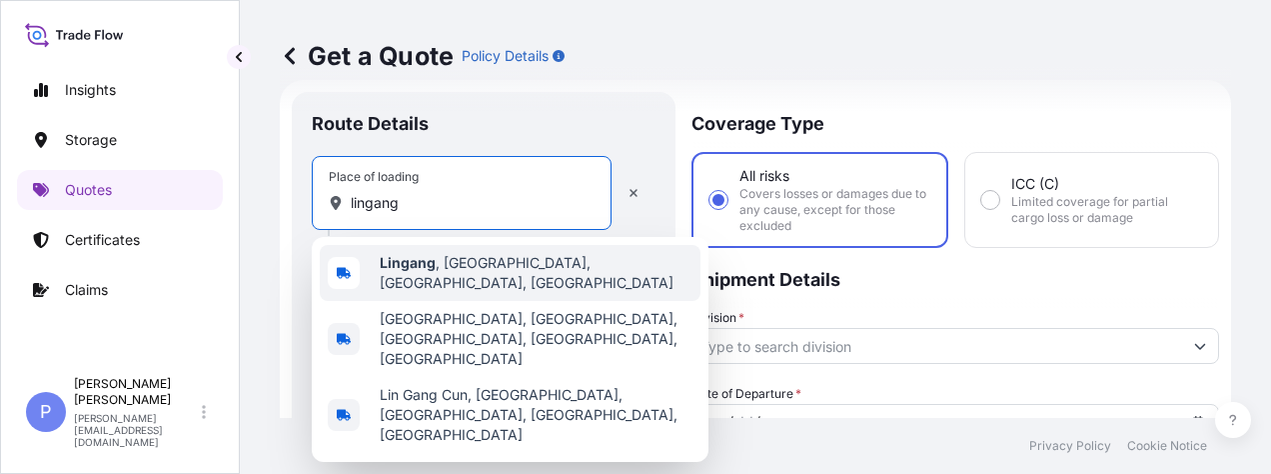
click at [480, 278] on span "Lingang , [GEOGRAPHIC_DATA], [GEOGRAPHIC_DATA], [GEOGRAPHIC_DATA]" at bounding box center [536, 273] width 313 height 40
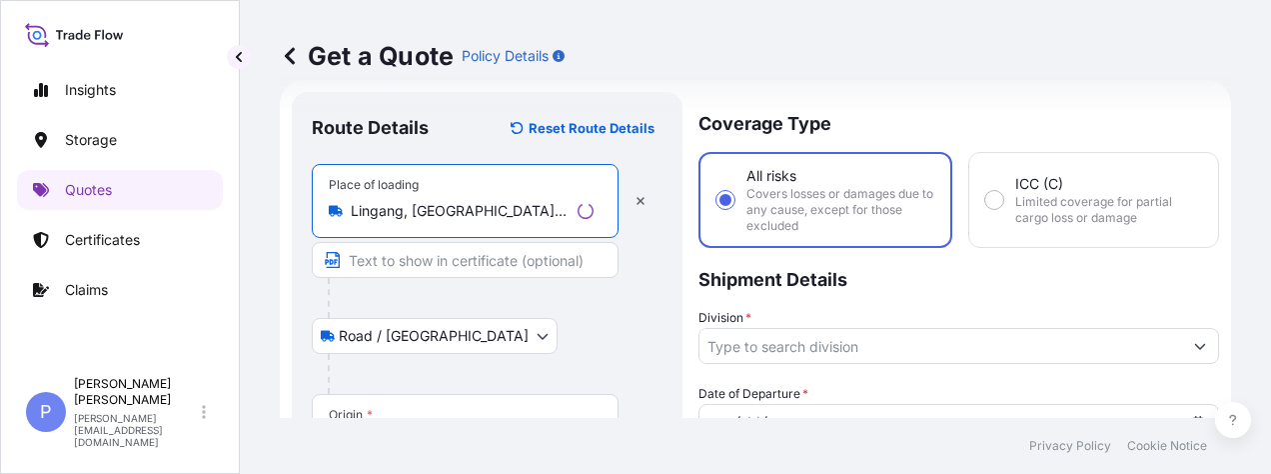
type input "Lingang, [GEOGRAPHIC_DATA], [GEOGRAPHIC_DATA], [GEOGRAPHIC_DATA]"
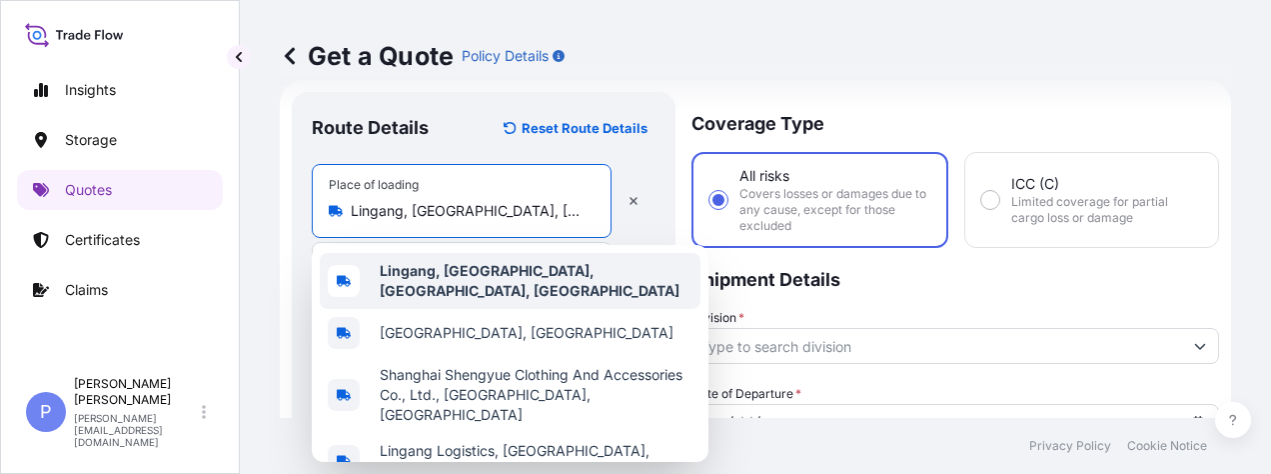
click at [480, 278] on b "Lingang, [GEOGRAPHIC_DATA], [GEOGRAPHIC_DATA], [GEOGRAPHIC_DATA]" at bounding box center [530, 280] width 300 height 37
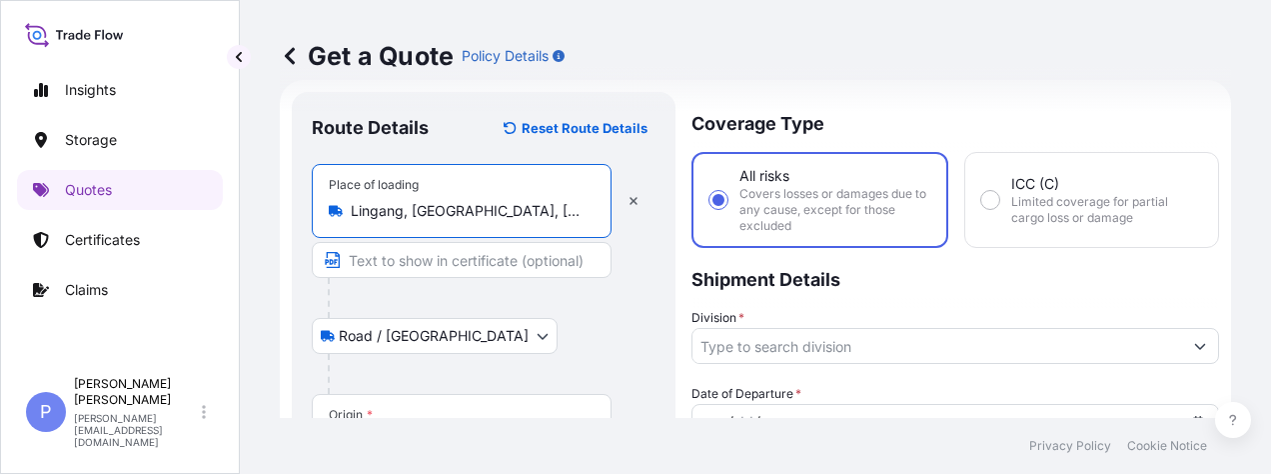
click at [382, 264] on input "Text to appear on certificate" at bounding box center [462, 260] width 300 height 36
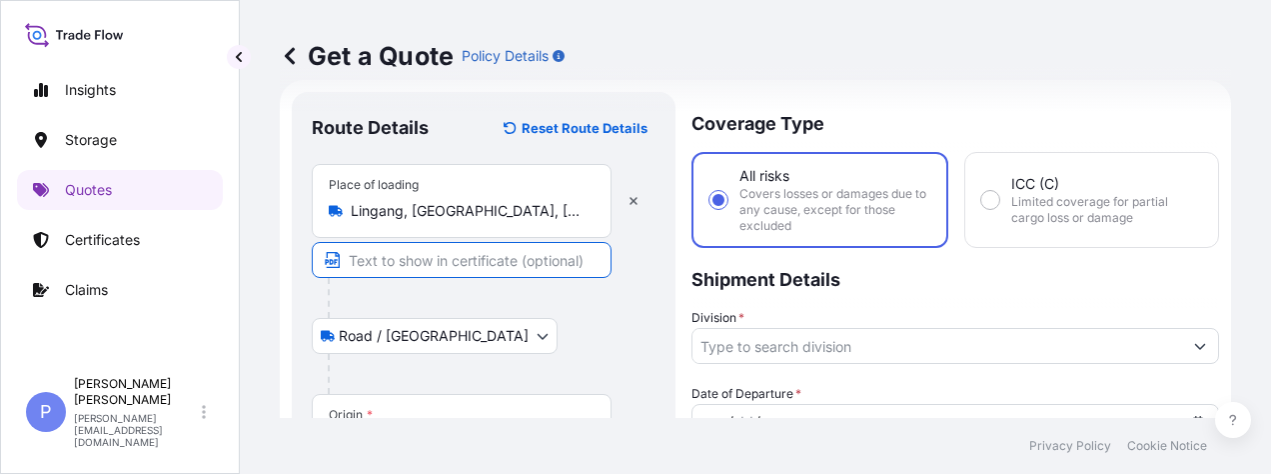
paste input "Building [STREET_ADDRESS], Intersection of [GEOGRAPHIC_DATA]"
type input "Building [STREET_ADDRESS], Intersection of [GEOGRAPHIC_DATA]"
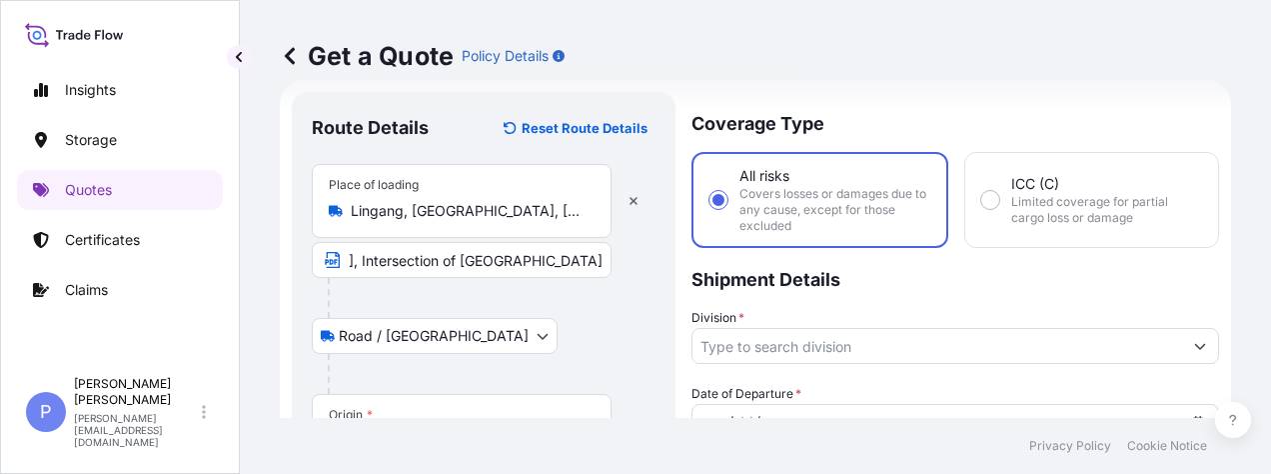
scroll to position [0, 0]
click at [512, 354] on div at bounding box center [492, 374] width 328 height 40
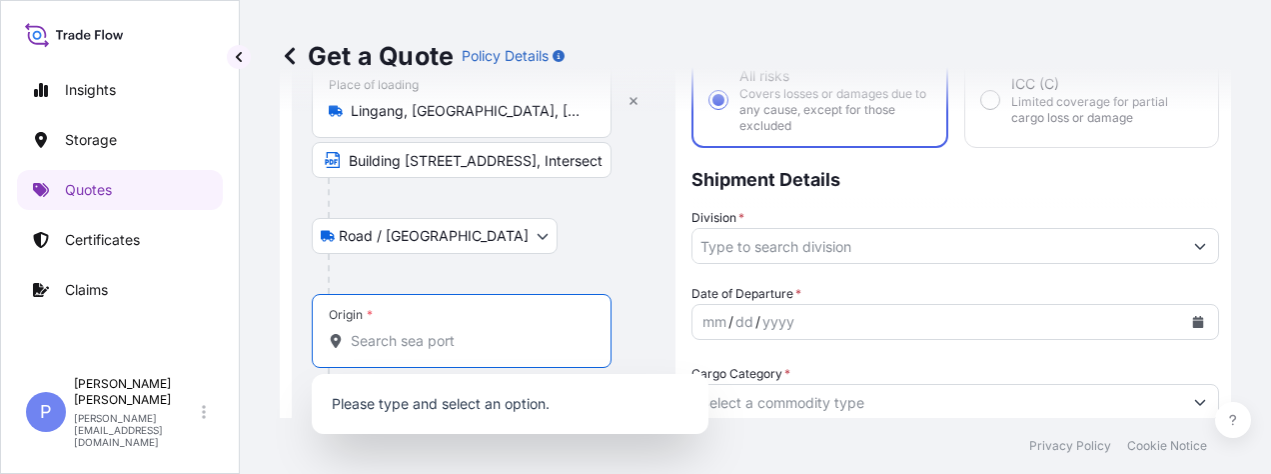
click at [415, 348] on input "Origin *" at bounding box center [469, 341] width 236 height 20
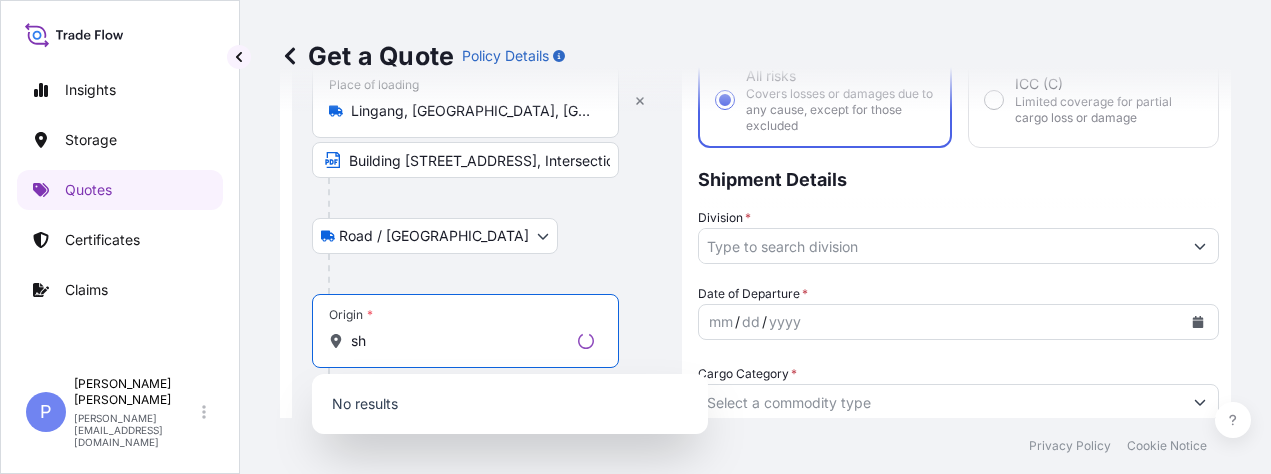
type input "s"
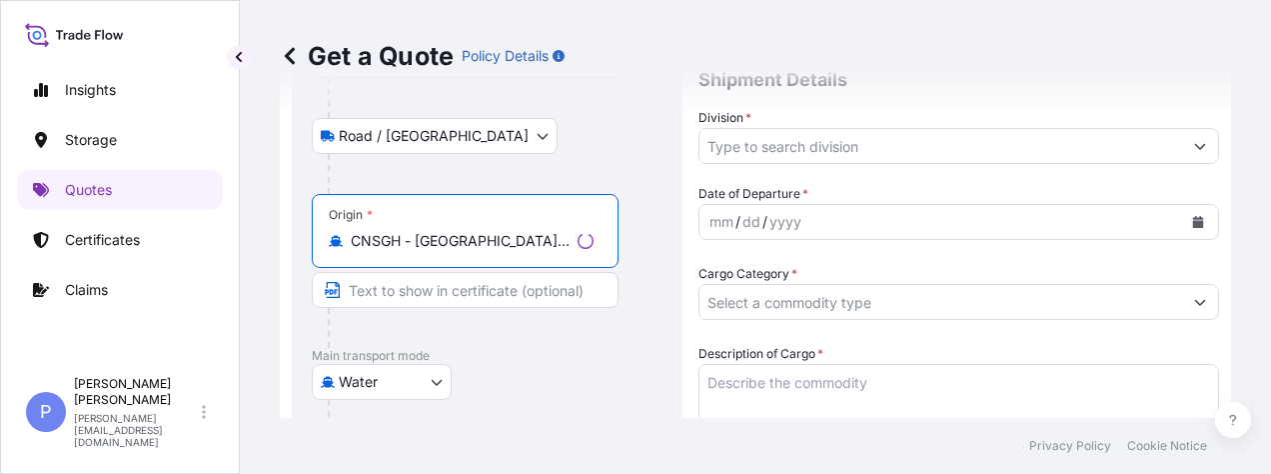
scroll to position [332, 0]
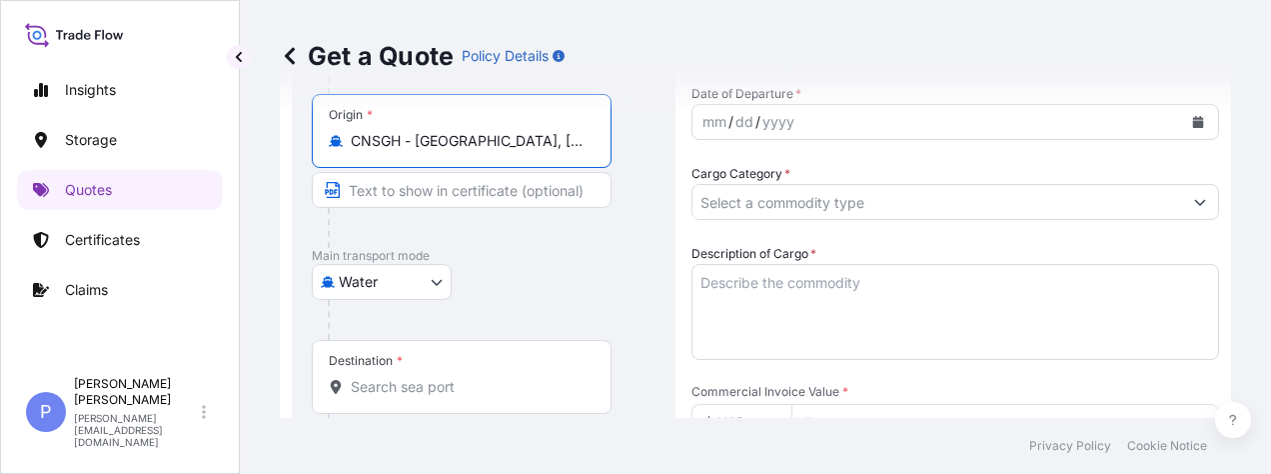
type input "CNSGH - [GEOGRAPHIC_DATA], [GEOGRAPHIC_DATA]"
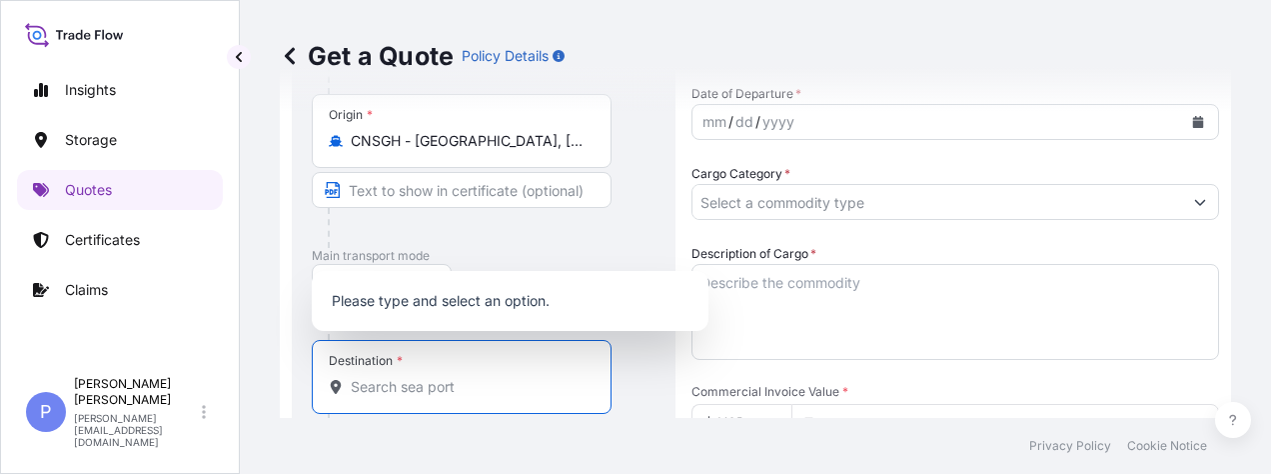
click at [393, 377] on input "Destination *" at bounding box center [469, 387] width 236 height 20
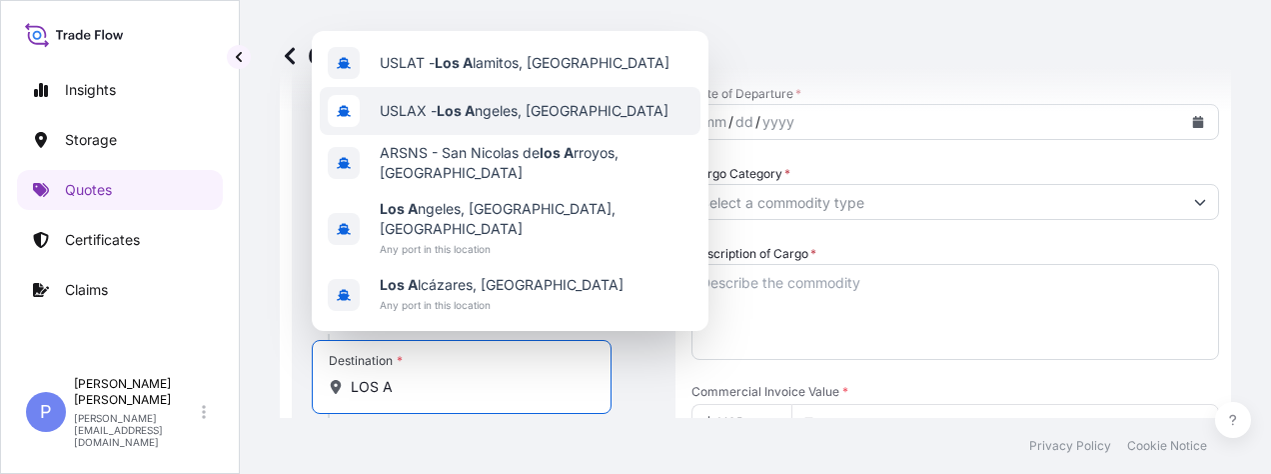
click at [598, 121] on span "USLAX - Los A ngeles, [GEOGRAPHIC_DATA]" at bounding box center [524, 111] width 289 height 20
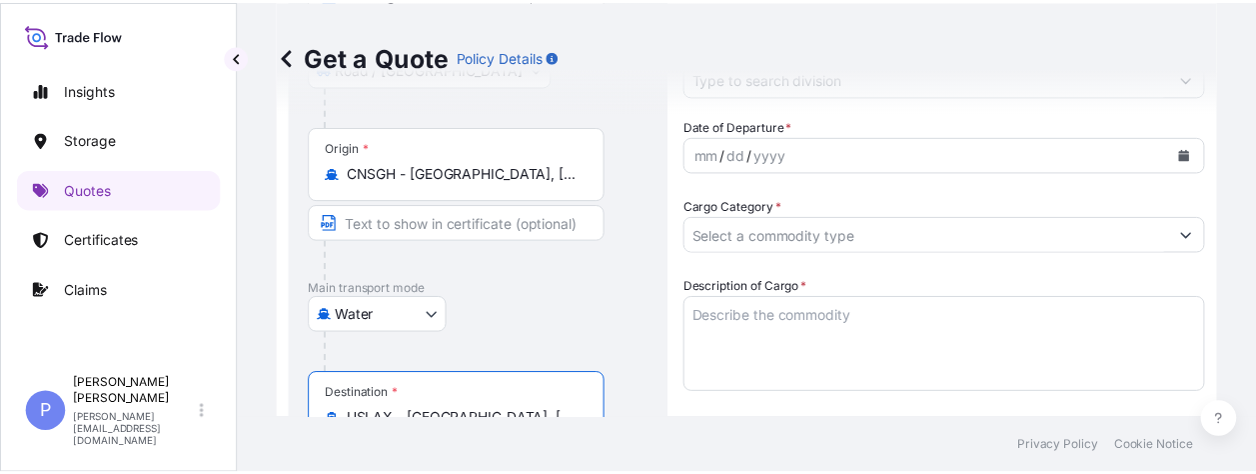
scroll to position [200, 0]
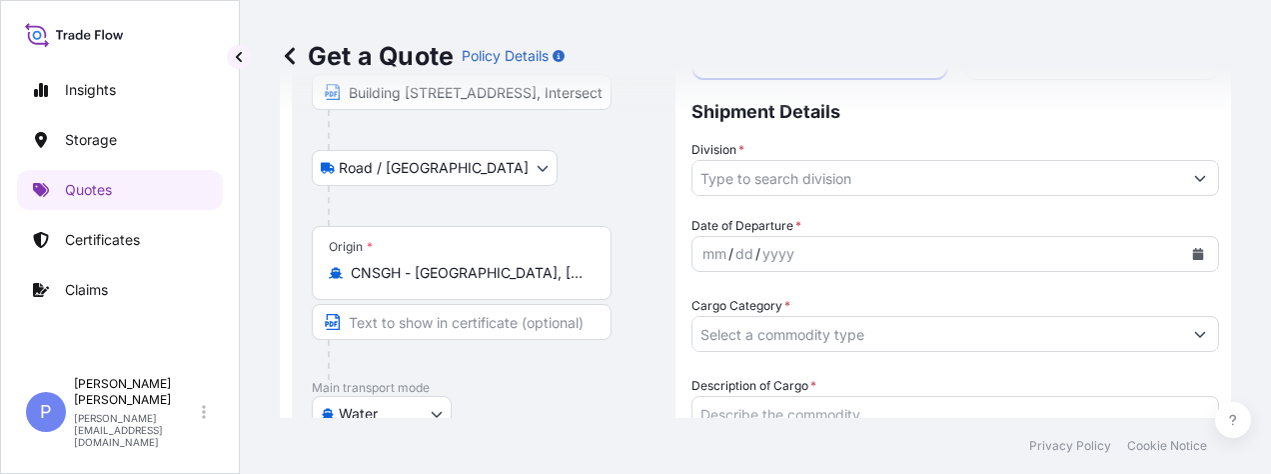
type input "USLAX - [GEOGRAPHIC_DATA], [GEOGRAPHIC_DATA]"
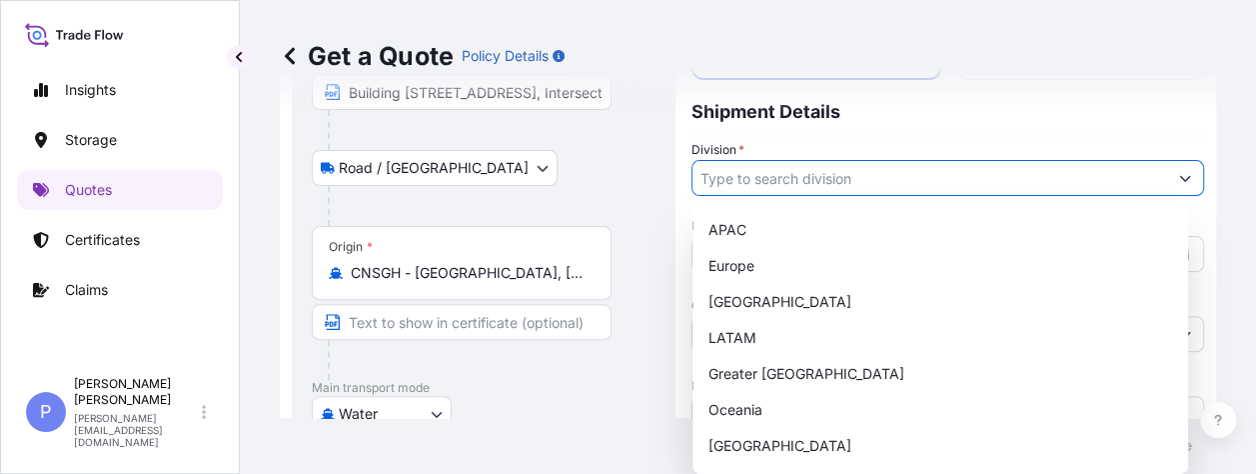
click at [810, 213] on div "APAC" at bounding box center [940, 230] width 480 height 36
type input "APAC"
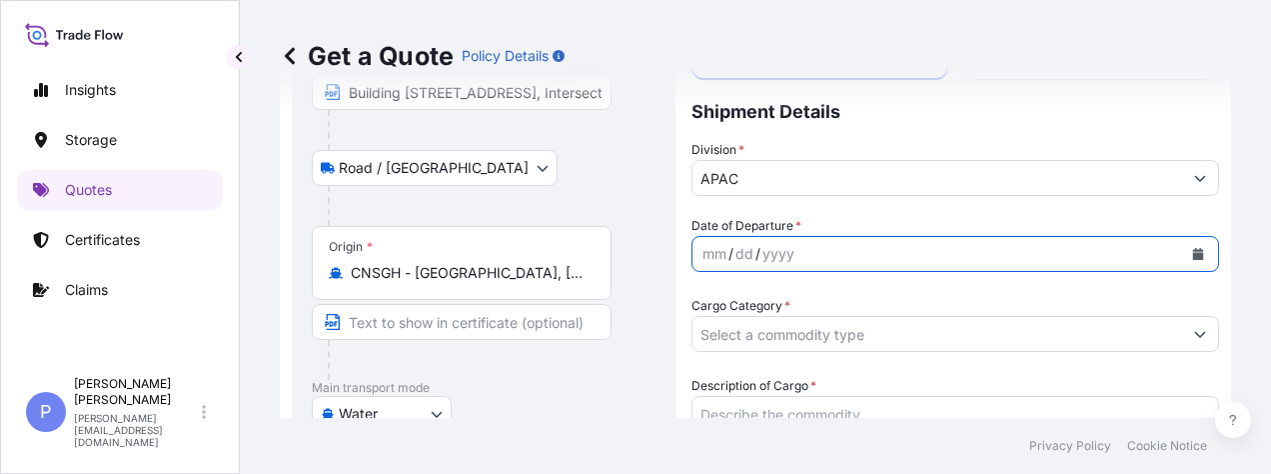
click at [1193, 256] on icon "Calendar" at bounding box center [1198, 254] width 11 height 12
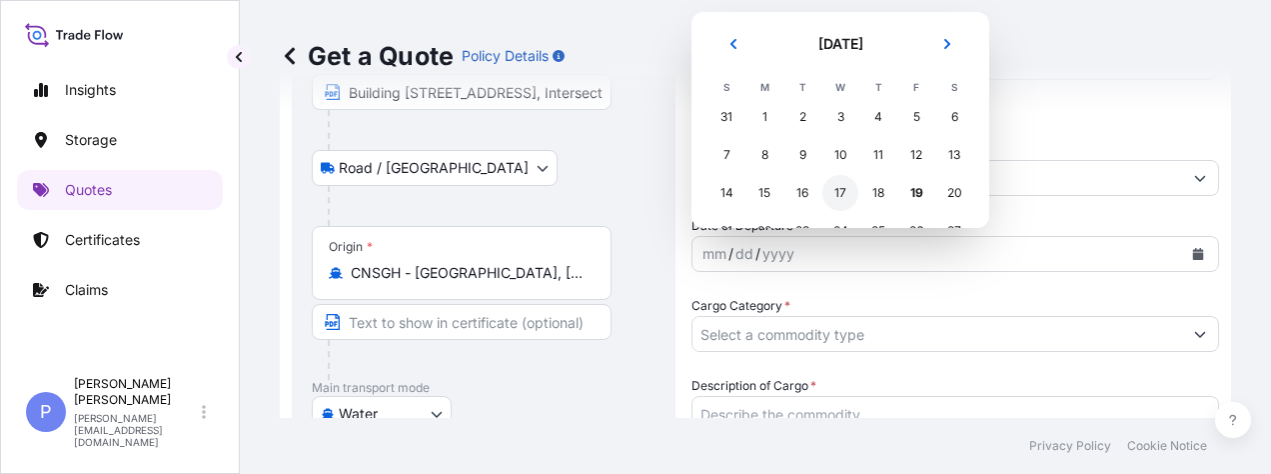
click at [842, 193] on div "17" at bounding box center [840, 193] width 36 height 36
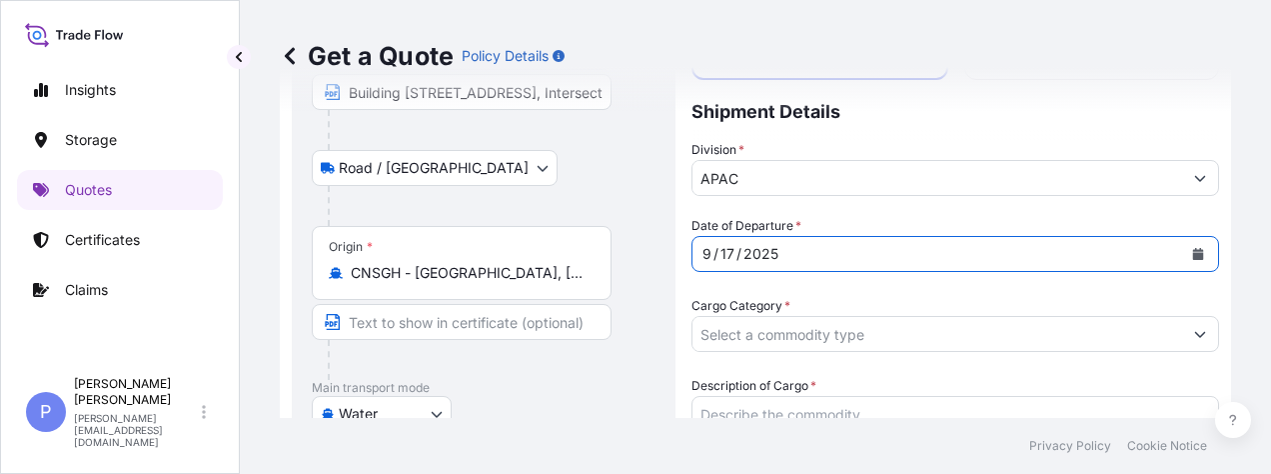
click at [795, 326] on input "Cargo Category *" at bounding box center [937, 334] width 490 height 36
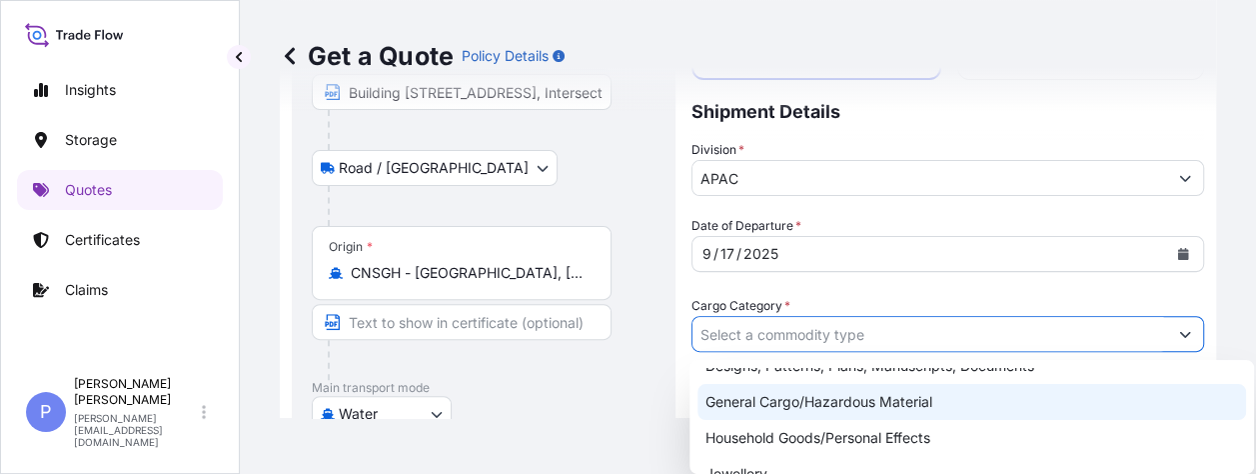
click at [787, 401] on div "General Cargo/Hazardous Material" at bounding box center [971, 402] width 549 height 36
type input "General Cargo/Hazardous Material"
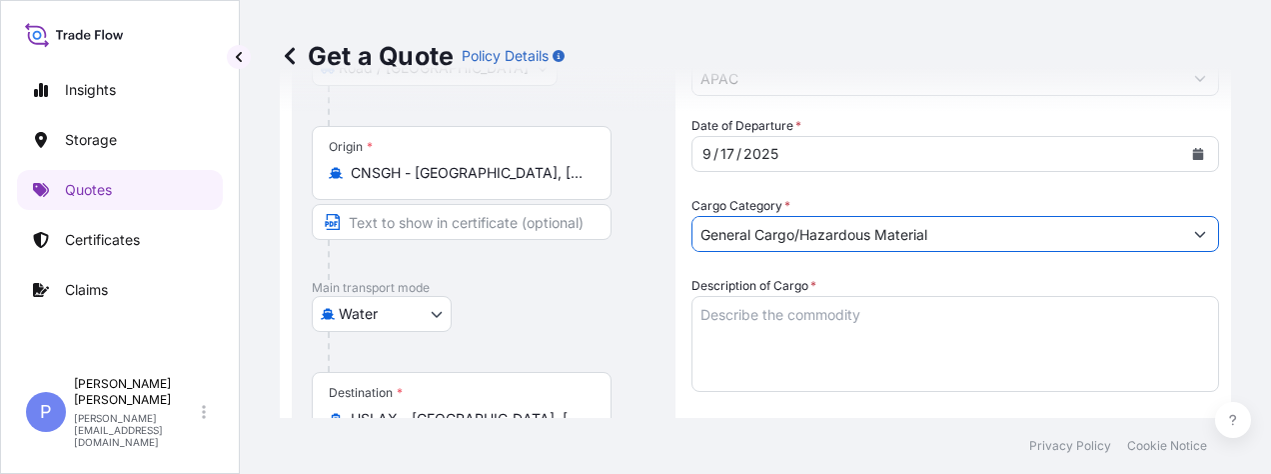
scroll to position [400, 0]
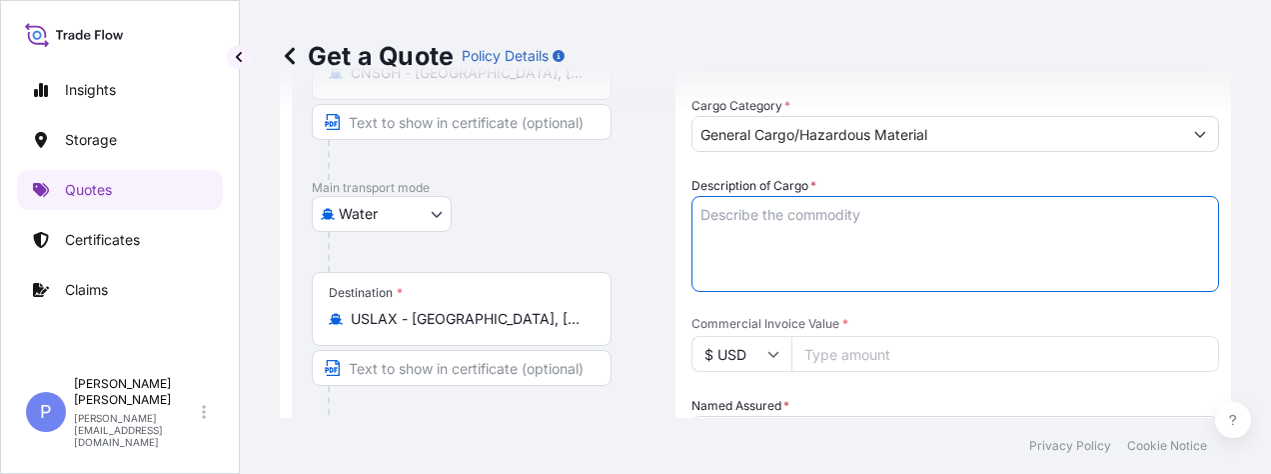
click at [751, 212] on textarea "Description of Cargo *" at bounding box center [955, 244] width 528 height 96
paste textarea "PG Controller 11.4 SigenStor BAT 9.0 US DI-2025.09.16-002041-SHIP"
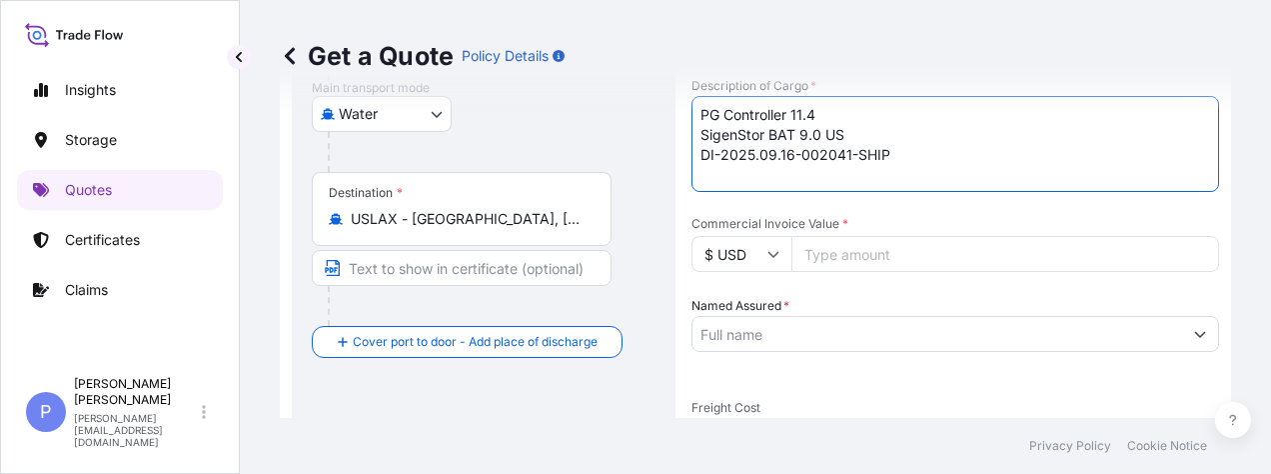
type textarea "PG Controller 11.4 SigenStor BAT 9.0 US DI-2025.09.16-002041-SHIP"
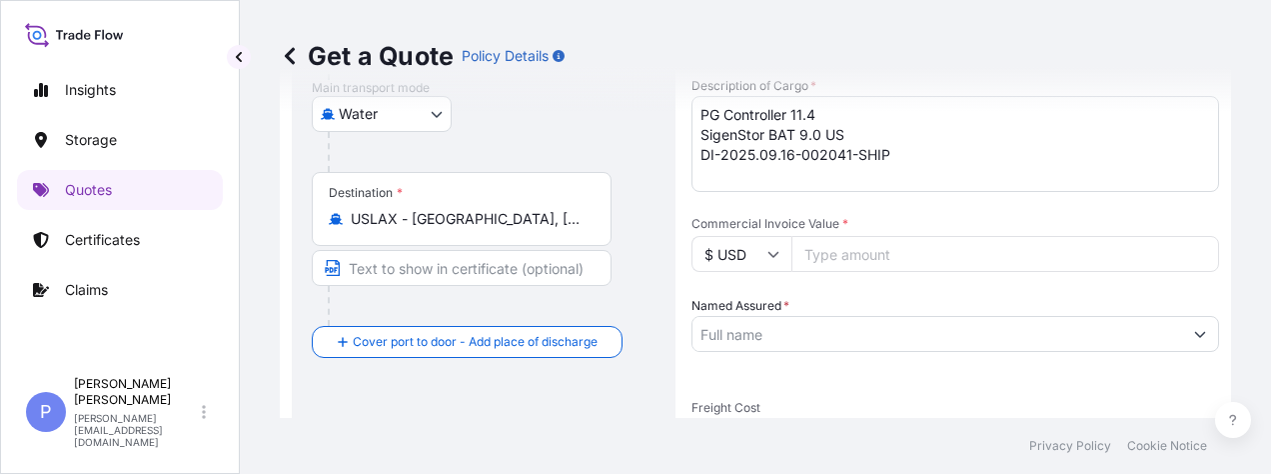
click at [823, 255] on input "Commercial Invoice Value *" at bounding box center [1005, 254] width 428 height 36
paste input "245604.00"
type input "245604.00"
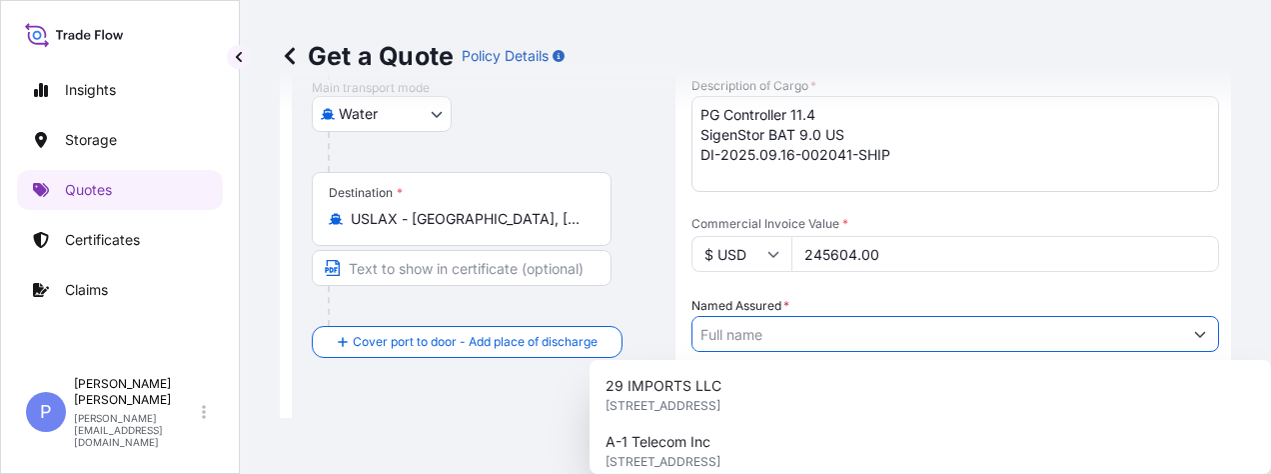
click at [767, 336] on input "Named Assured *" at bounding box center [937, 334] width 490 height 36
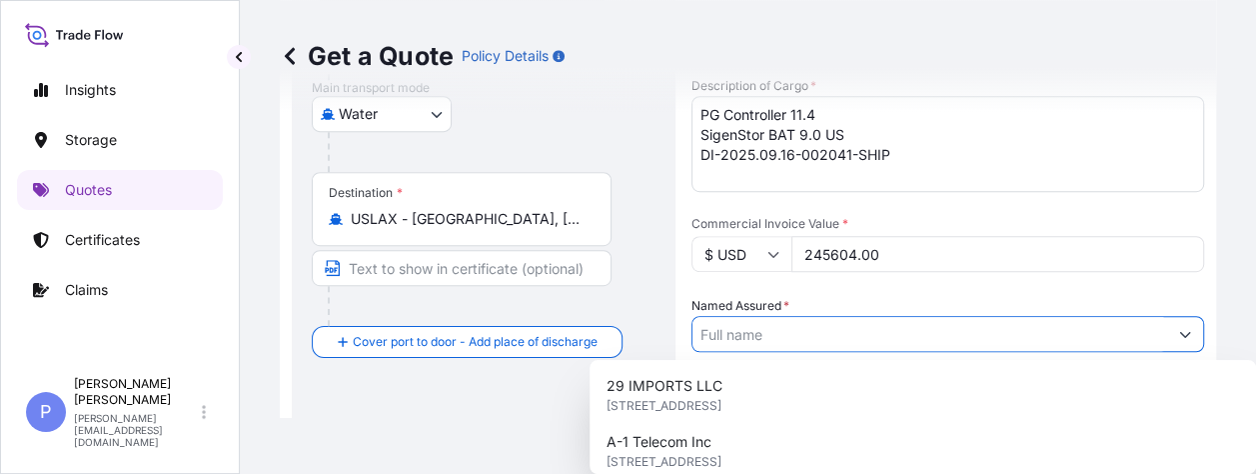
paste input "Shanghai Sigeyun Digital Technology Co., Ltd"
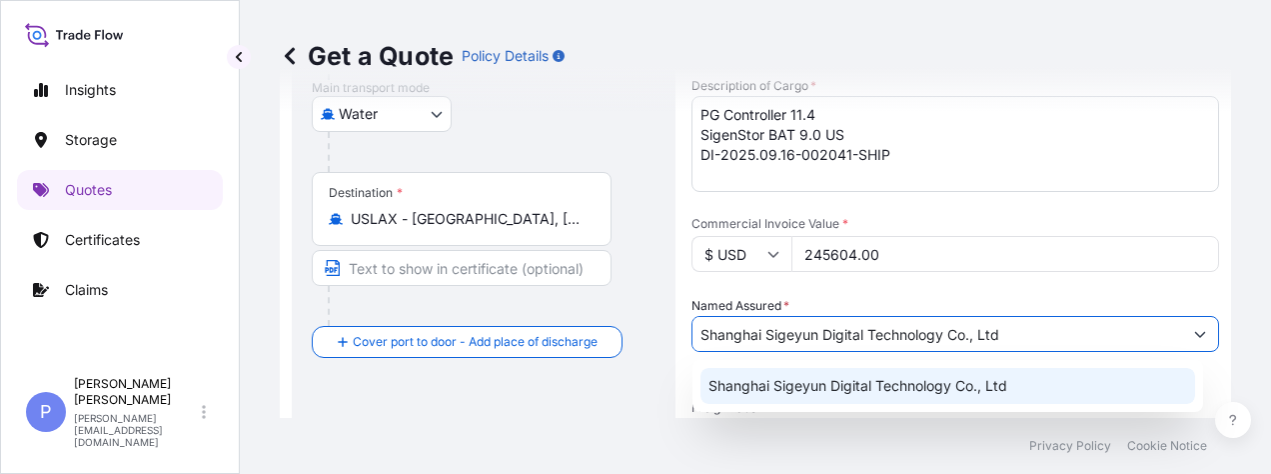
click at [810, 382] on span "Shanghai Sigeyun Digital Technology Co., Ltd" at bounding box center [857, 386] width 299 height 20
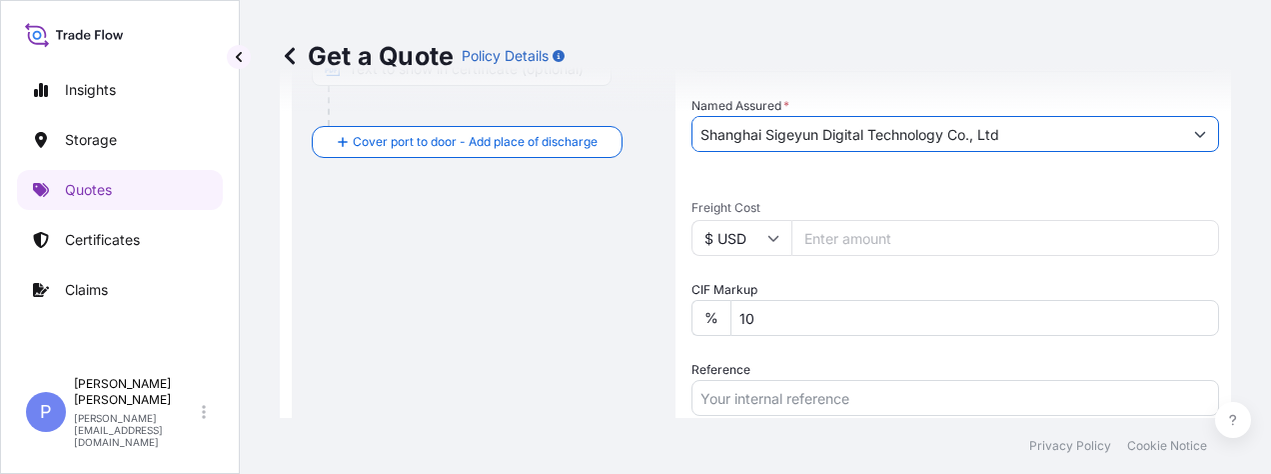
scroll to position [799, 0]
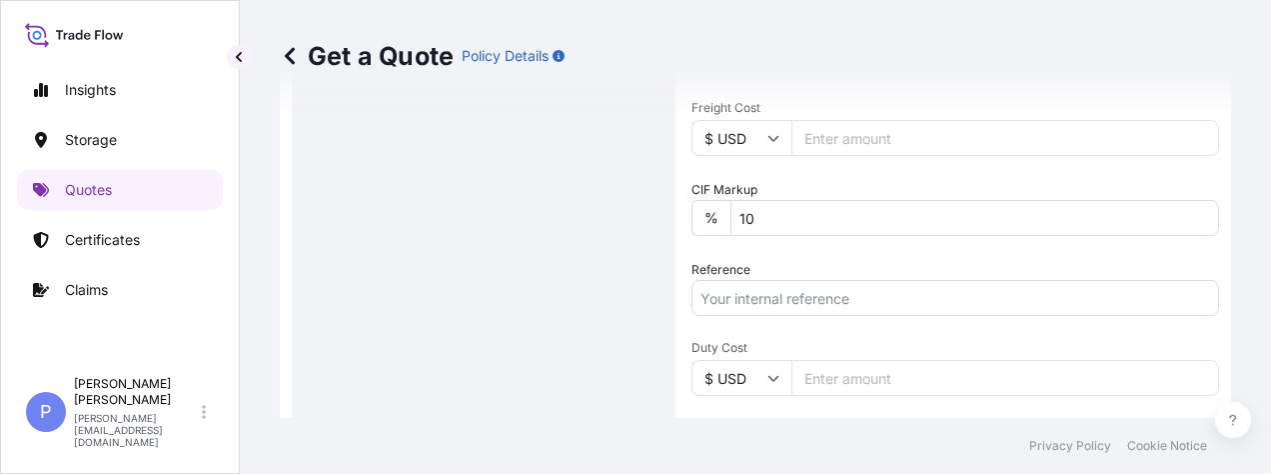
type input "Shanghai Sigeyun Digital Technology Co., Ltd"
click at [771, 294] on input "Reference" at bounding box center [955, 298] width 528 height 36
paste input "DI-2025.09.16-002041-SHIP"
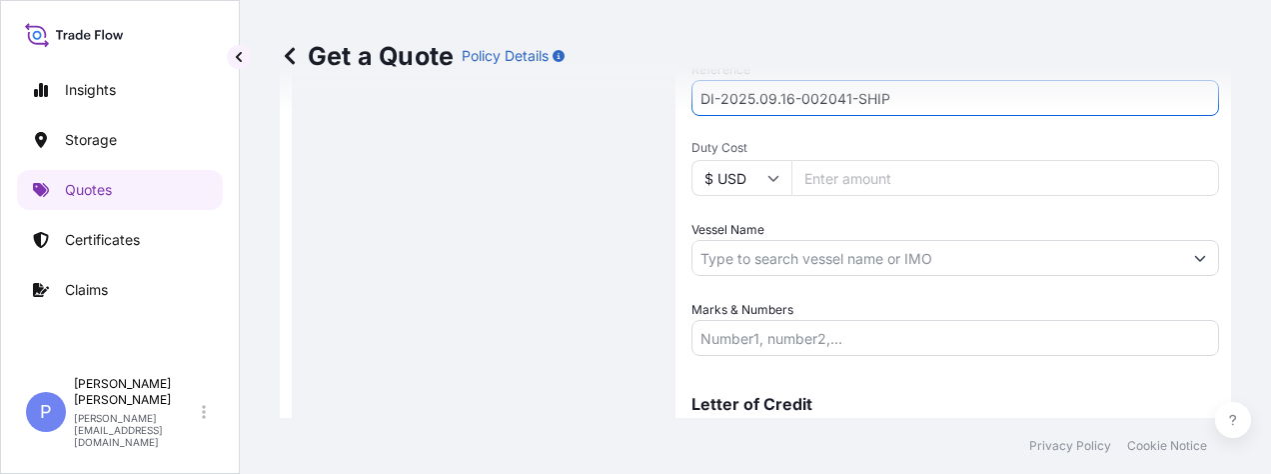
scroll to position [1097, 0]
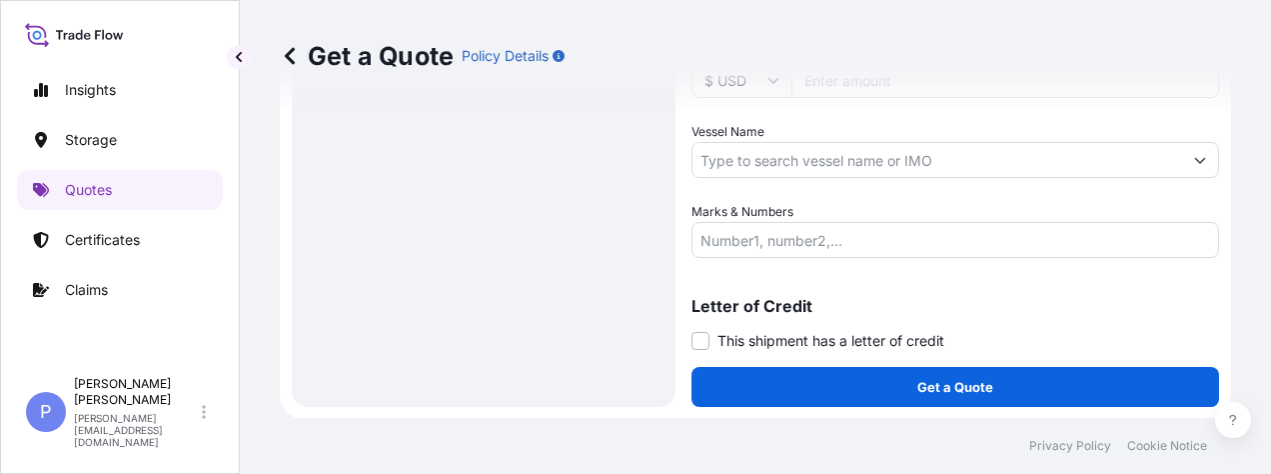
type input "DI-2025.09.16-002041-SHIP"
click at [758, 154] on input "Vessel Name" at bounding box center [937, 160] width 490 height 36
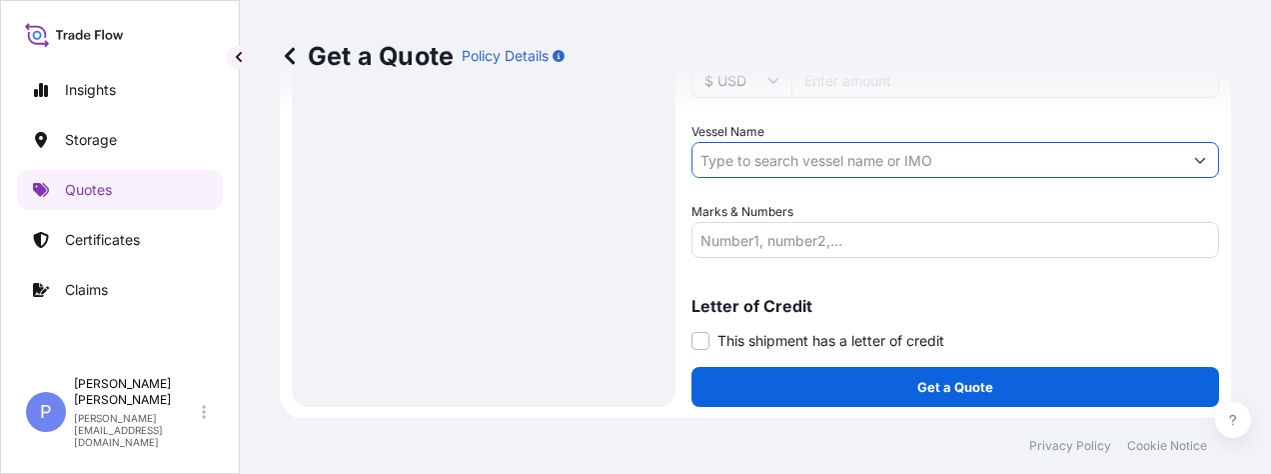
click at [762, 160] on input "Vessel Name" at bounding box center [937, 160] width 490 height 36
paste input "[PERSON_NAME]"
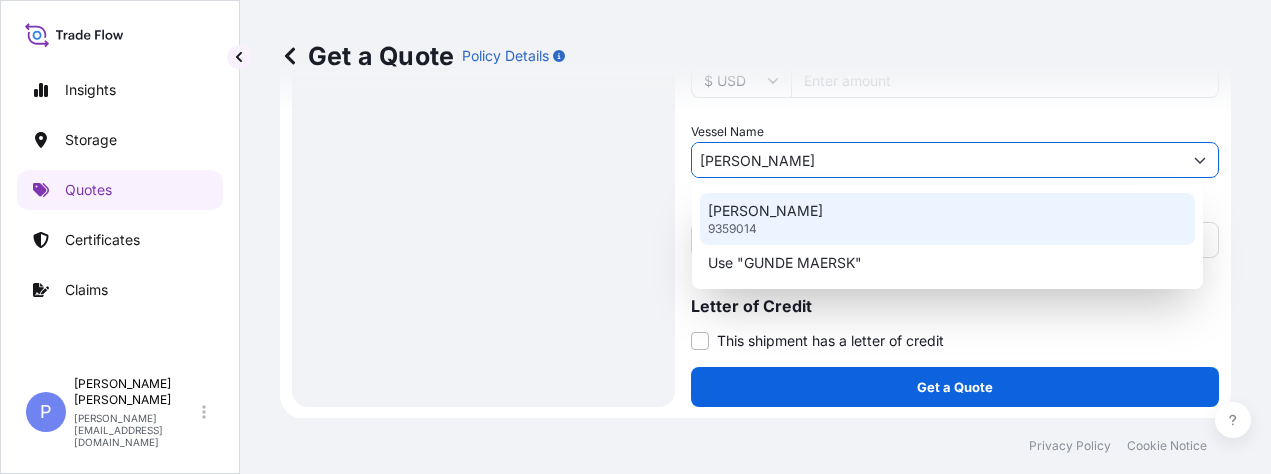
click at [823, 222] on div "GUNDE MAERSK 9359014" at bounding box center [947, 219] width 495 height 52
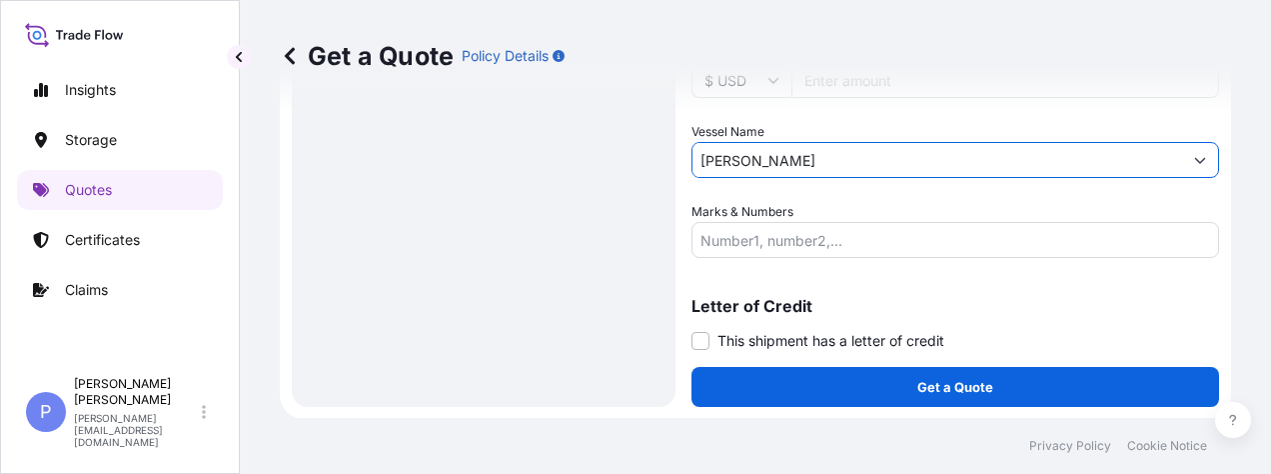
type input "[PERSON_NAME]"
click at [751, 240] on input "Marks & Numbers" at bounding box center [955, 240] width 528 height 36
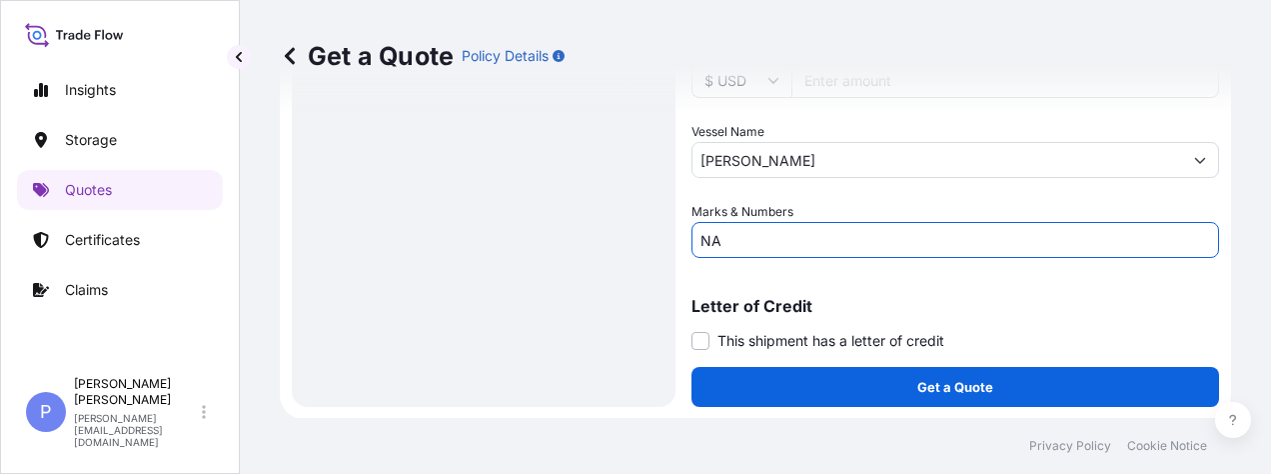
type input "NA"
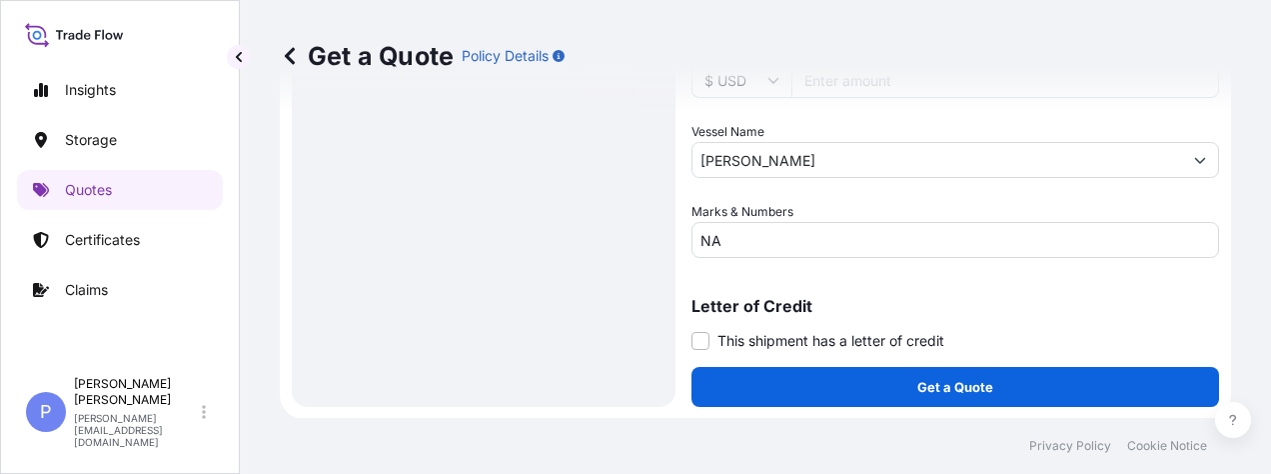
click at [775, 395] on button "Get a Quote" at bounding box center [955, 387] width 528 height 40
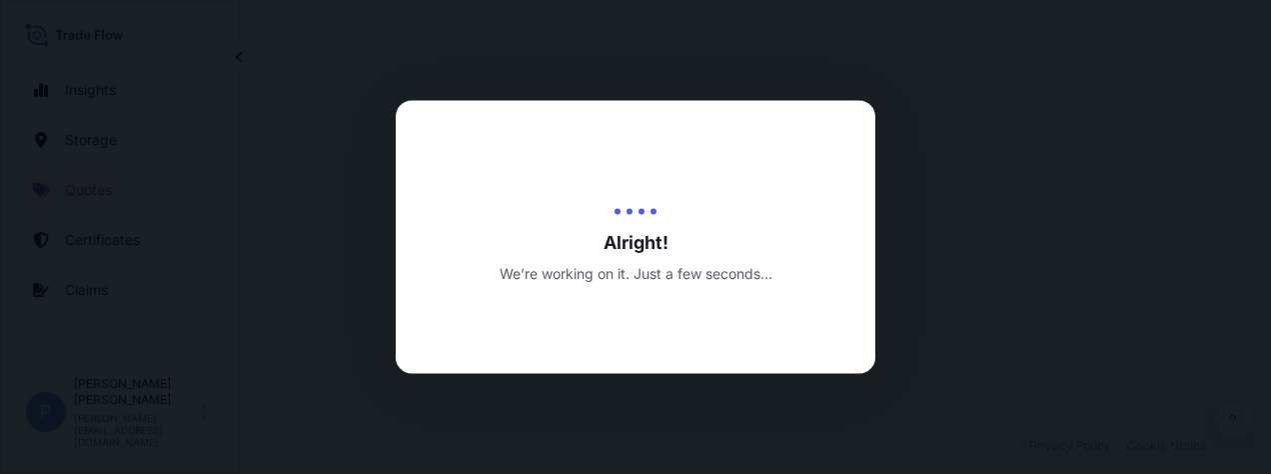
select select "Road / [GEOGRAPHIC_DATA]"
select select "Water"
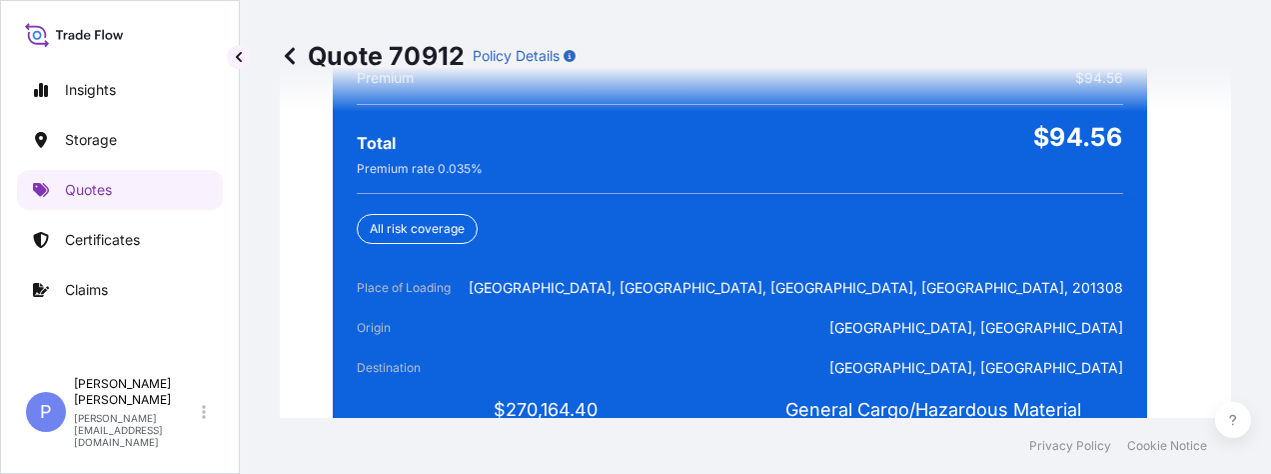
scroll to position [5179, 0]
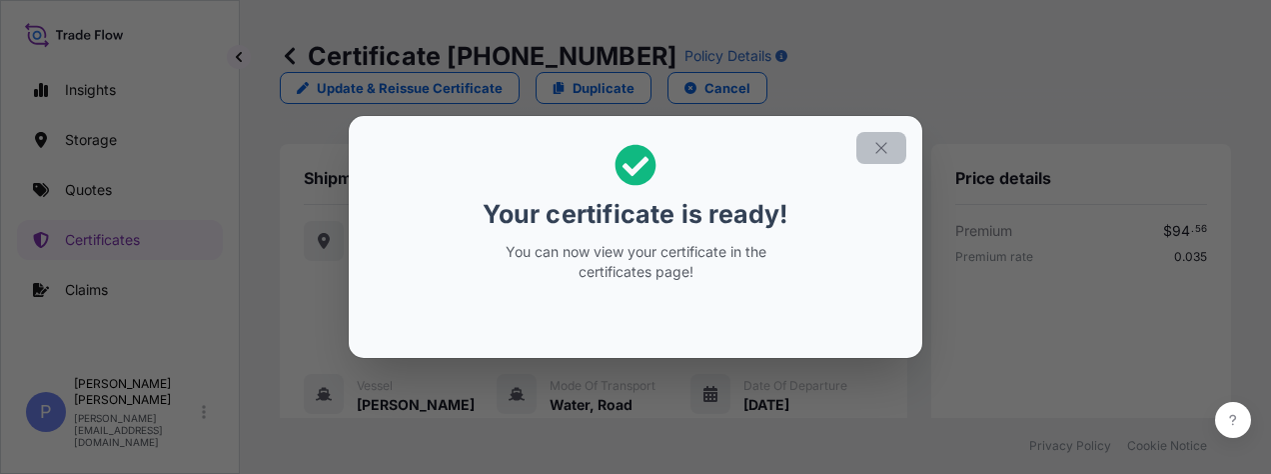
click at [873, 150] on icon "button" at bounding box center [881, 148] width 18 height 18
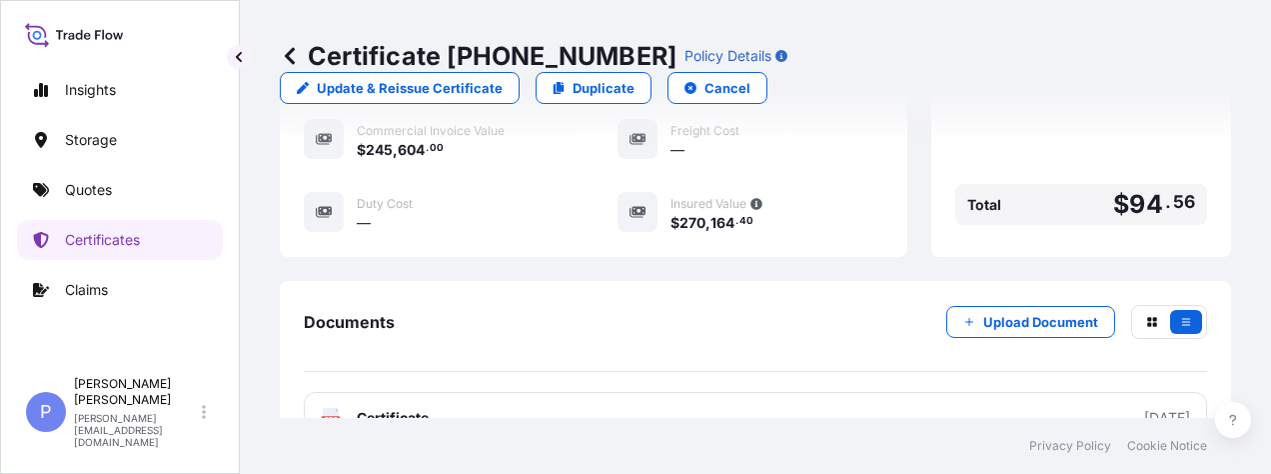
scroll to position [817, 0]
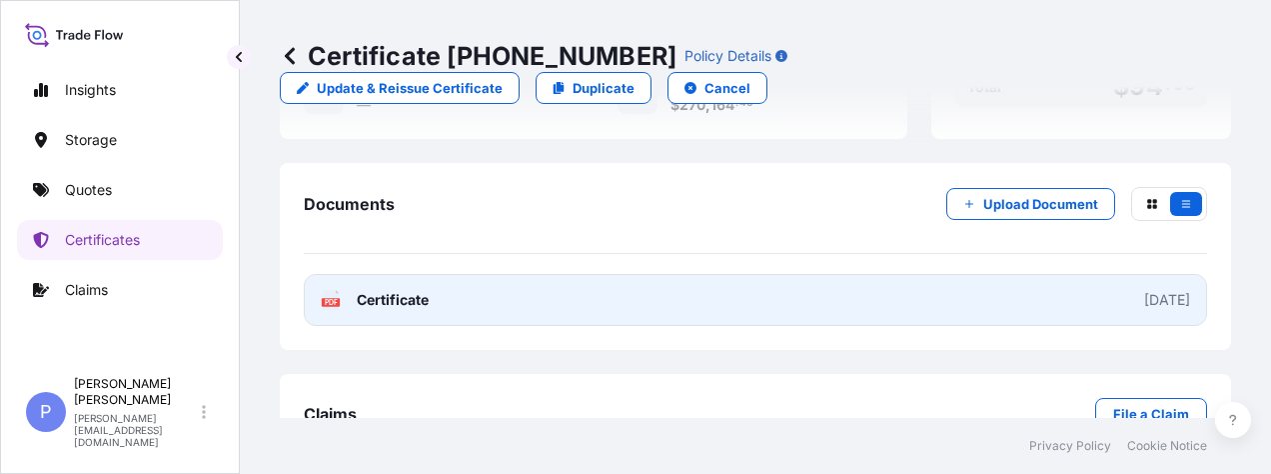
click at [873, 274] on link "PDF Certificate [DATE]" at bounding box center [755, 300] width 903 height 52
